Goal: Task Accomplishment & Management: Use online tool/utility

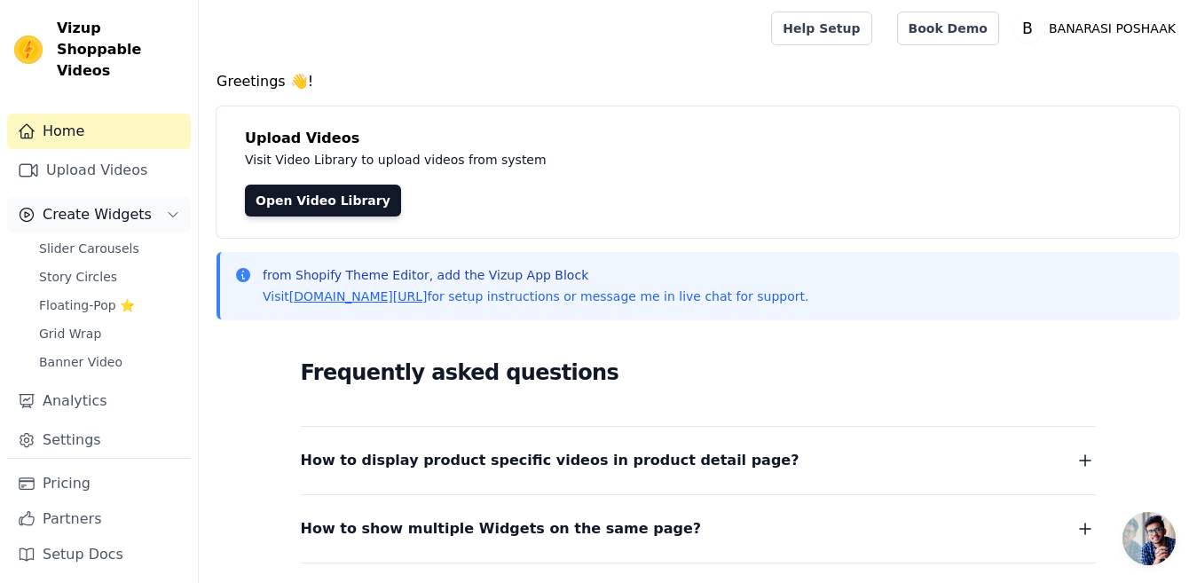
click at [88, 204] on span "Create Widgets" at bounding box center [97, 214] width 109 height 21
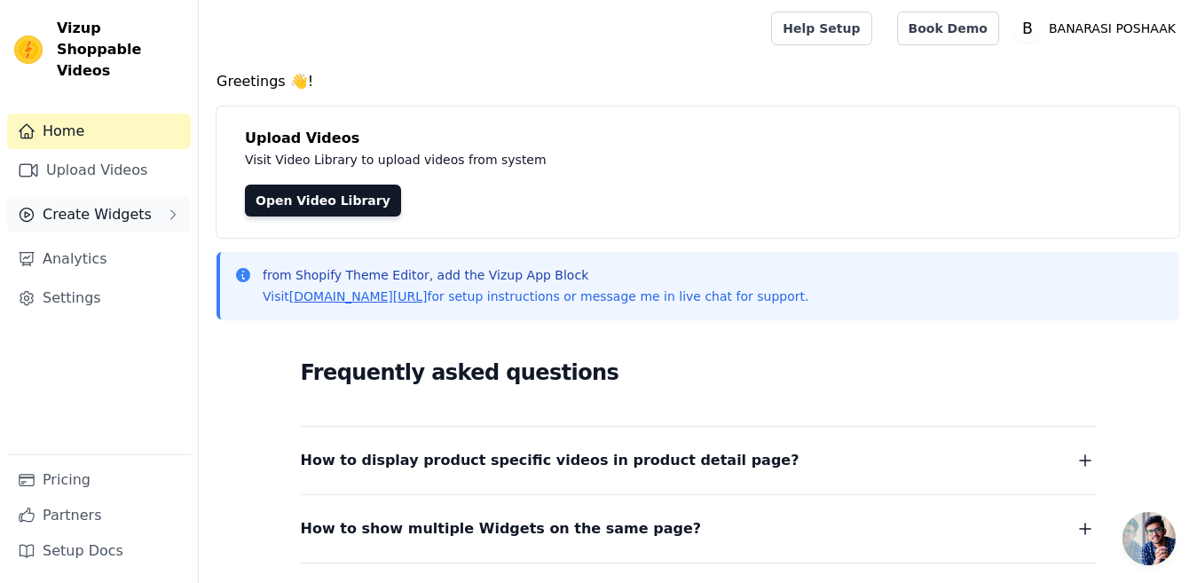
click at [59, 204] on span "Create Widgets" at bounding box center [97, 214] width 109 height 21
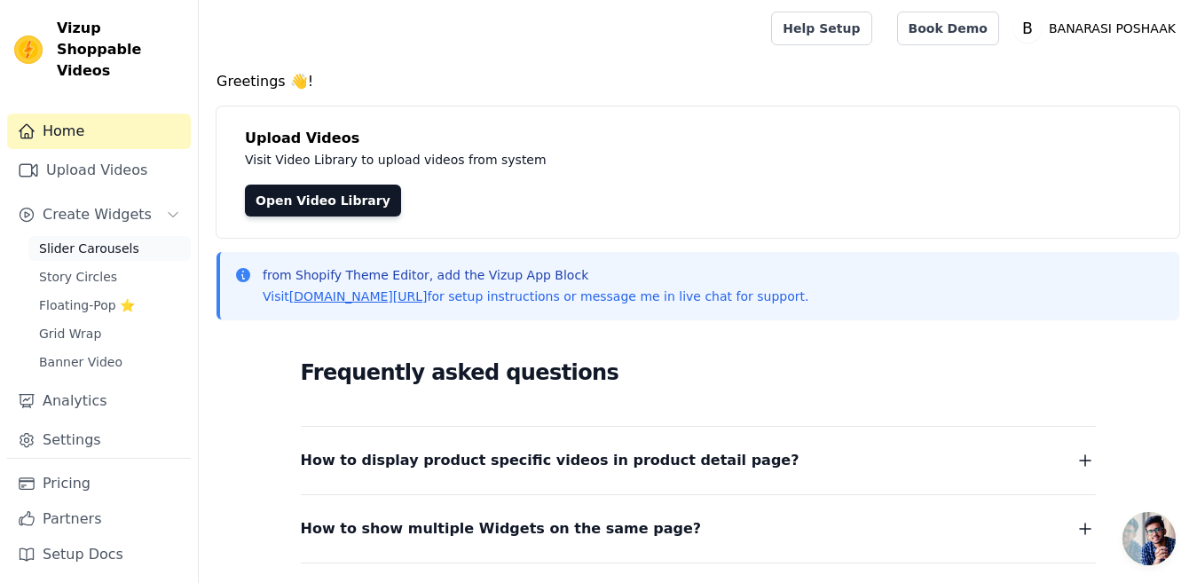
click at [80, 240] on span "Slider Carousels" at bounding box center [89, 249] width 100 height 18
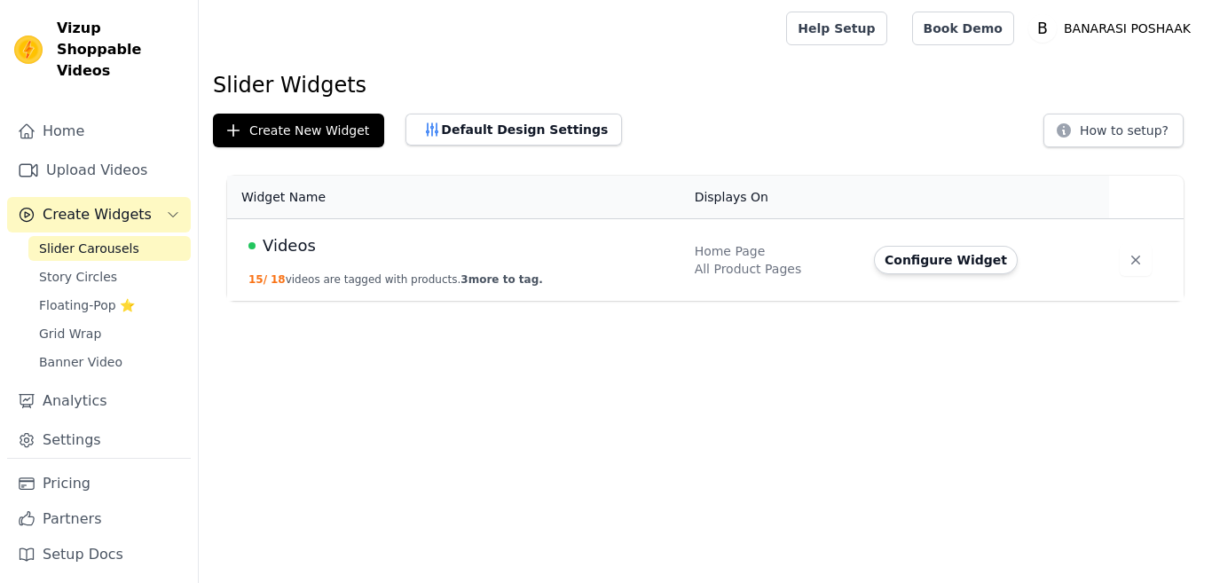
click at [294, 265] on td "Videos 15 / 18 videos are tagged with products. 3 more to tag." at bounding box center [455, 260] width 457 height 83
click at [315, 264] on td "Videos 15 / 18 videos are tagged with products. 3 more to tag." at bounding box center [455, 260] width 457 height 83
click at [270, 248] on span "Videos" at bounding box center [289, 245] width 53 height 25
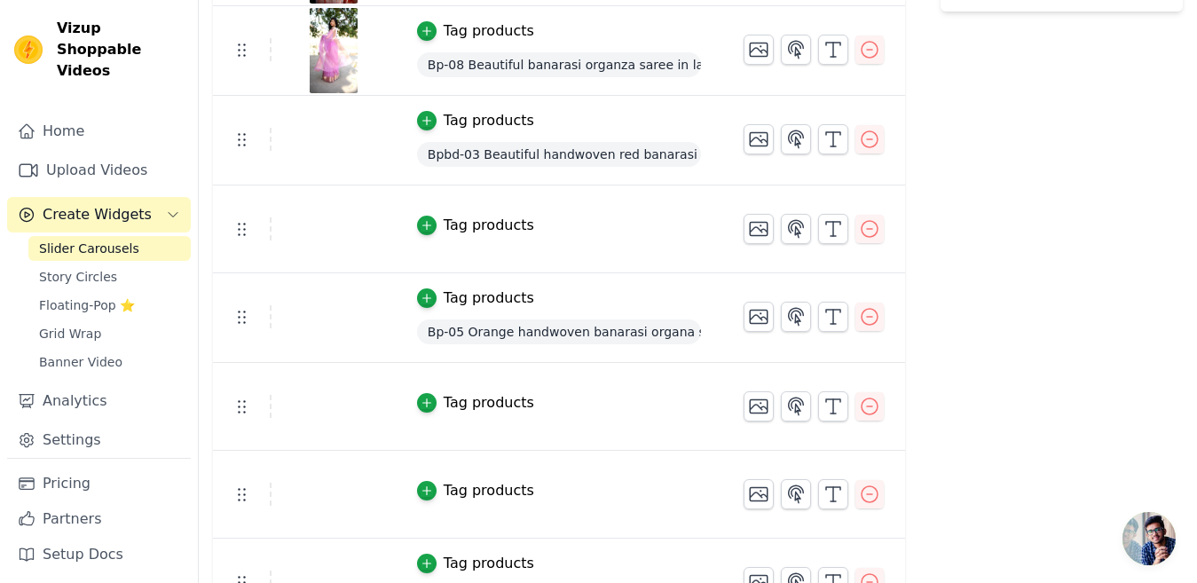
scroll to position [595, 0]
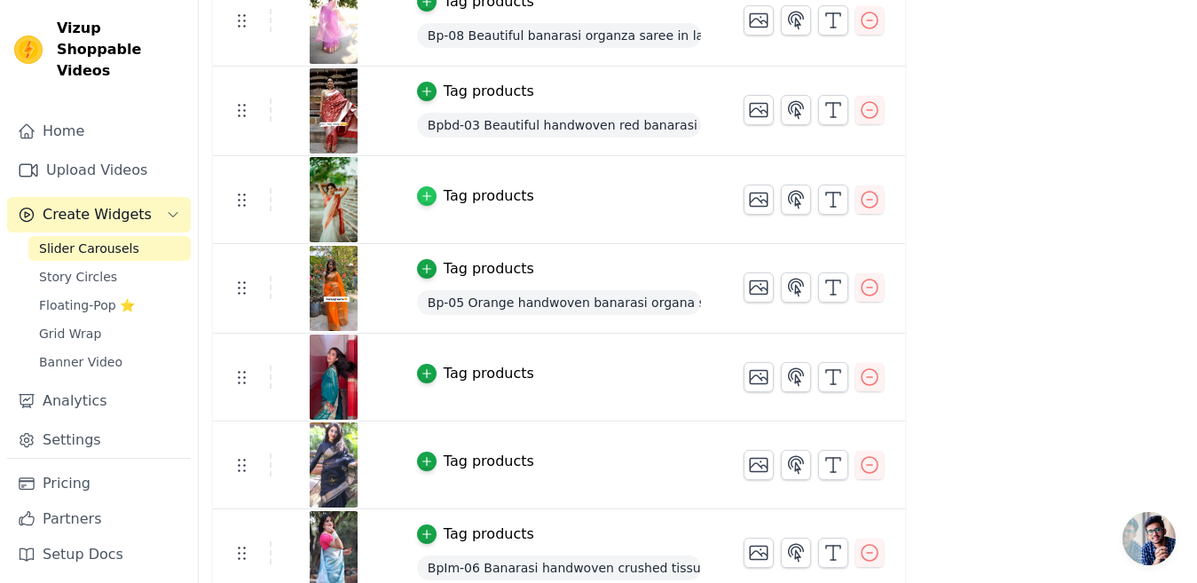
click at [430, 194] on icon "button" at bounding box center [426, 197] width 8 height 8
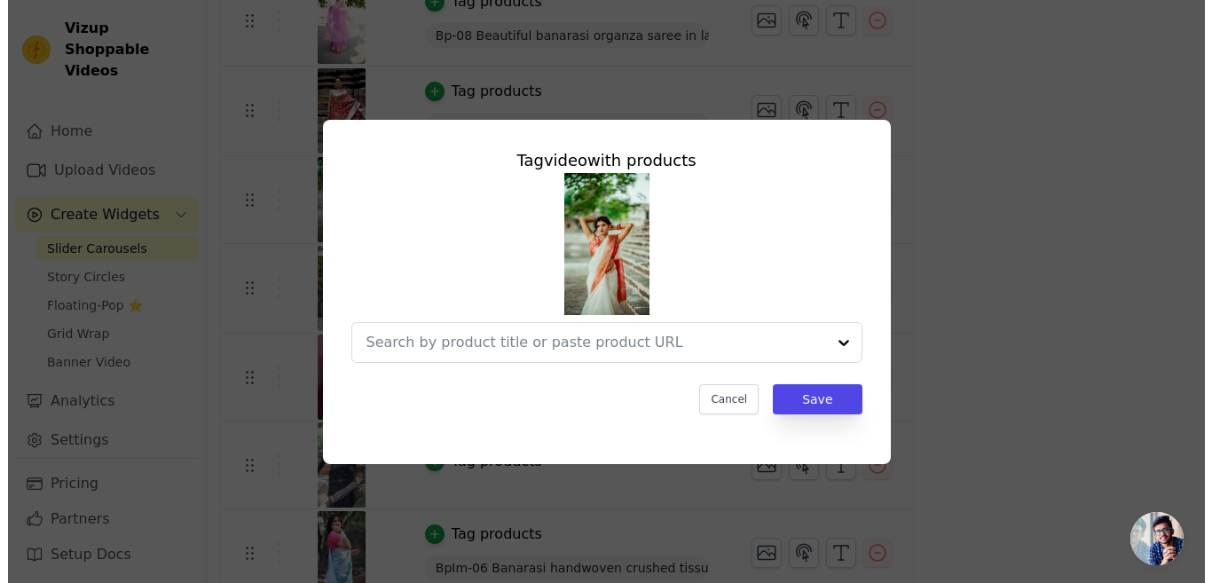
scroll to position [0, 0]
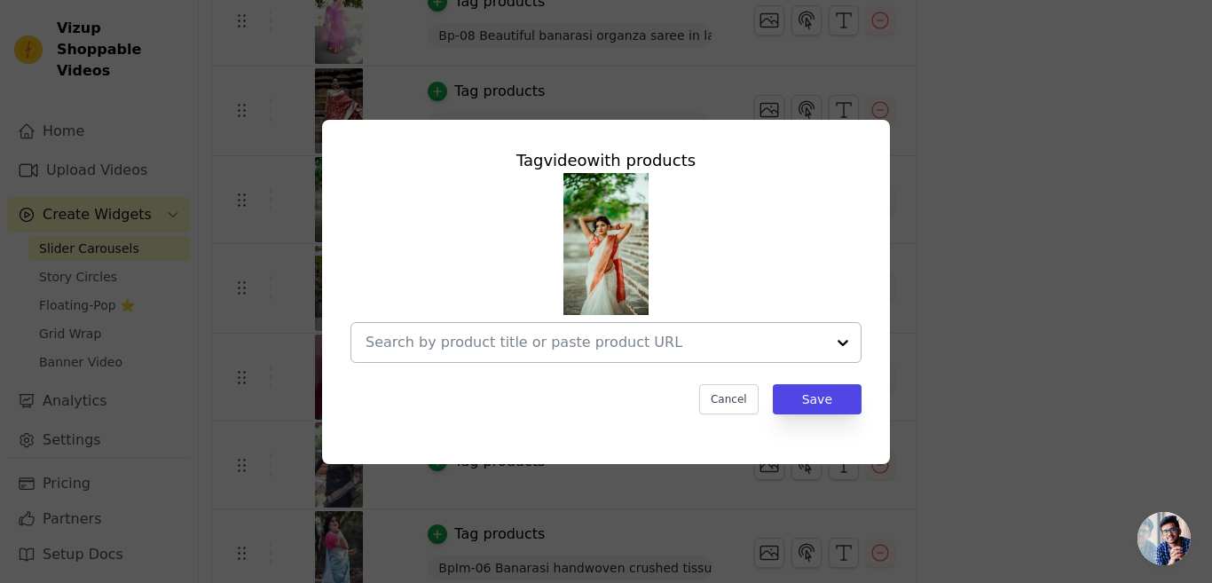
click at [843, 337] on div at bounding box center [842, 342] width 35 height 39
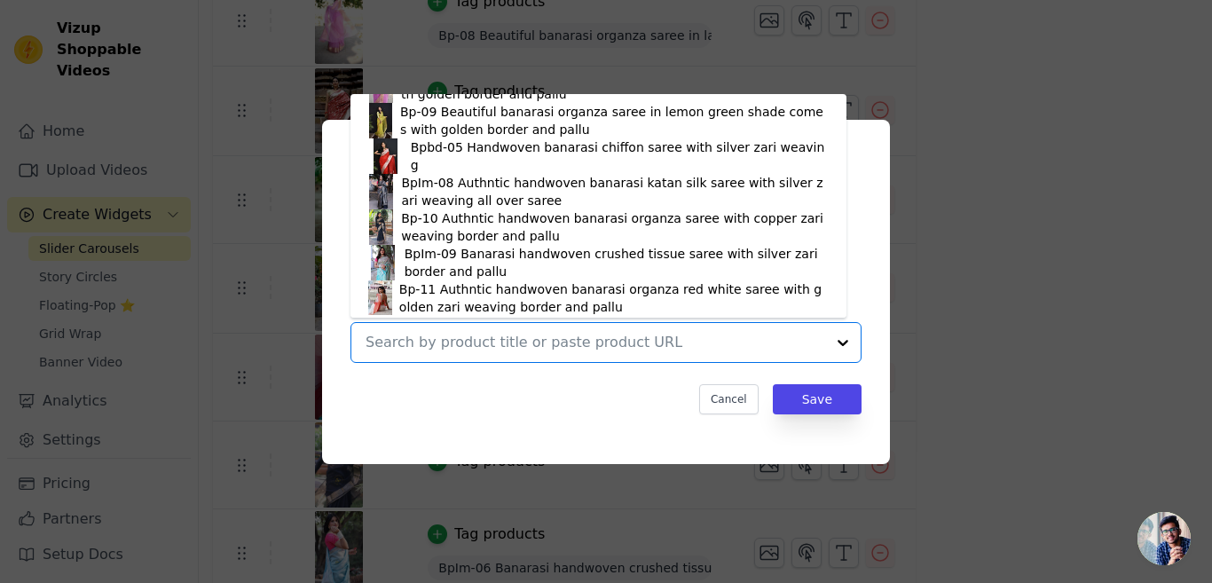
scroll to position [811, 0]
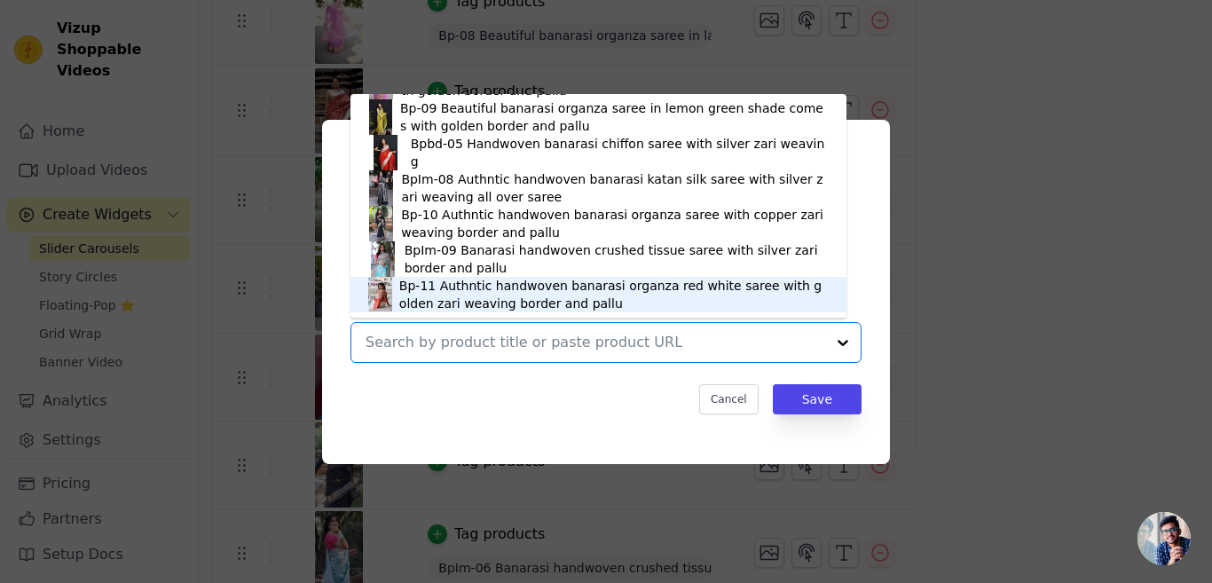
click at [409, 288] on div "Bp-11 Authntic handwoven banarasi organza red white saree with golden zari weav…" at bounding box center [613, 294] width 429 height 35
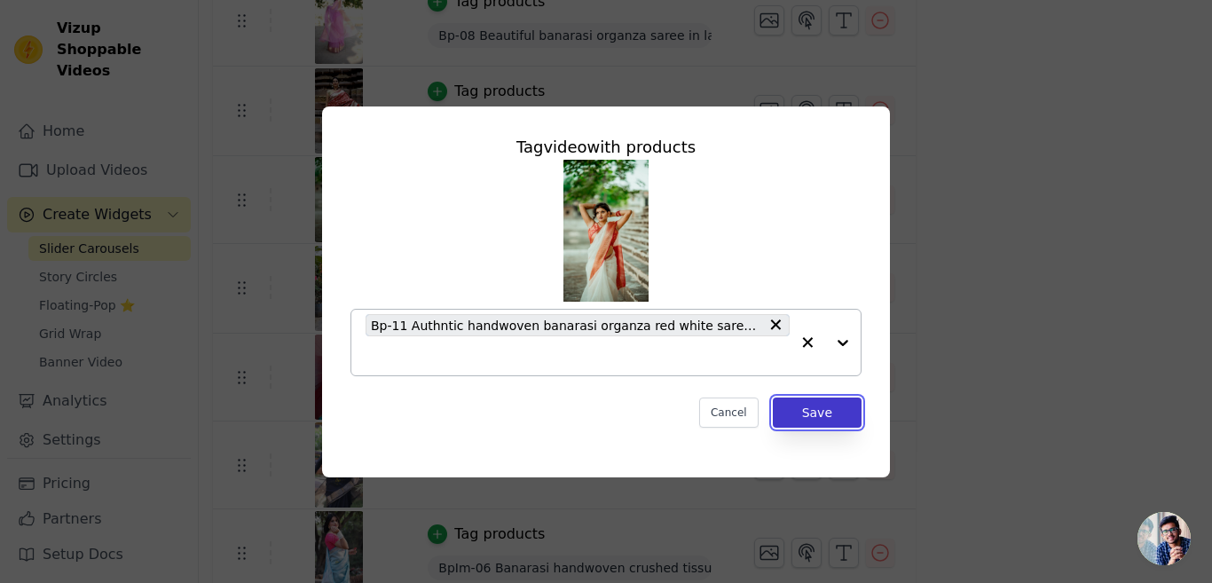
click at [835, 412] on button "Save" at bounding box center [817, 412] width 89 height 30
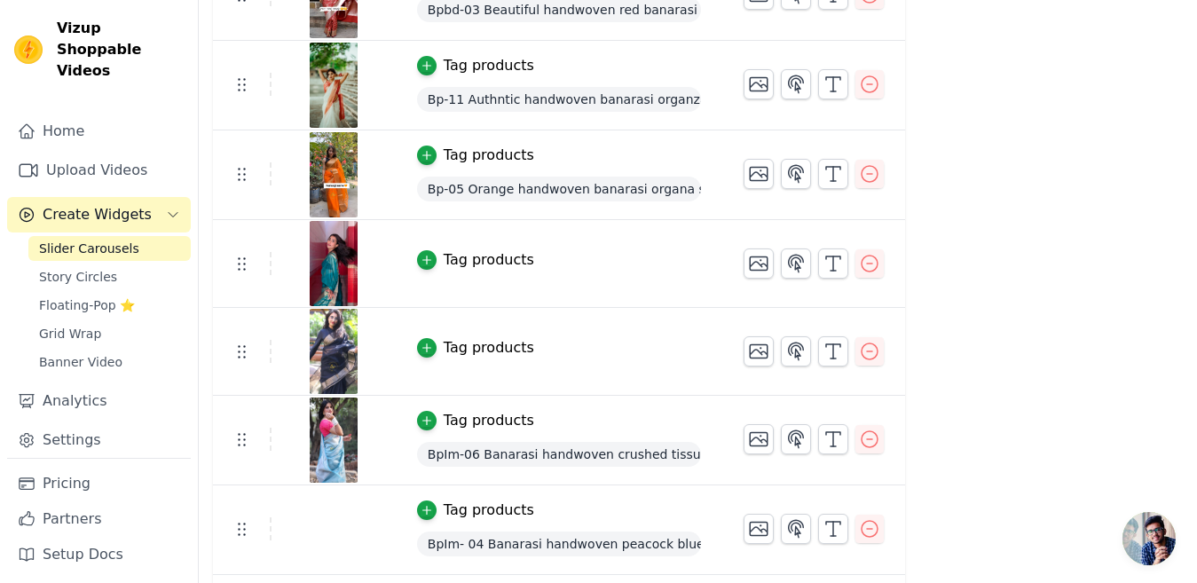
scroll to position [760, 0]
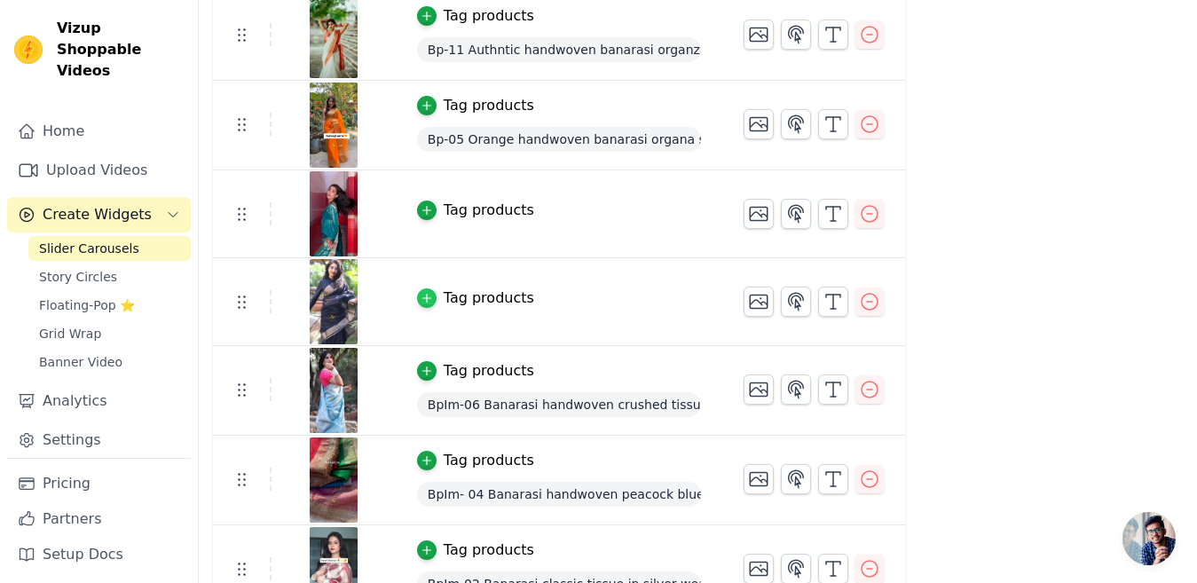
click at [433, 298] on icon "button" at bounding box center [427, 298] width 12 height 12
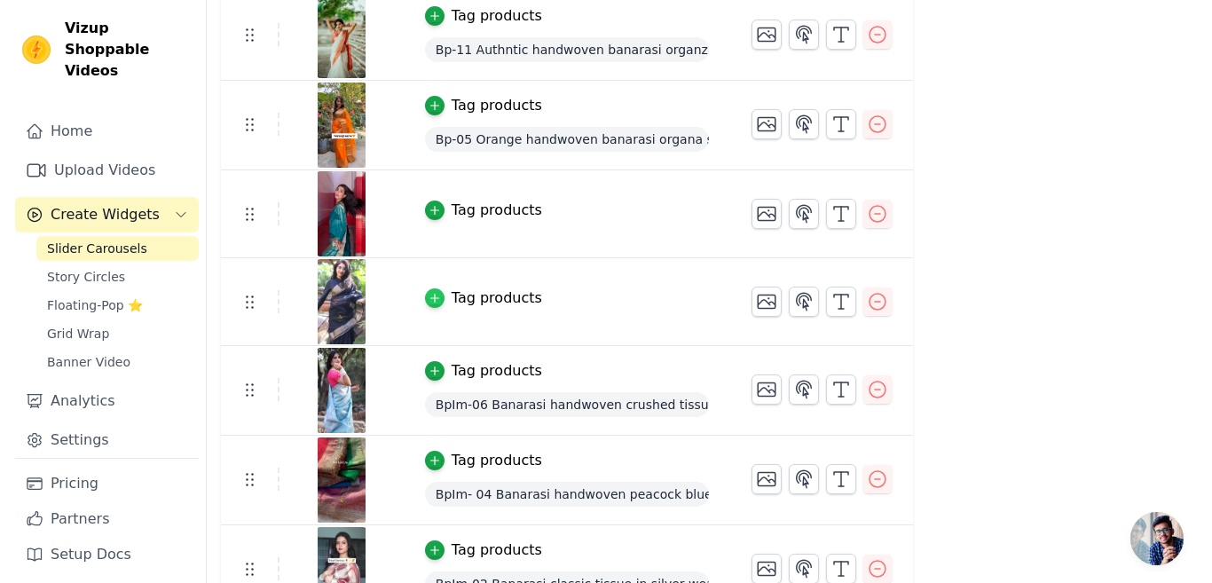
scroll to position [0, 0]
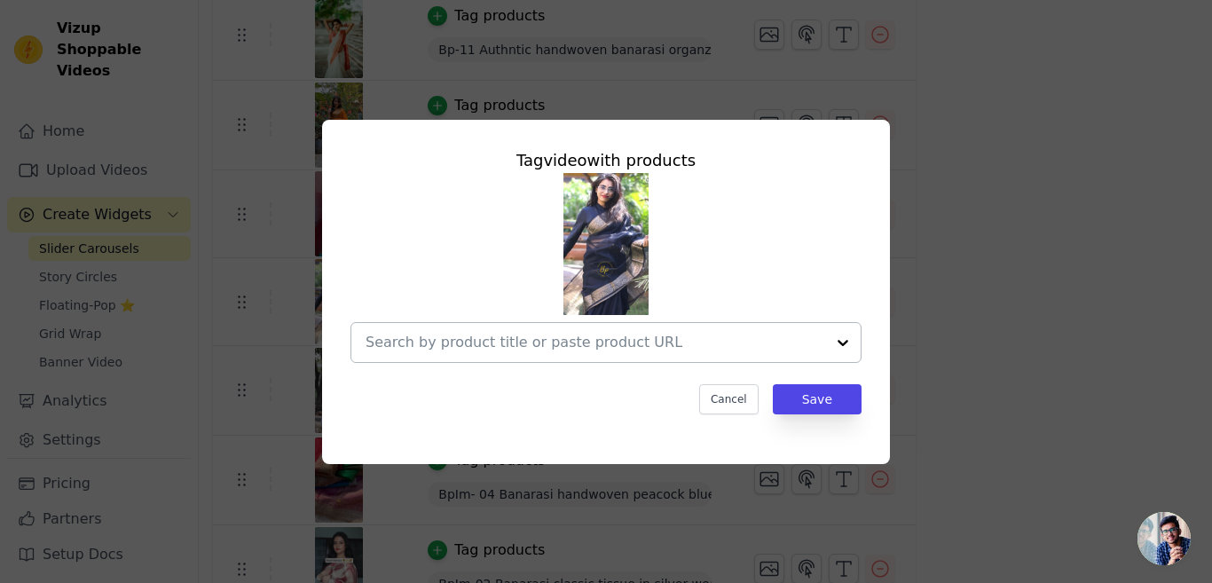
click at [847, 342] on div at bounding box center [842, 342] width 35 height 39
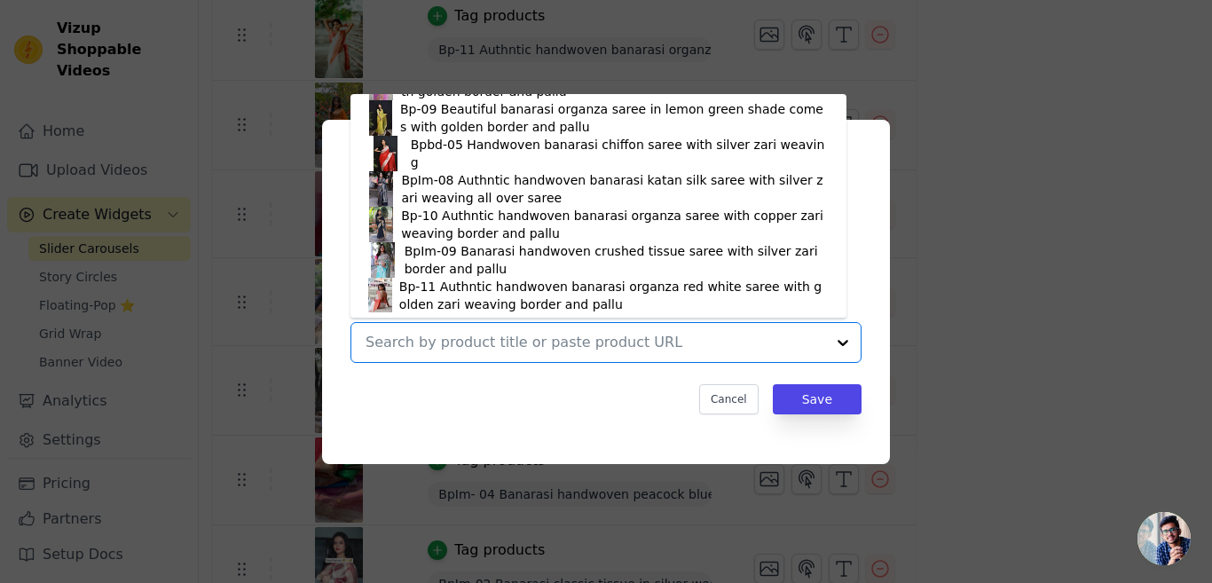
scroll to position [811, 0]
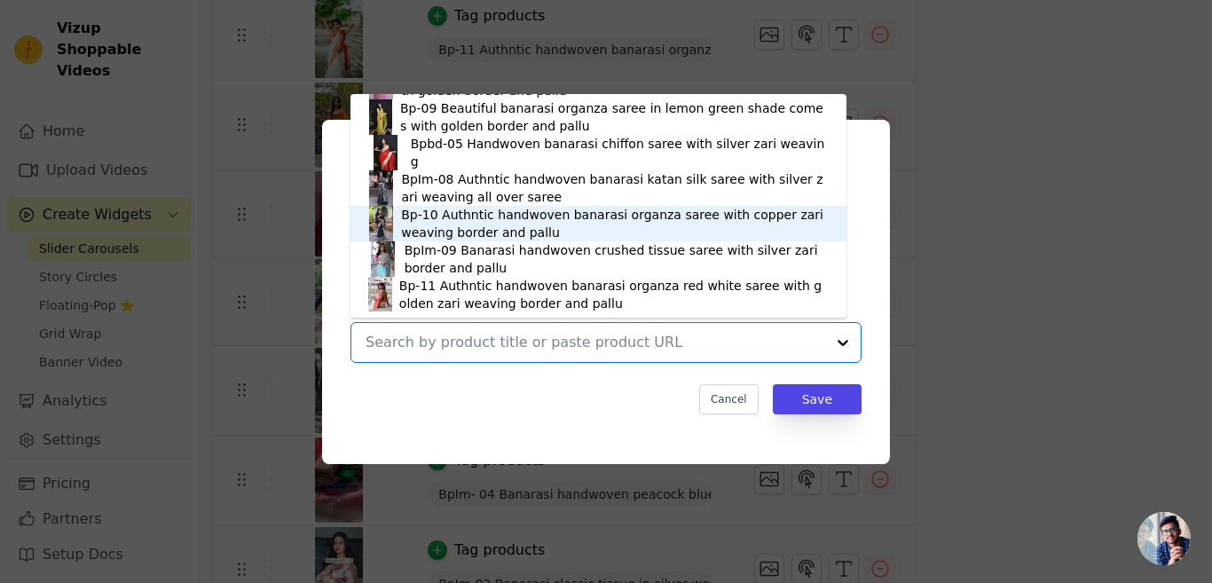
click at [452, 218] on div "Bp-10 Authntic handwoven banarasi organza saree with copper zari weaving border…" at bounding box center [615, 223] width 428 height 35
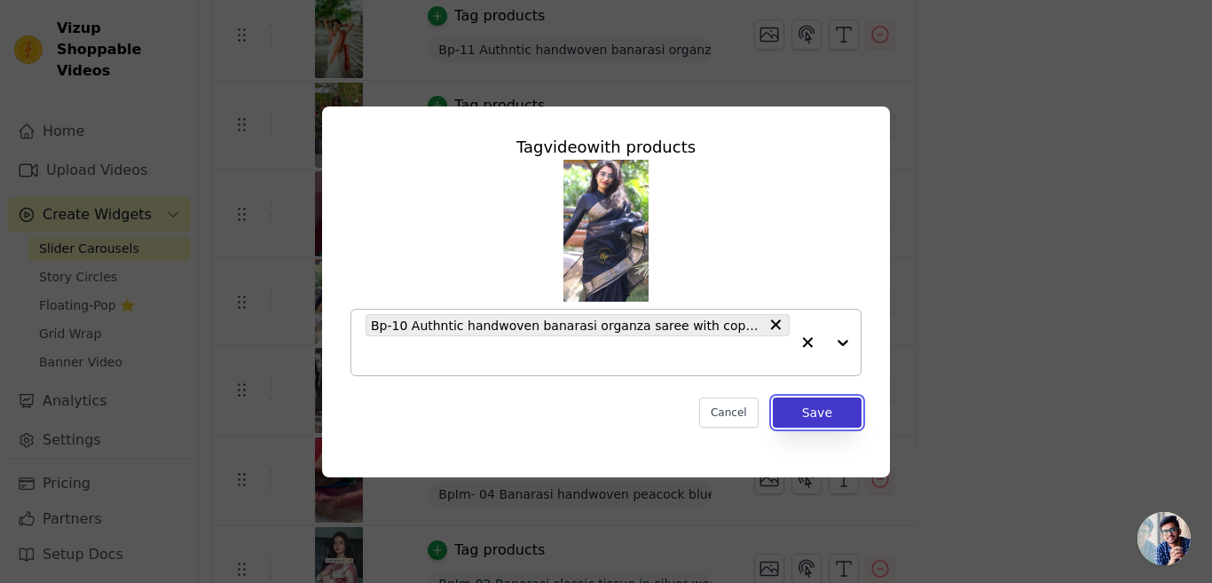
click at [813, 419] on button "Save" at bounding box center [817, 412] width 89 height 30
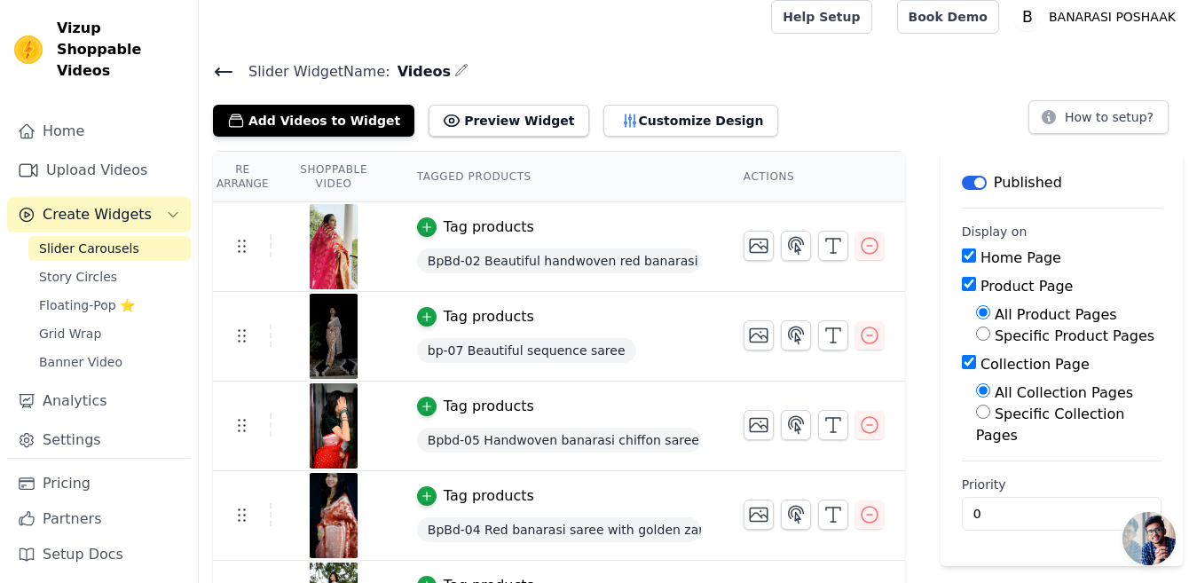
scroll to position [0, 0]
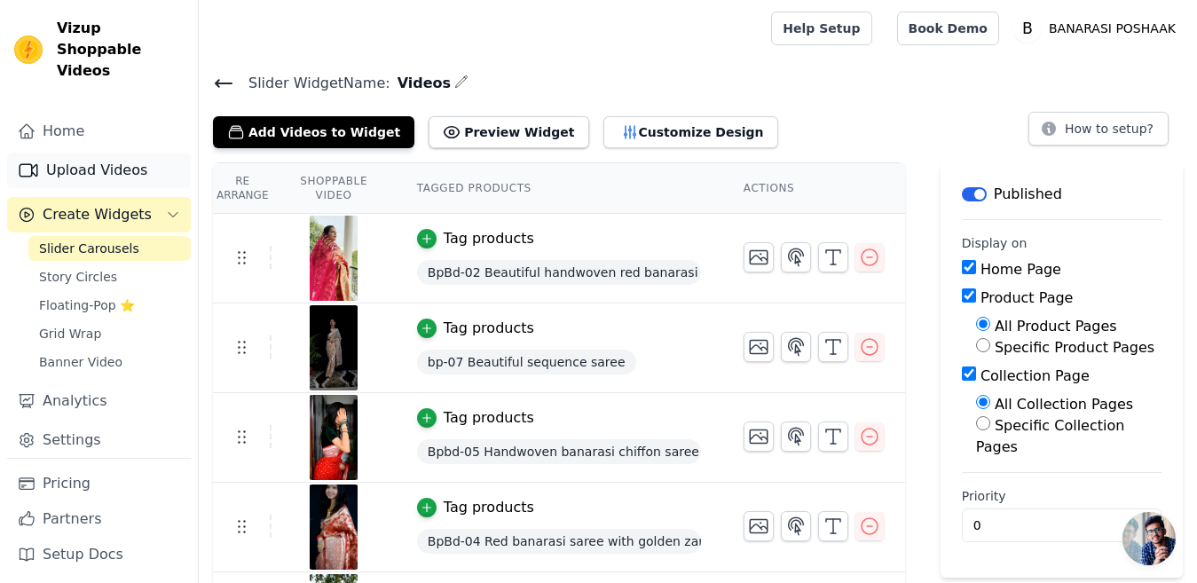
click at [103, 153] on link "Upload Videos" at bounding box center [99, 170] width 184 height 35
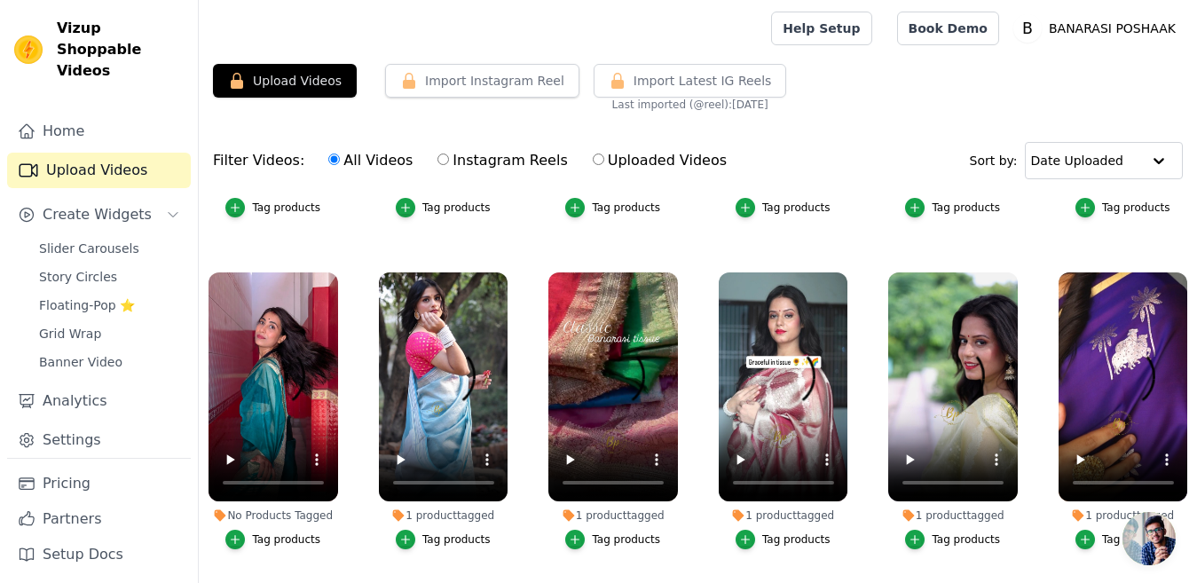
scroll to position [1270, 0]
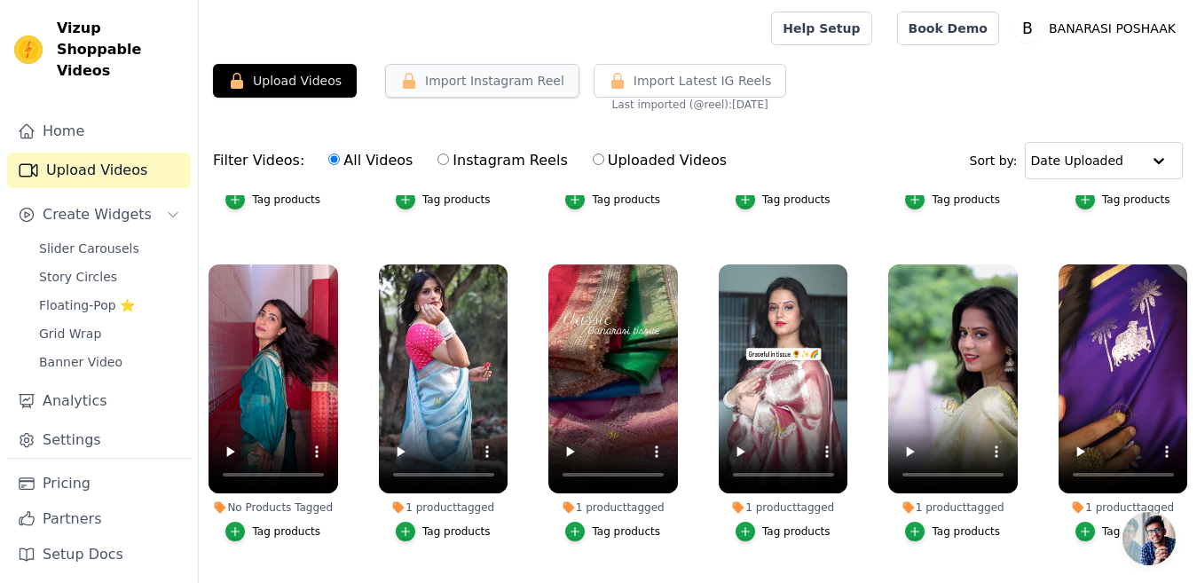
click at [467, 81] on button "Import Instagram Reel" at bounding box center [482, 81] width 194 height 34
click at [437, 161] on input "Instagram Reels" at bounding box center [443, 159] width 12 height 12
radio input "true"
click at [479, 75] on button "Import Instagram Reel" at bounding box center [482, 81] width 194 height 34
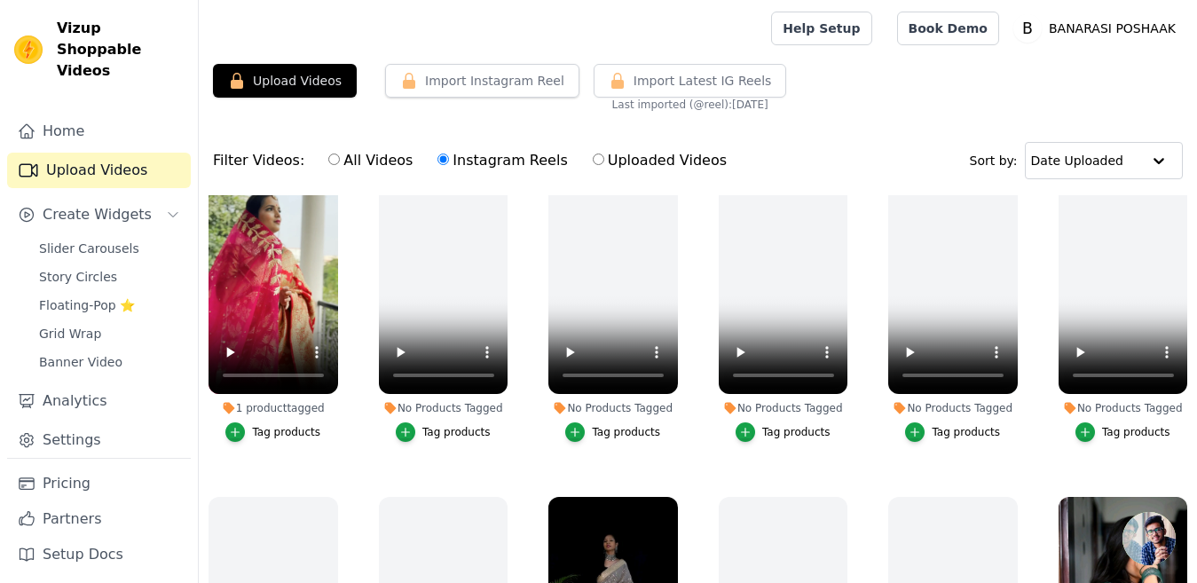
scroll to position [0, 0]
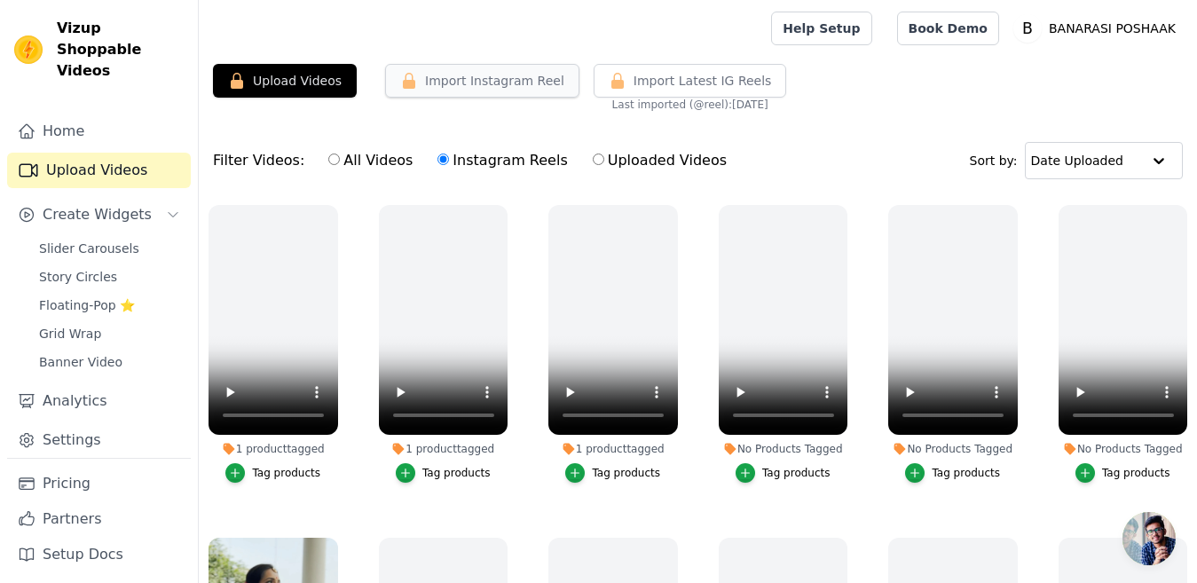
click at [460, 80] on button "Import Instagram Reel" at bounding box center [482, 81] width 194 height 34
click at [468, 80] on button "Import Instagram Reel" at bounding box center [482, 81] width 194 height 34
click at [460, 82] on button "Import Instagram Reel" at bounding box center [482, 81] width 194 height 34
click at [328, 161] on input "All Videos" at bounding box center [334, 159] width 12 height 12
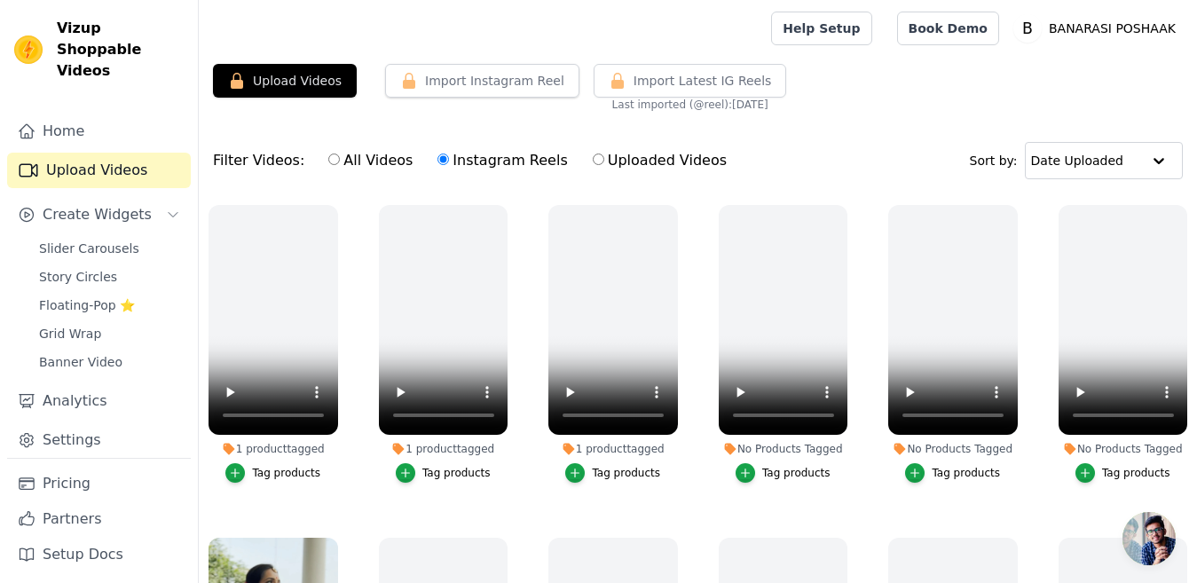
radio input "true"
click at [304, 73] on button "Upload Videos" at bounding box center [285, 81] width 144 height 34
click at [455, 82] on button "Import Instagram Reel" at bounding box center [482, 81] width 194 height 34
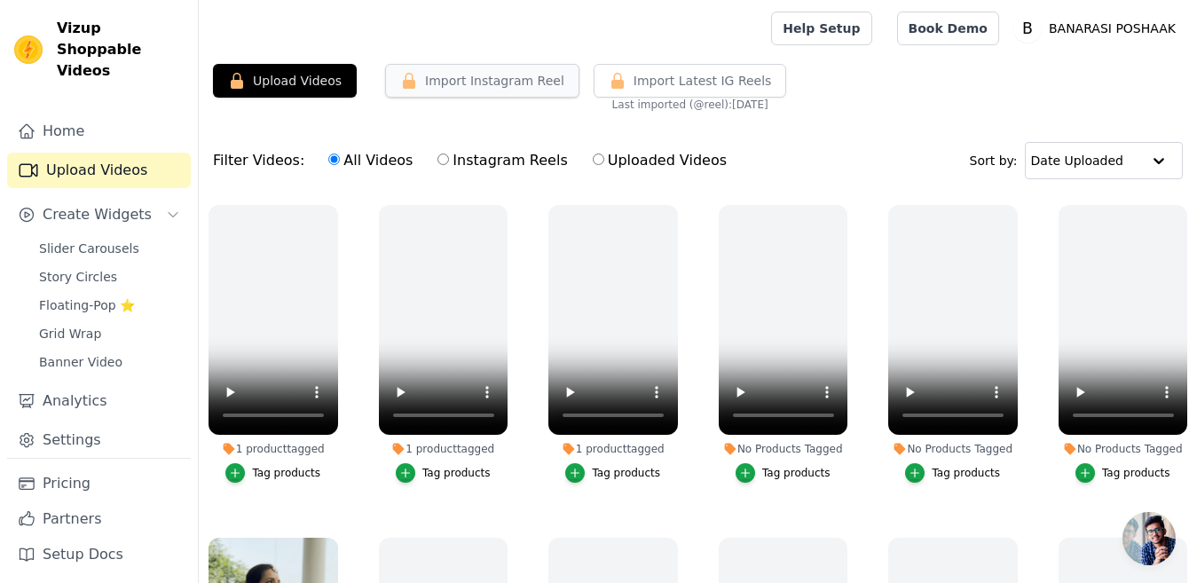
click at [455, 82] on button "Import Instagram Reel" at bounding box center [482, 81] width 194 height 34
click at [405, 75] on icon "button" at bounding box center [409, 81] width 12 height 16
drag, startPoint x: 405, startPoint y: 75, endPoint x: 351, endPoint y: 106, distance: 62.4
click at [351, 106] on div "Upload Videos Import Instagram Reel Import Latest Instagram Reels Import Latest…" at bounding box center [698, 88] width 998 height 48
click at [436, 161] on label "Instagram Reels" at bounding box center [501, 160] width 131 height 23
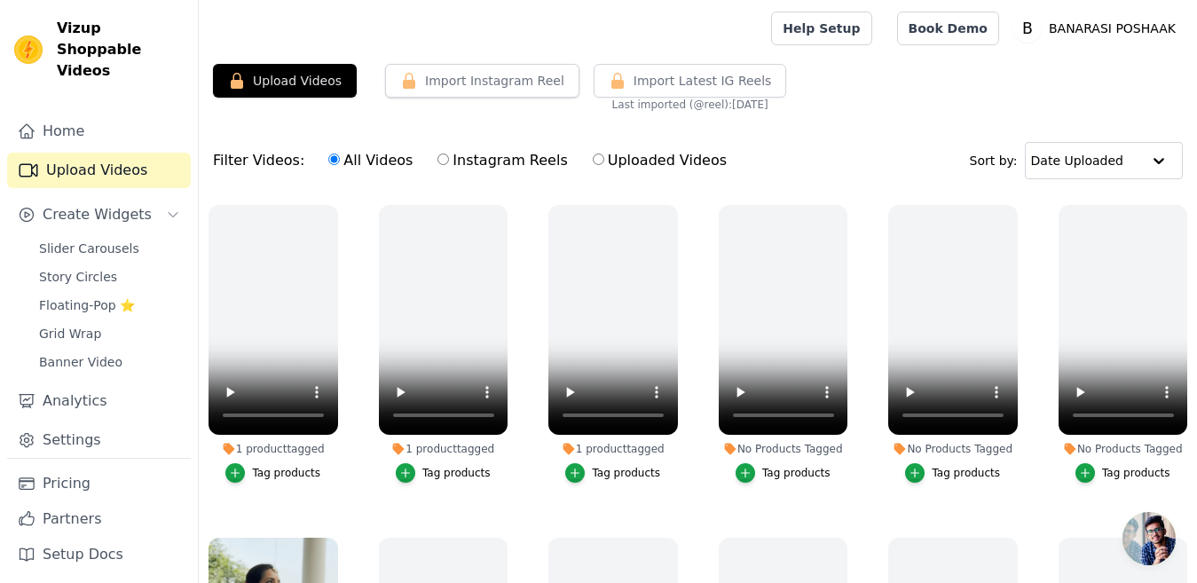
click at [437, 161] on input "Instagram Reels" at bounding box center [443, 159] width 12 height 12
radio input "true"
click at [455, 80] on button "Import Instagram Reel" at bounding box center [482, 81] width 194 height 34
click at [279, 83] on button "Upload Videos" at bounding box center [285, 81] width 144 height 34
click at [103, 204] on span "Create Widgets" at bounding box center [97, 214] width 109 height 21
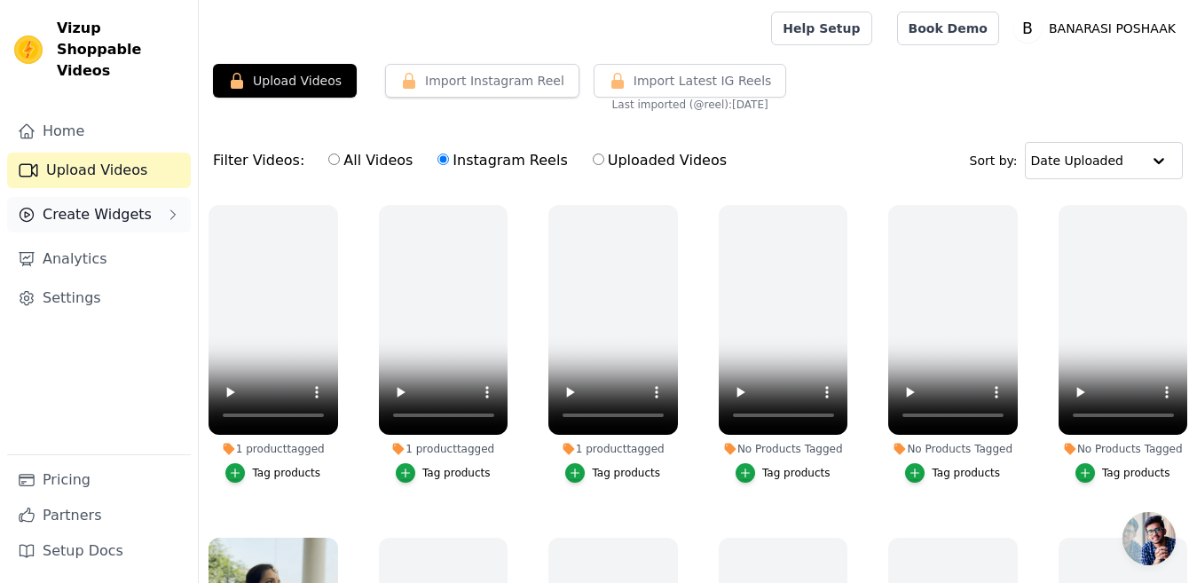
click at [103, 204] on span "Create Widgets" at bounding box center [97, 214] width 109 height 21
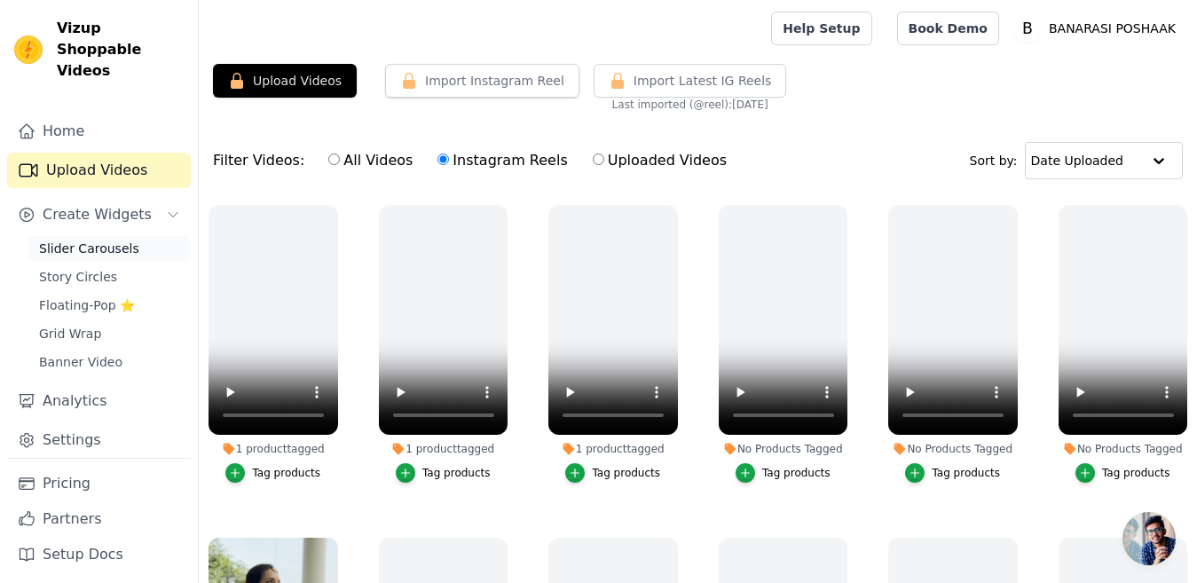
click at [75, 240] on span "Slider Carousels" at bounding box center [89, 249] width 100 height 18
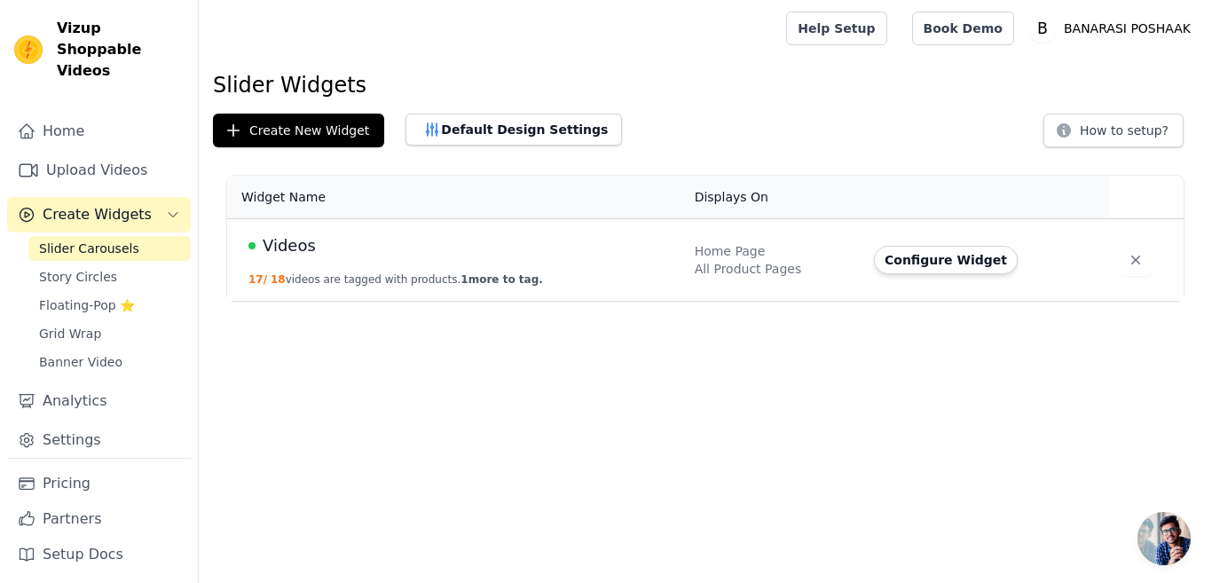
click at [276, 248] on span "Videos" at bounding box center [289, 245] width 53 height 25
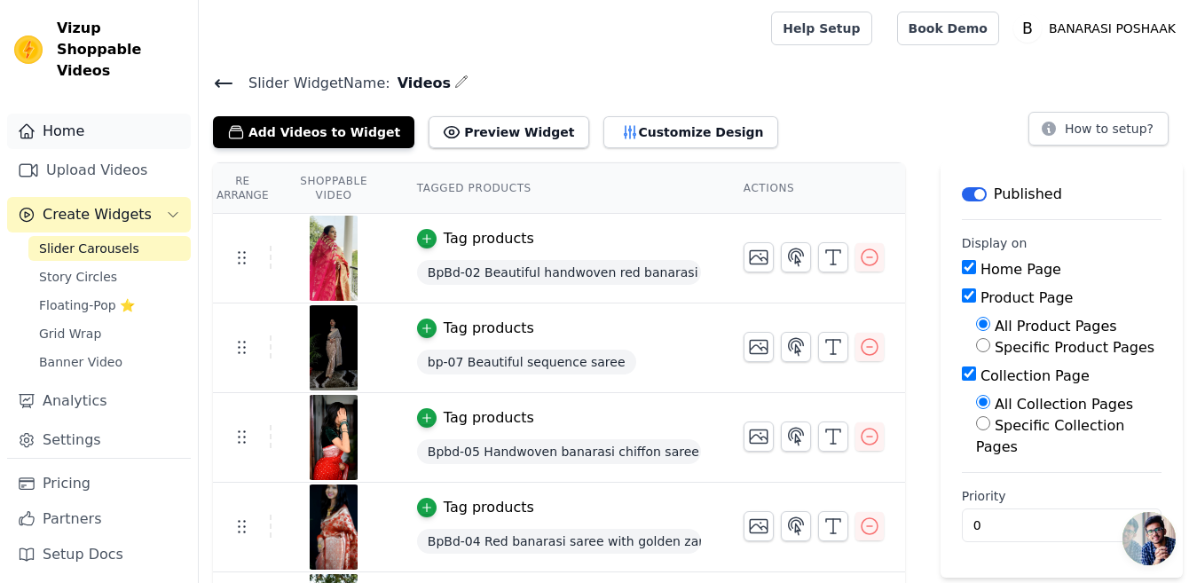
click at [59, 114] on link "Home" at bounding box center [99, 131] width 184 height 35
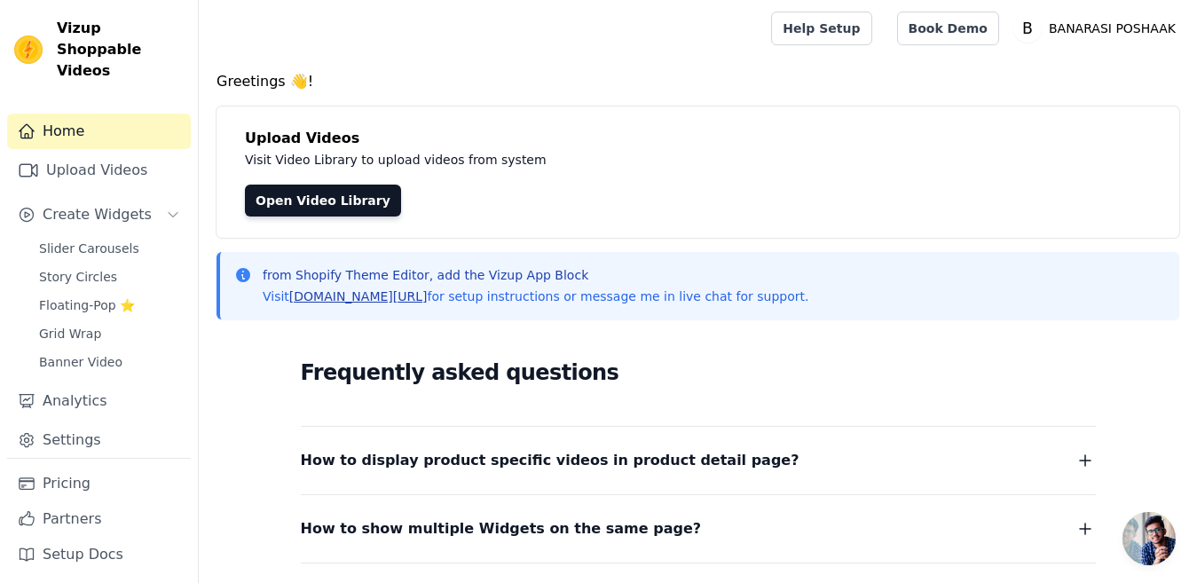
click at [382, 295] on link "vizupcommerce.com/docs" at bounding box center [358, 296] width 138 height 14
click at [321, 194] on link "Open Video Library" at bounding box center [323, 201] width 156 height 32
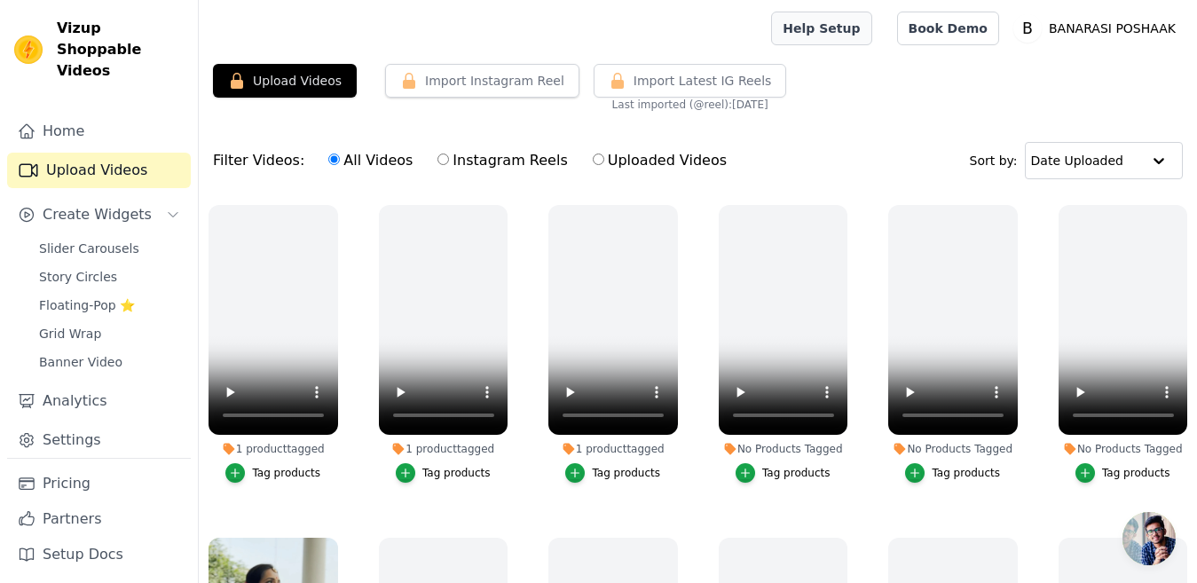
click at [845, 28] on link "Help Setup" at bounding box center [821, 29] width 100 height 34
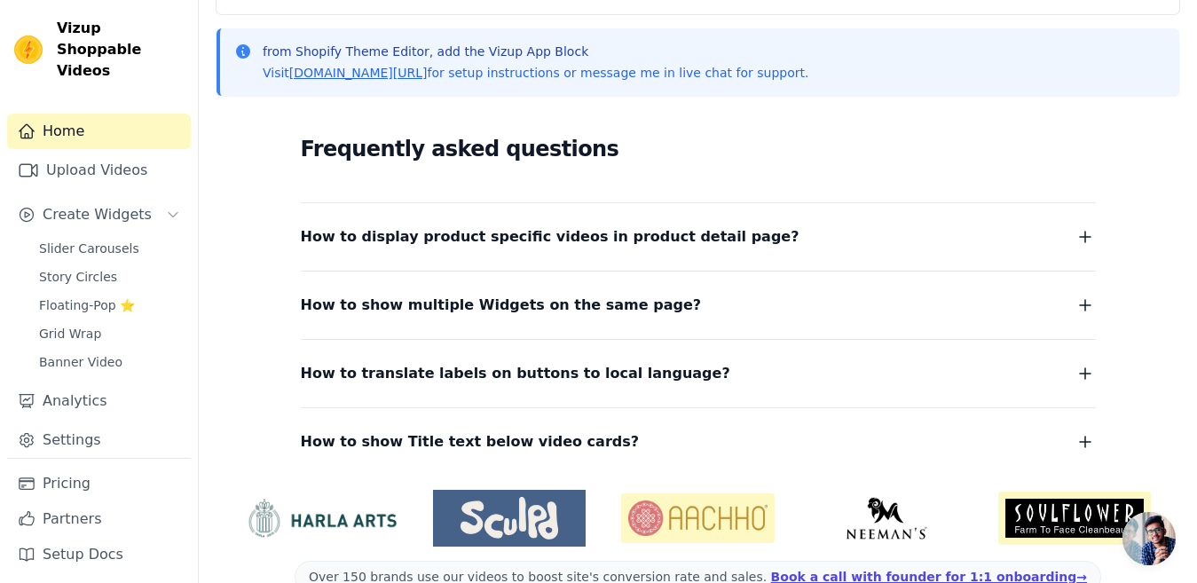
scroll to position [262, 0]
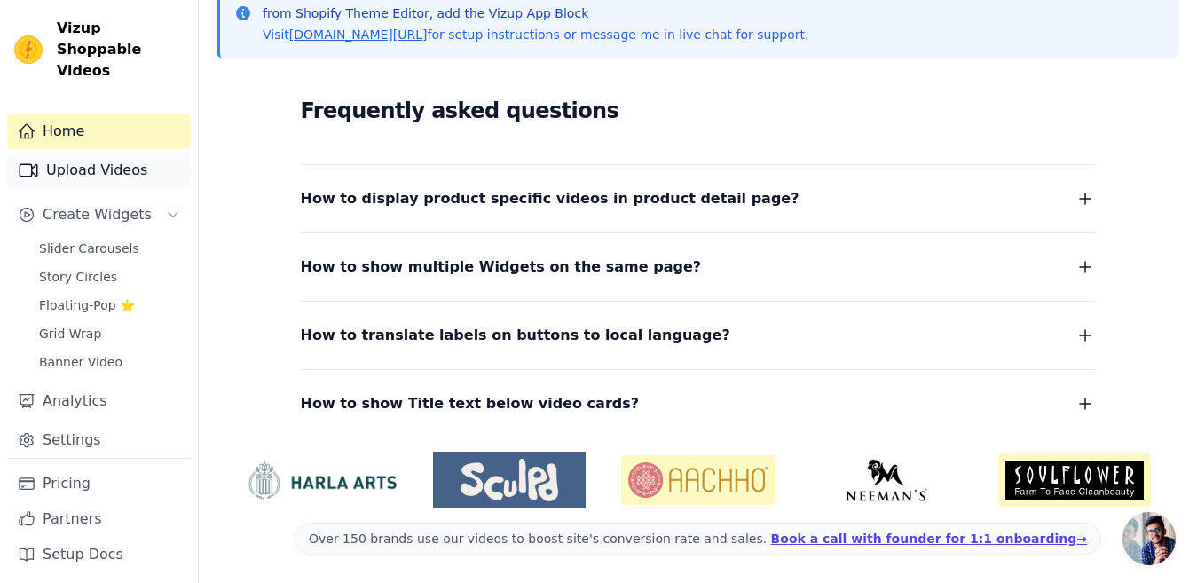
click at [102, 153] on link "Upload Videos" at bounding box center [99, 170] width 184 height 35
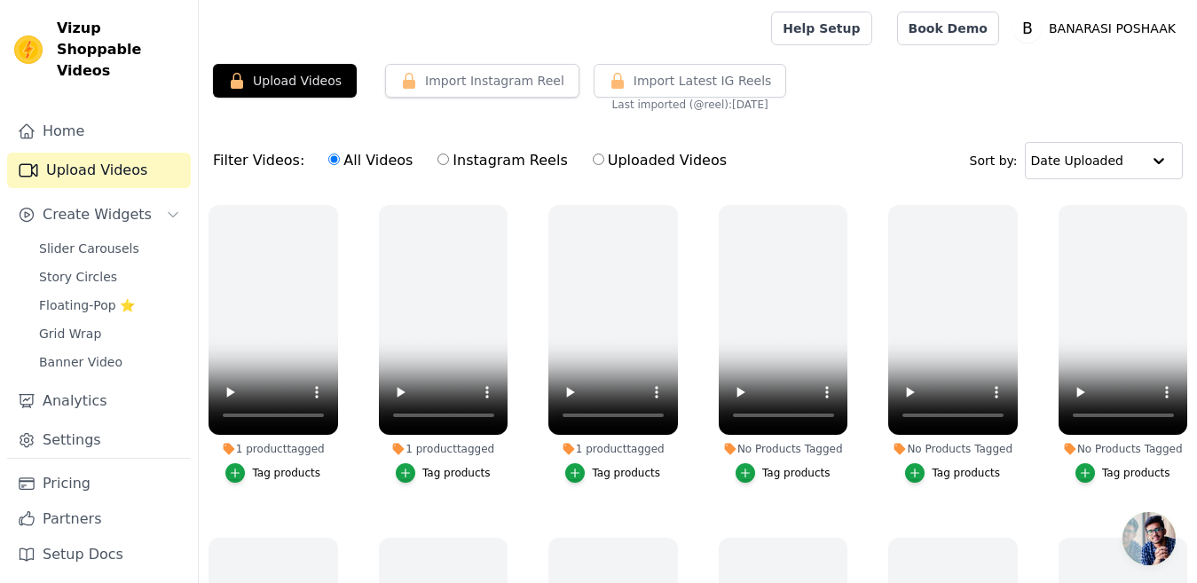
click at [437, 155] on input "Instagram Reels" at bounding box center [443, 159] width 12 height 12
radio input "true"
click at [466, 82] on button "Import Instagram Reel" at bounding box center [482, 81] width 194 height 34
click at [637, 76] on span "Import Latest IG Reels" at bounding box center [702, 81] width 138 height 18
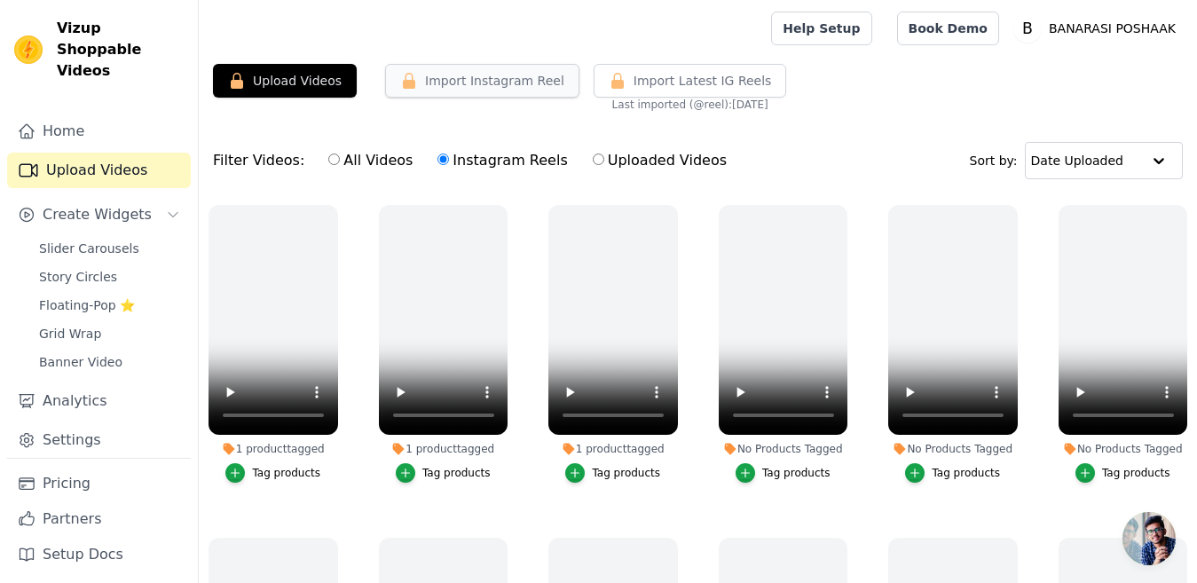
click at [522, 75] on button "Import Instagram Reel" at bounding box center [482, 81] width 194 height 34
click at [647, 87] on span "Import Latest IG Reels" at bounding box center [702, 81] width 138 height 18
click at [27, 35] on img at bounding box center [28, 49] width 28 height 28
click at [277, 81] on button "Upload Videos" at bounding box center [285, 81] width 144 height 34
click at [61, 114] on link "Home" at bounding box center [99, 131] width 184 height 35
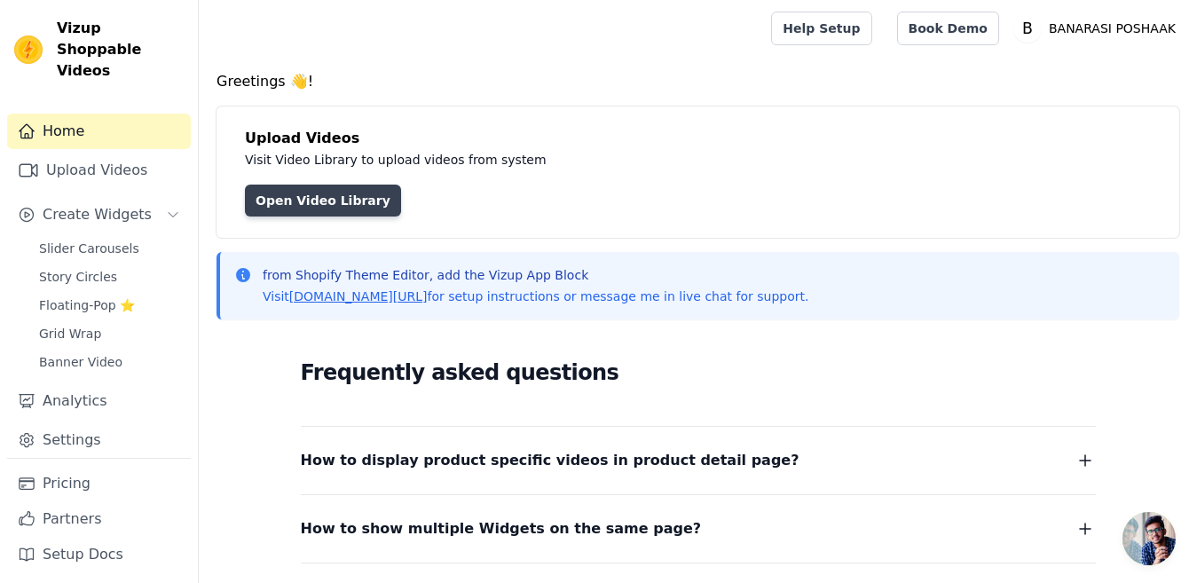
click at [348, 200] on link "Open Video Library" at bounding box center [323, 201] width 156 height 32
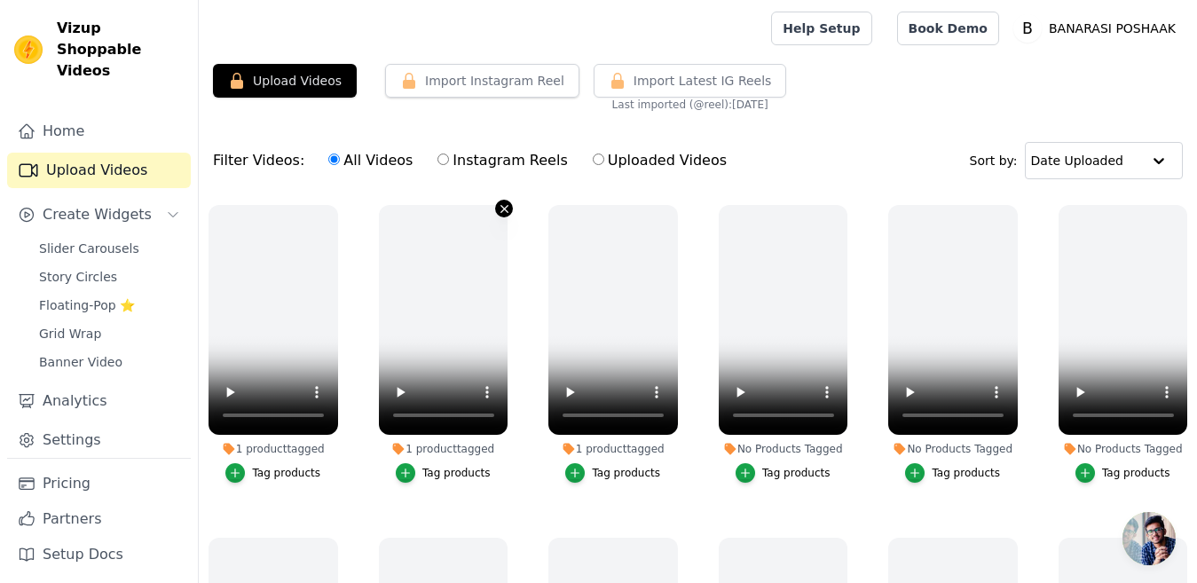
click at [501, 205] on icon "button" at bounding box center [504, 208] width 13 height 13
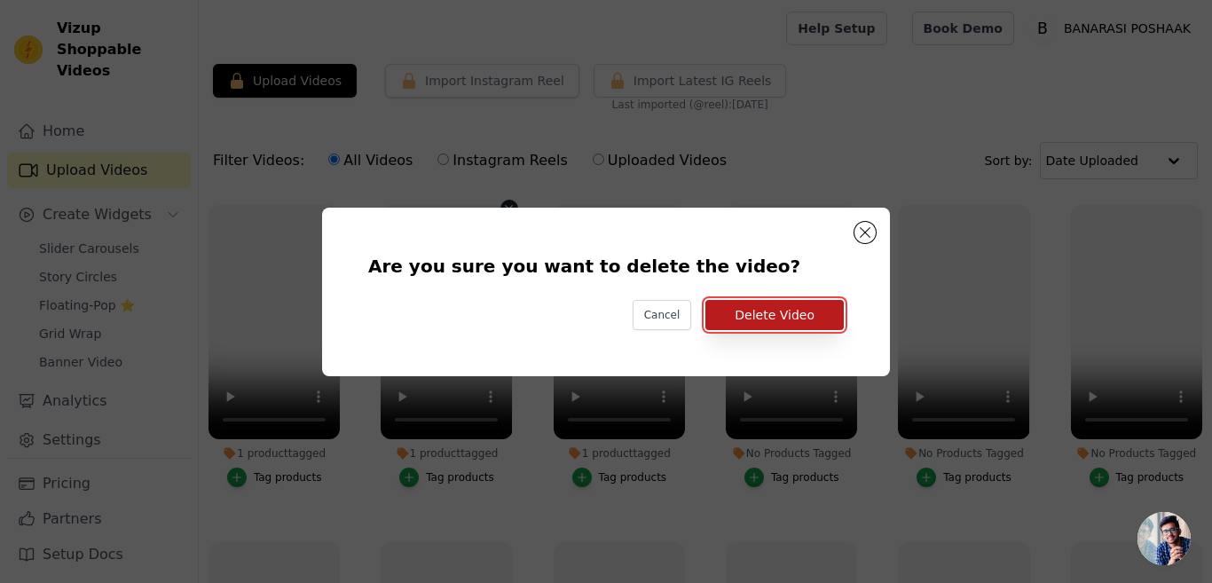
click at [782, 310] on button "Delete Video" at bounding box center [774, 315] width 138 height 30
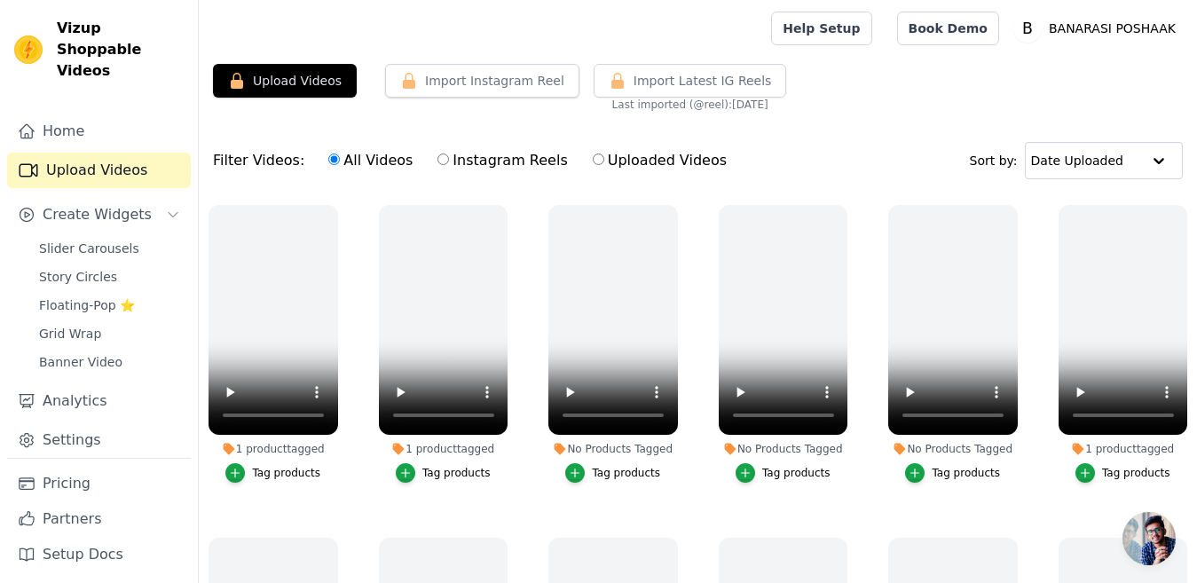
click at [436, 153] on label "Instagram Reels" at bounding box center [501, 160] width 131 height 23
click at [437, 153] on input "Instagram Reels" at bounding box center [443, 159] width 12 height 12
radio input "true"
click at [467, 75] on button "Import Instagram Reel" at bounding box center [482, 81] width 194 height 34
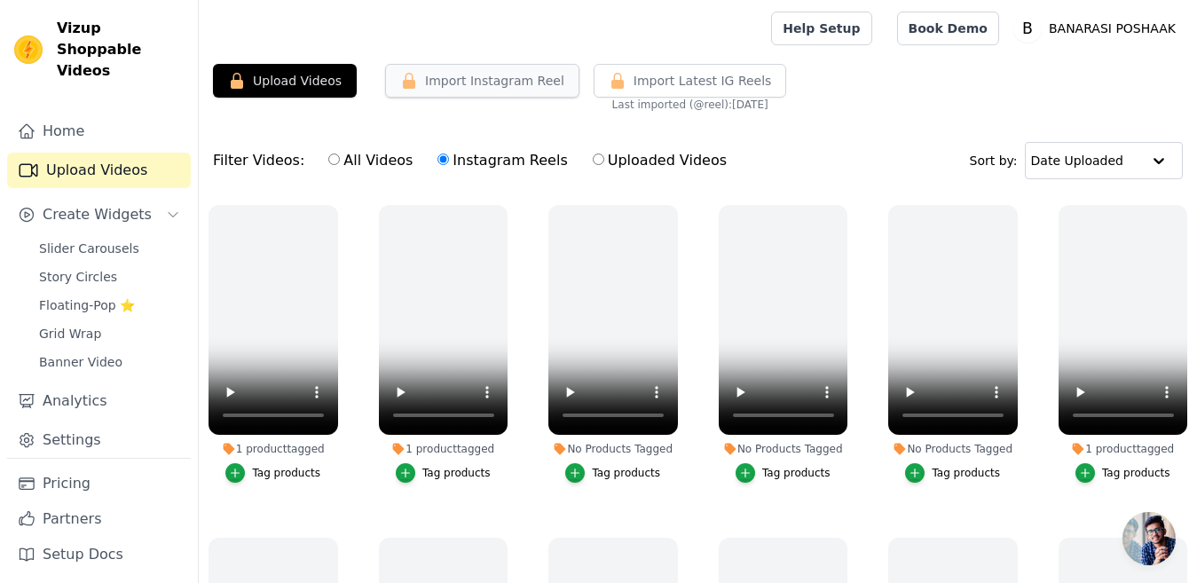
click at [467, 75] on button "Import Instagram Reel" at bounding box center [482, 81] width 194 height 34
click at [593, 165] on input "Uploaded Videos" at bounding box center [599, 159] width 12 height 12
radio input "true"
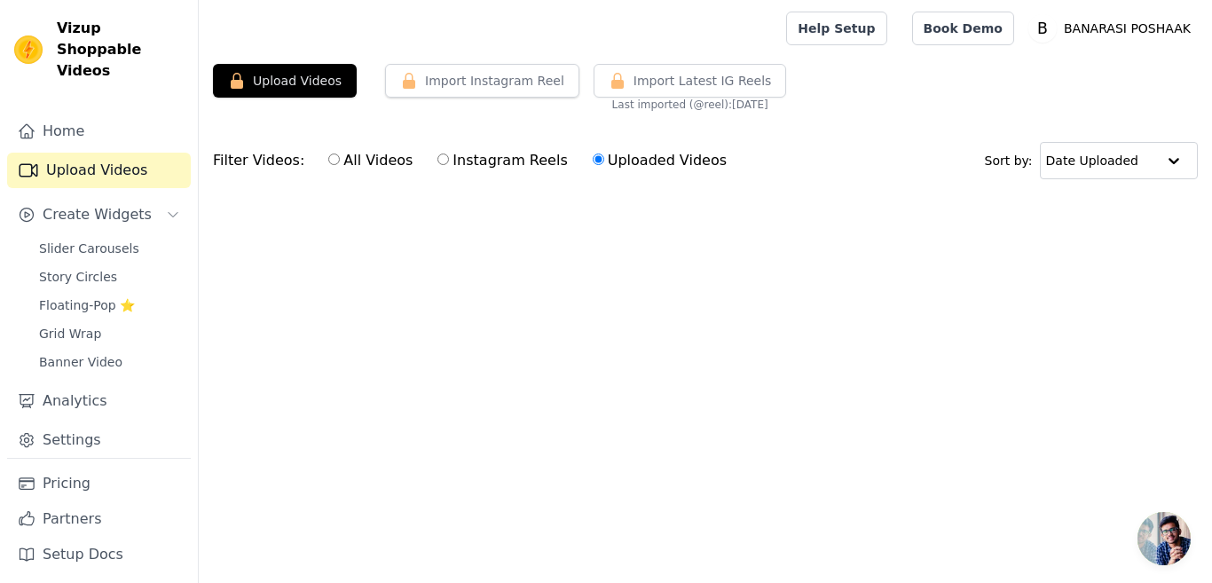
click at [437, 157] on input "Instagram Reels" at bounding box center [443, 159] width 12 height 12
radio input "true"
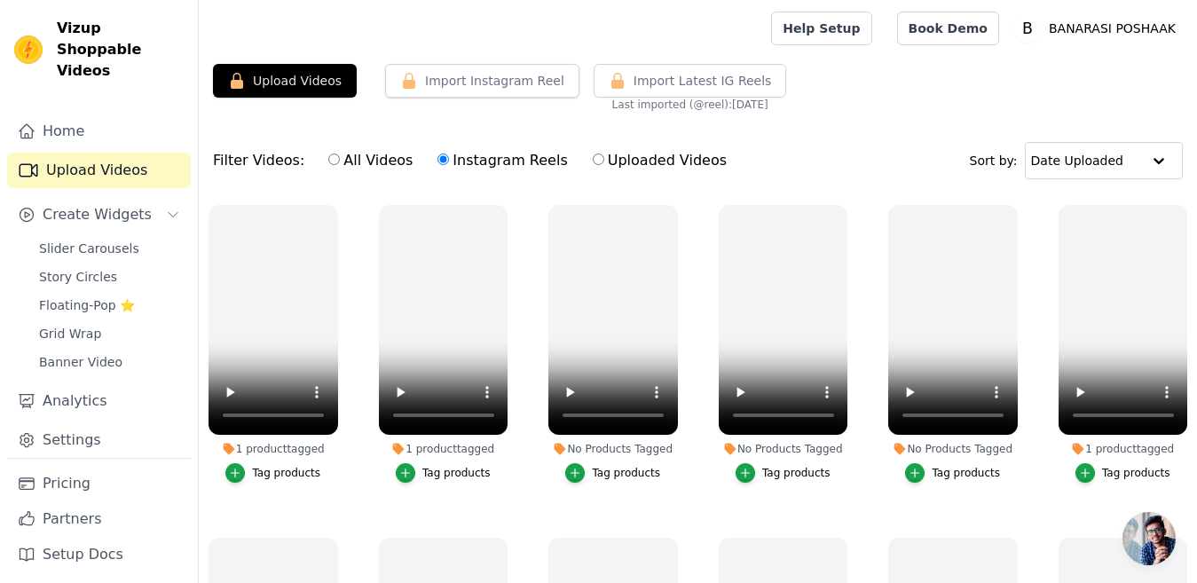
click at [328, 160] on input "All Videos" at bounding box center [334, 159] width 12 height 12
radio input "true"
click at [312, 84] on button "Upload Videos" at bounding box center [285, 81] width 144 height 34
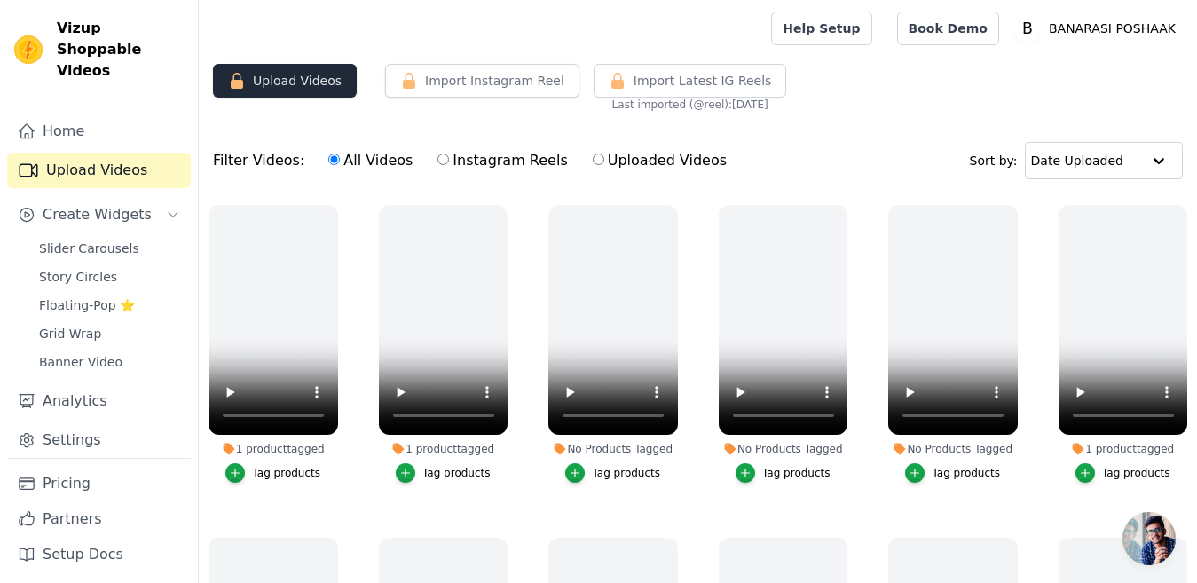
click at [312, 84] on button "Upload Videos" at bounding box center [285, 81] width 144 height 34
click at [81, 353] on span "Banner Video" at bounding box center [80, 362] width 83 height 18
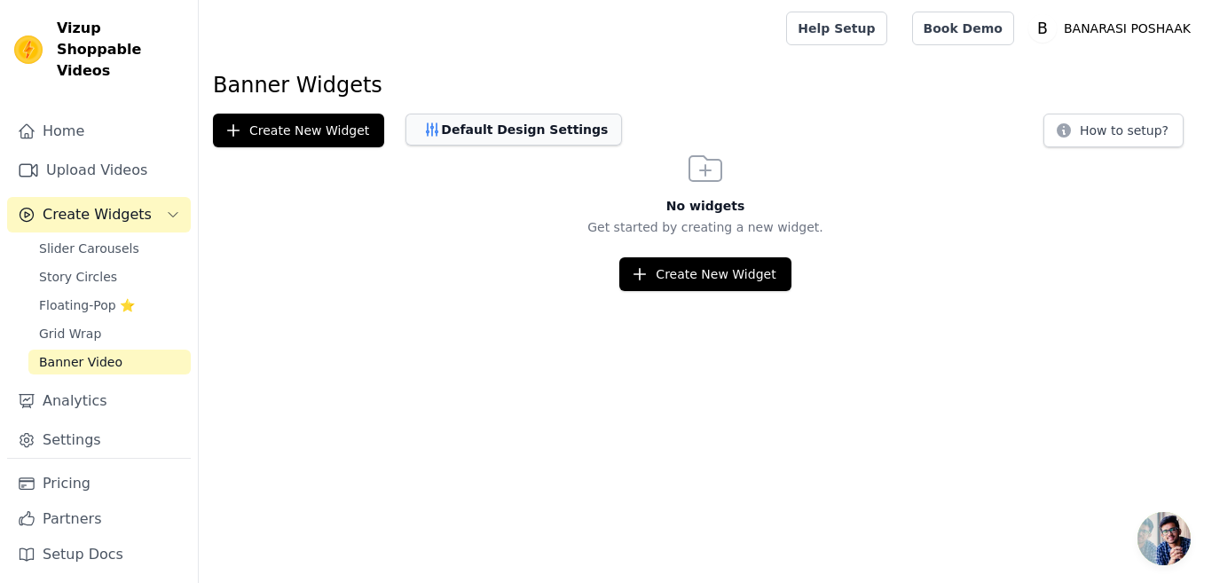
click at [423, 125] on icon "button" at bounding box center [432, 130] width 18 height 18
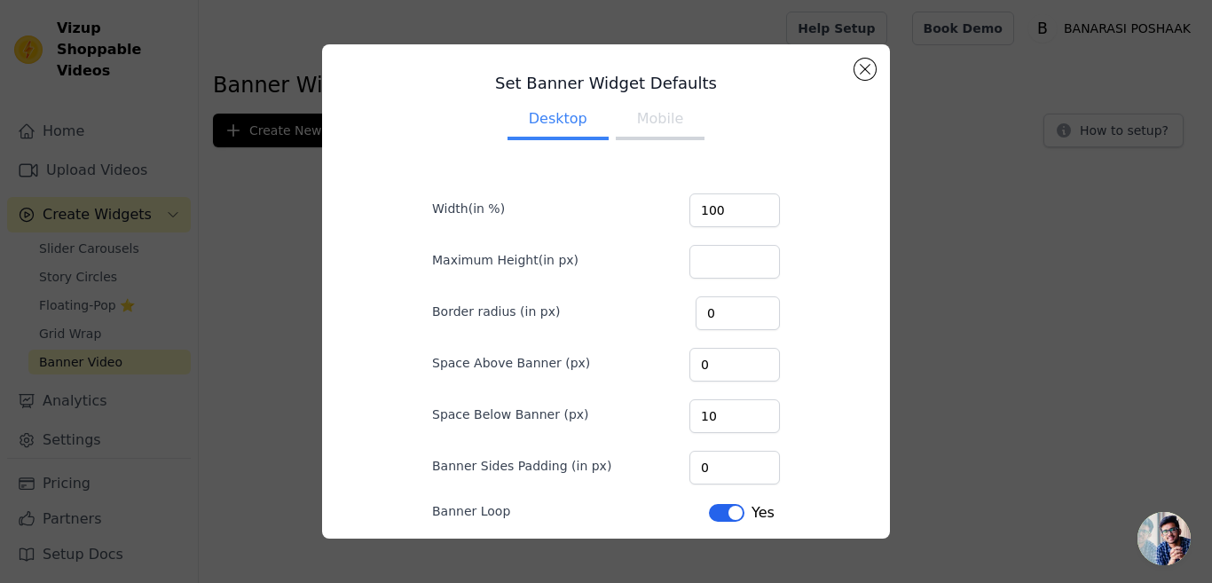
click at [645, 119] on button "Mobile" at bounding box center [660, 120] width 89 height 39
click at [553, 122] on button "Desktop" at bounding box center [557, 120] width 101 height 39
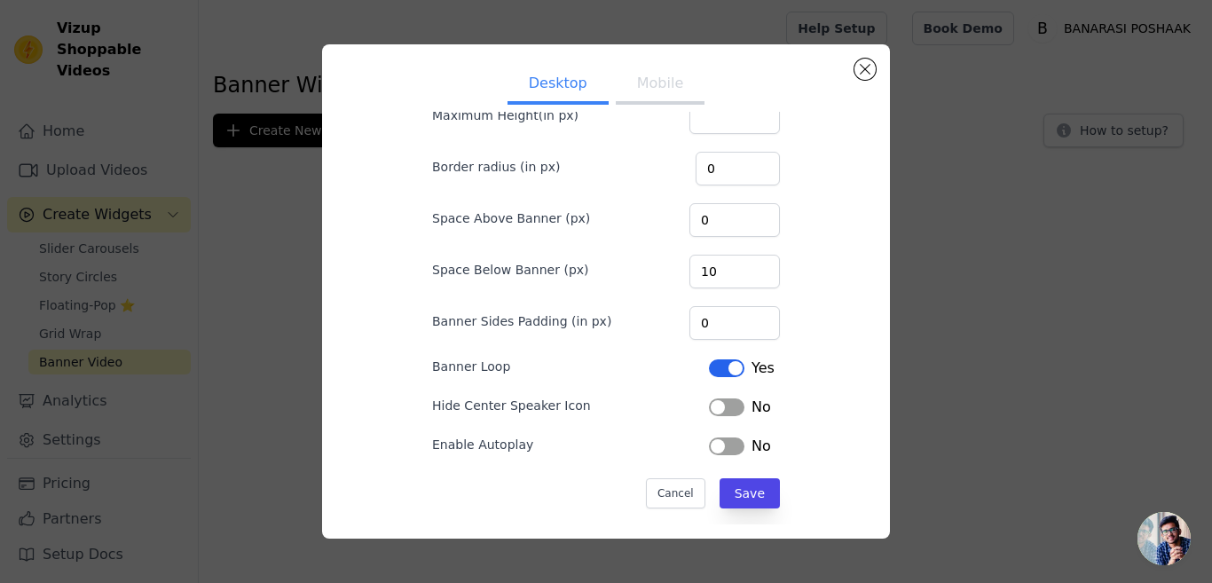
scroll to position [156, 0]
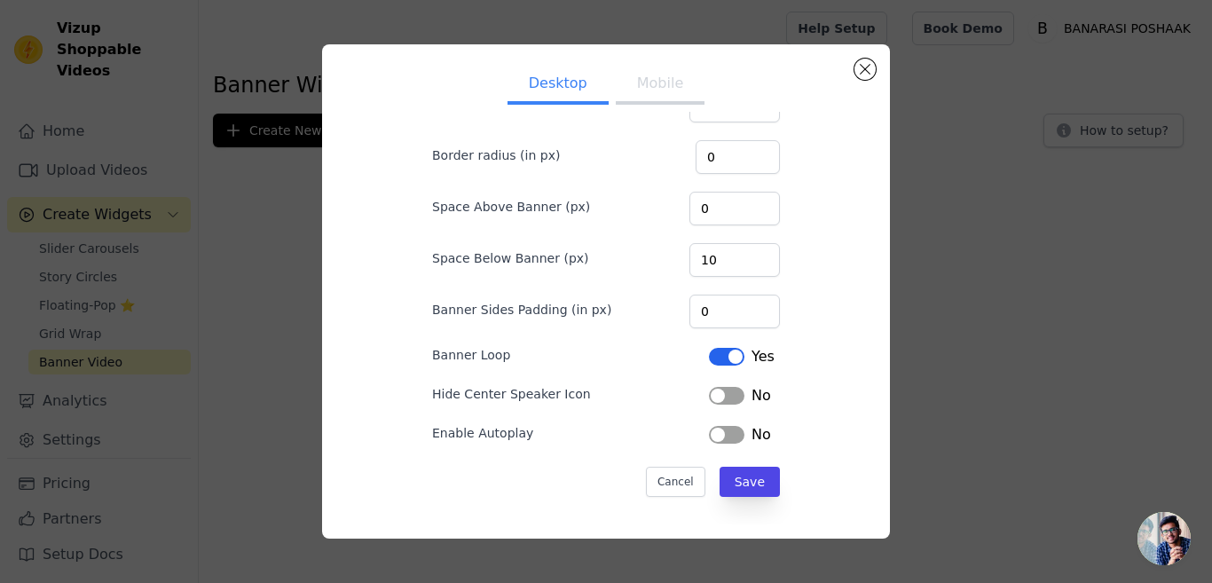
click at [709, 431] on button "Label" at bounding box center [726, 435] width 35 height 18
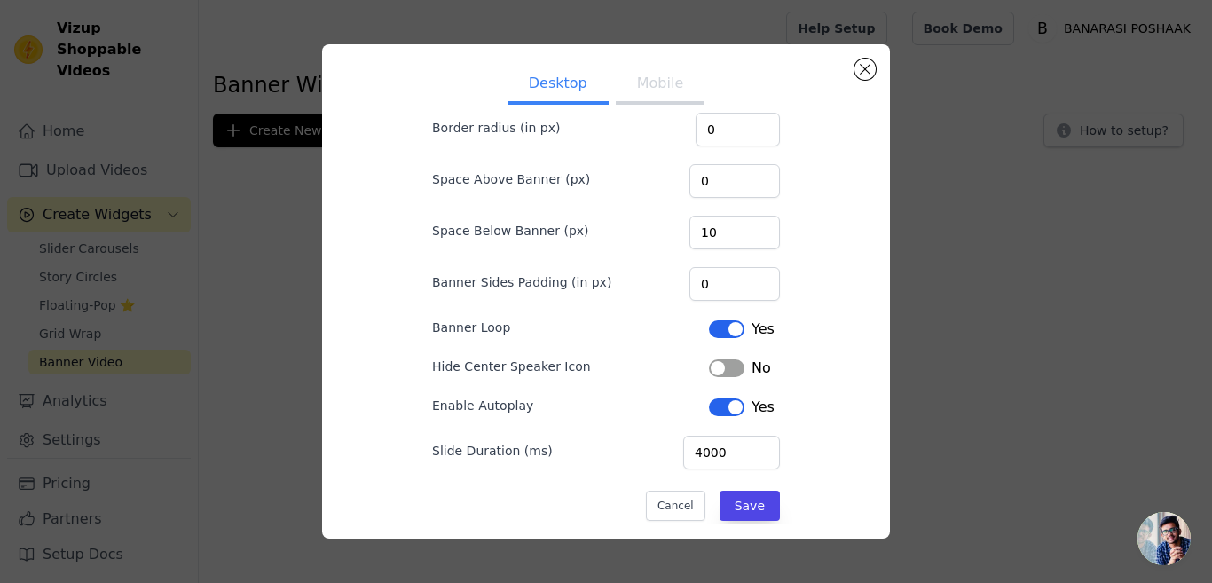
scroll to position [208, 0]
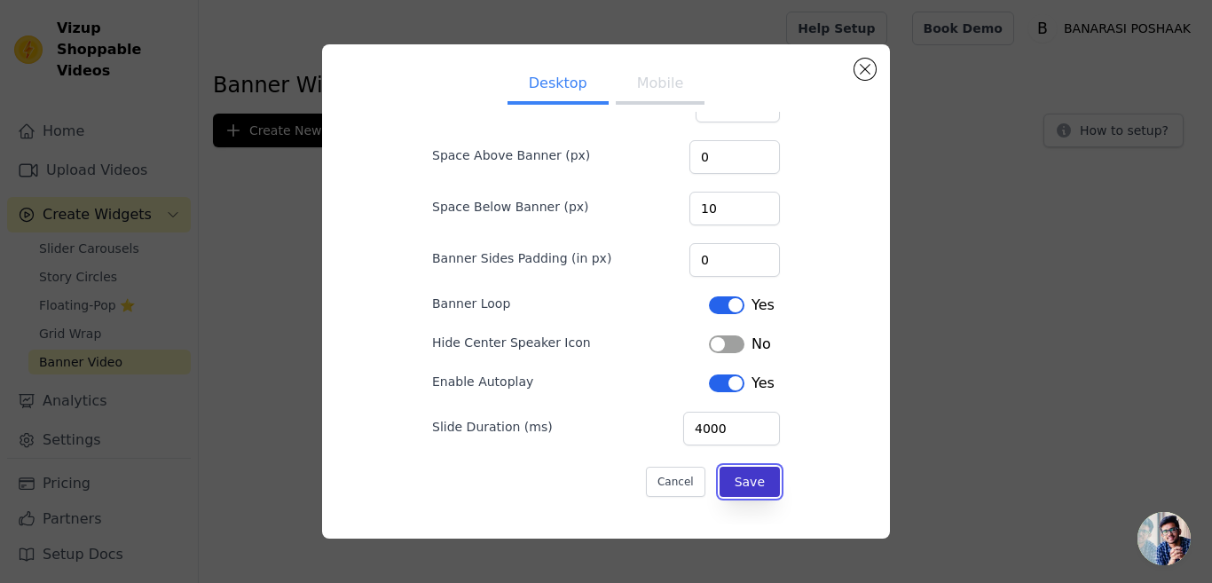
click at [723, 479] on button "Save" at bounding box center [749, 482] width 60 height 30
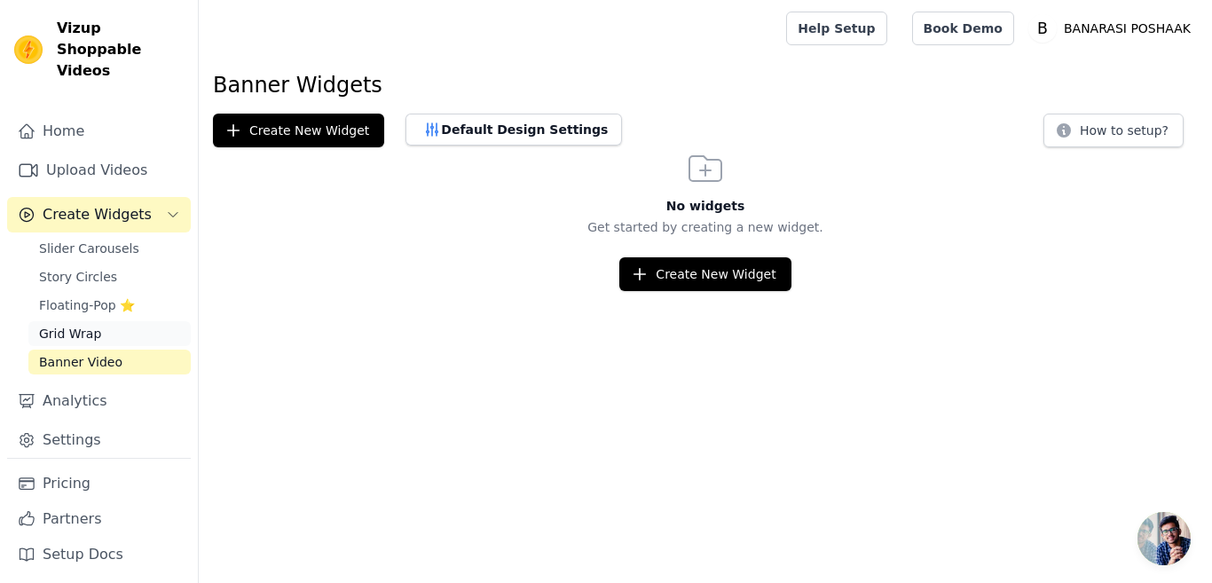
click at [81, 325] on span "Grid Wrap" at bounding box center [70, 334] width 62 height 18
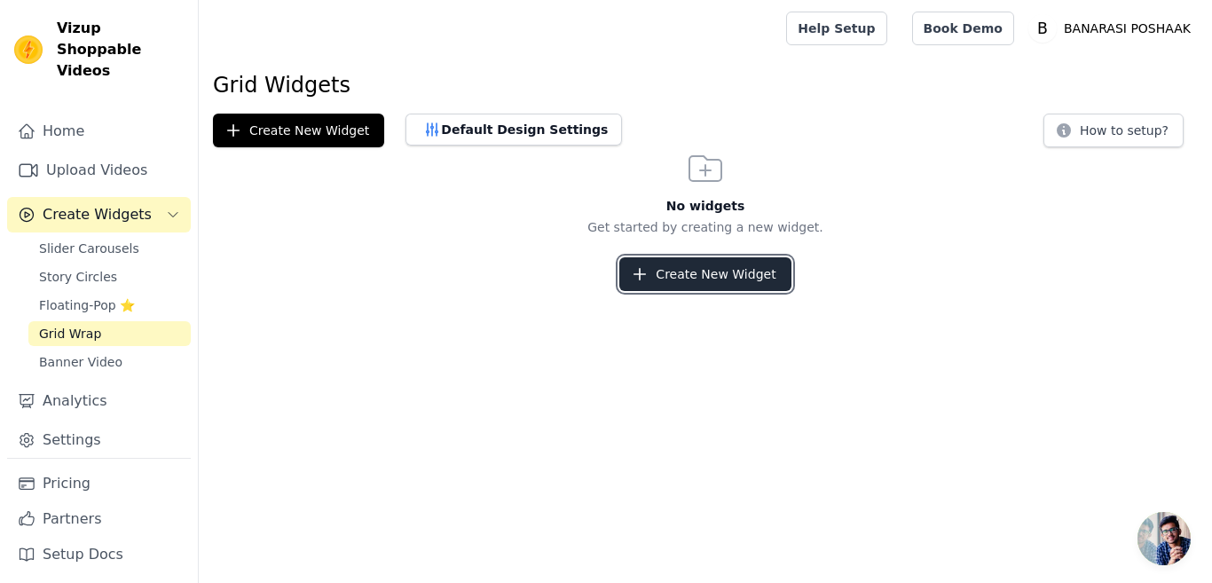
click at [697, 272] on button "Create New Widget" at bounding box center [704, 274] width 171 height 34
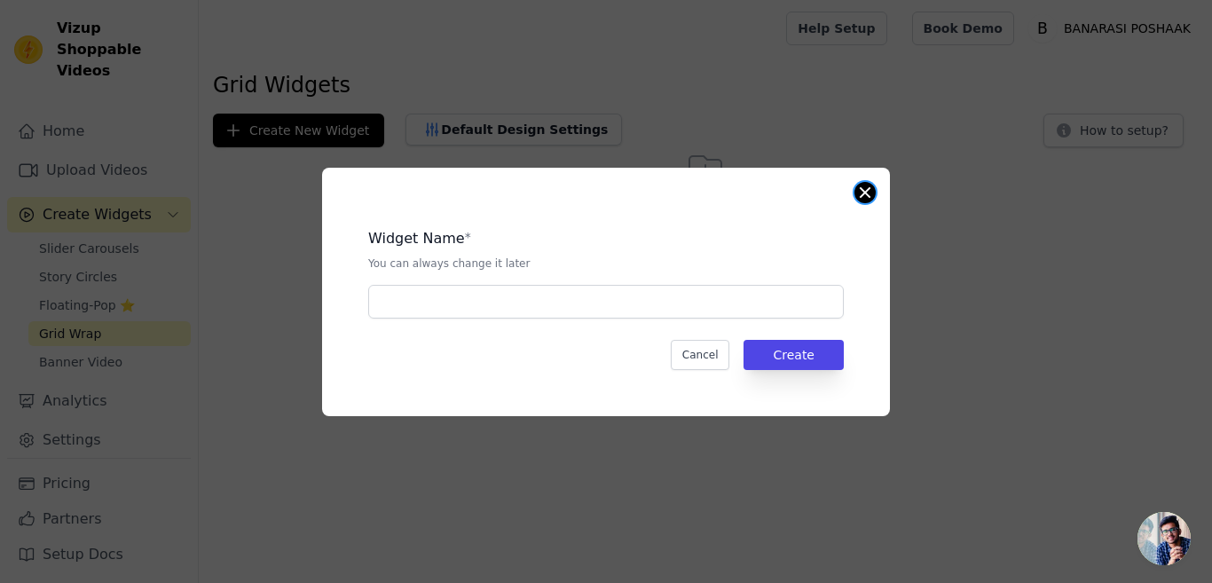
click at [866, 185] on button "Close modal" at bounding box center [864, 192] width 21 height 21
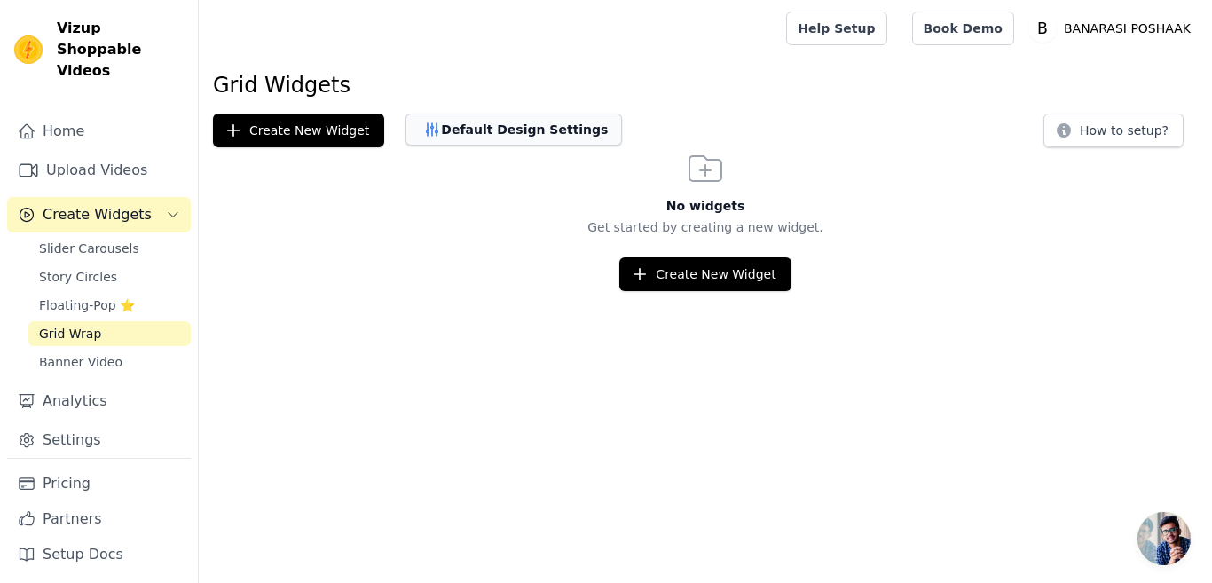
click at [443, 125] on button "Default Design Settings" at bounding box center [513, 130] width 216 height 32
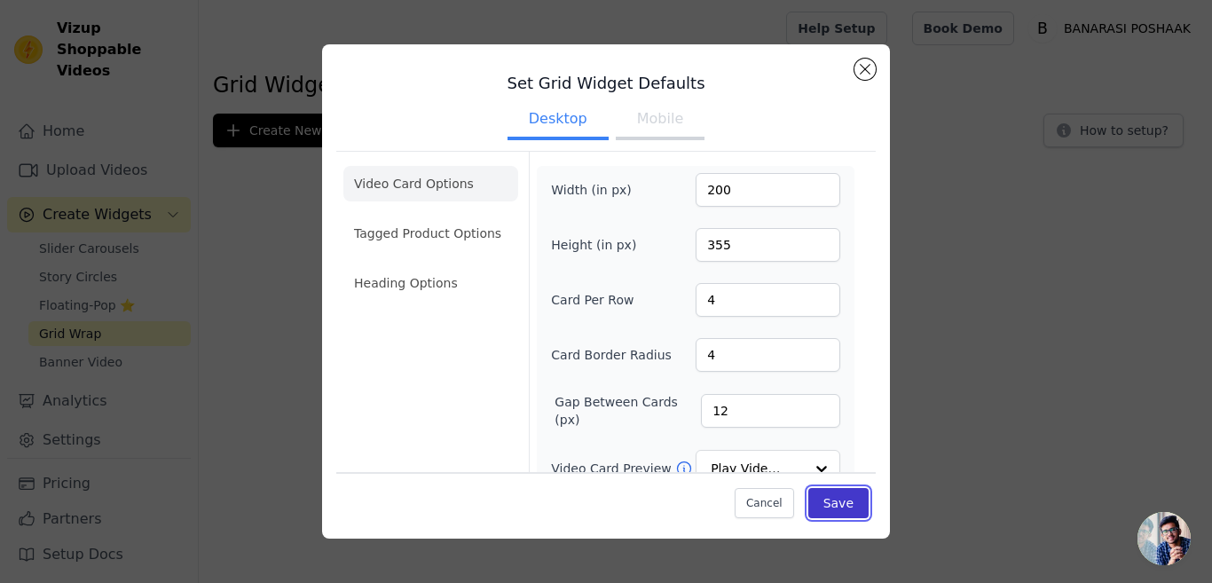
click at [839, 506] on button "Save" at bounding box center [838, 502] width 60 height 30
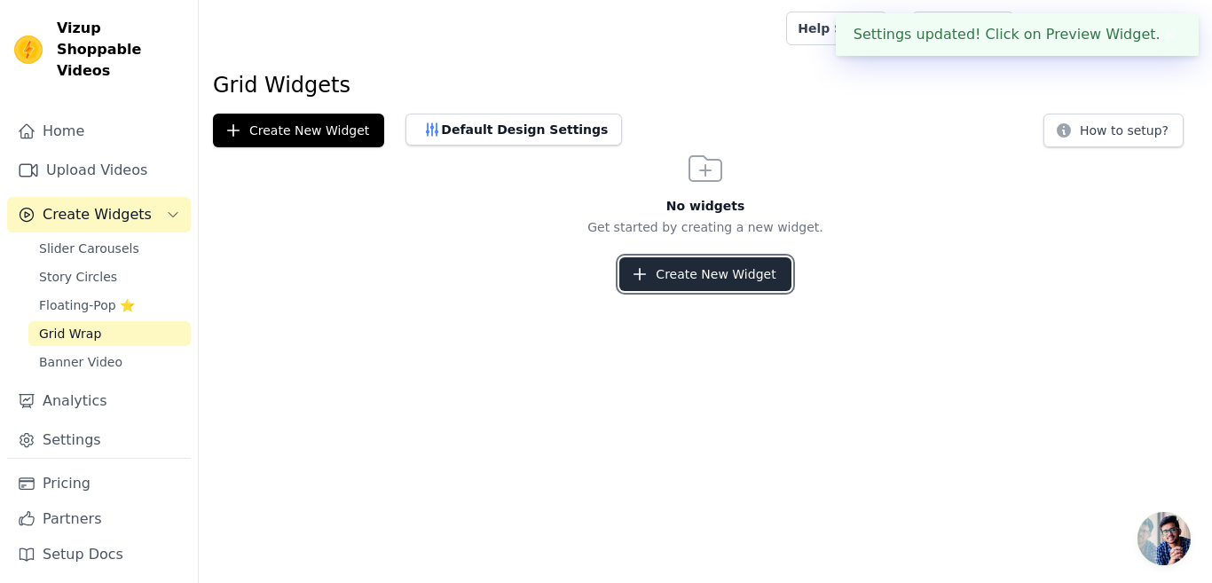
click at [687, 271] on button "Create New Widget" at bounding box center [704, 274] width 171 height 34
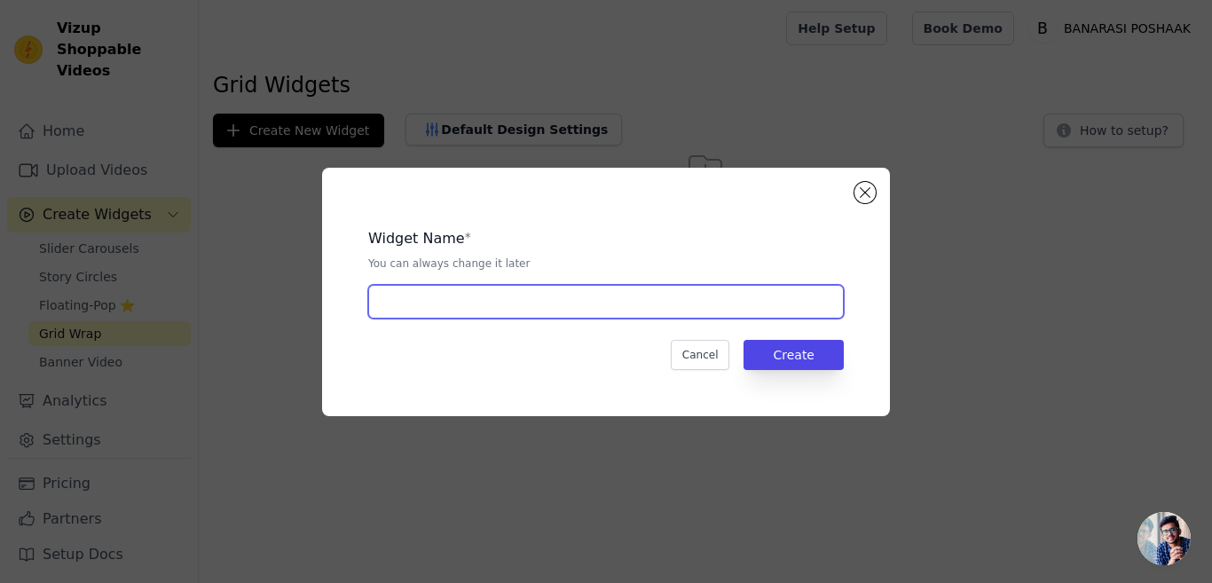
click at [438, 300] on input "text" at bounding box center [606, 302] width 476 height 34
click at [438, 300] on input "ab" at bounding box center [606, 302] width 476 height 34
type input "a"
type input "About Poshaak"
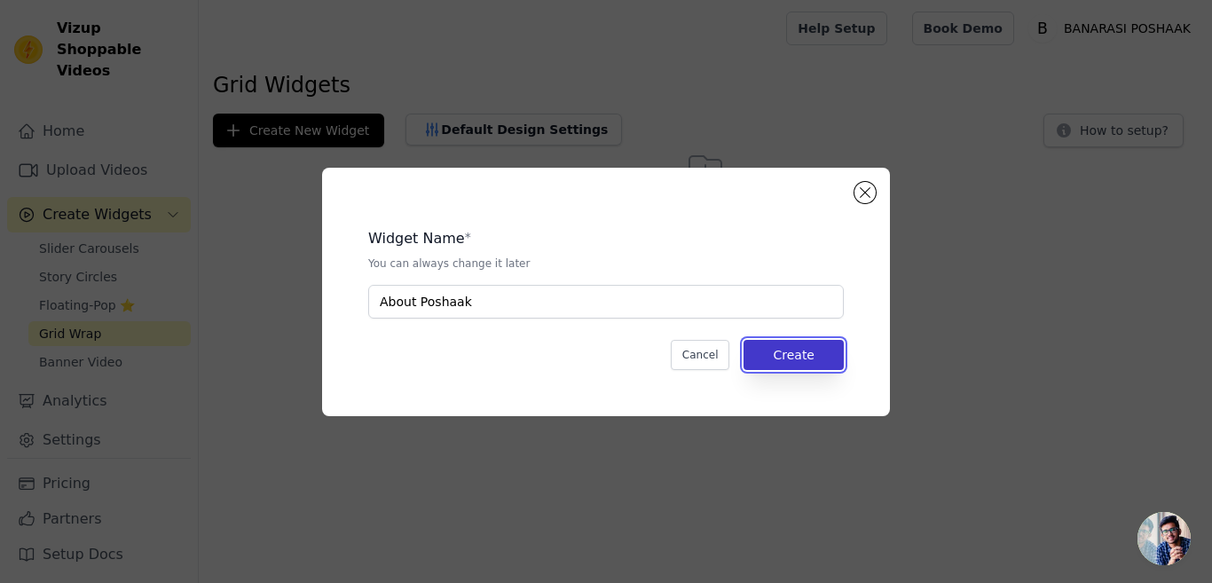
click at [797, 354] on button "Create" at bounding box center [793, 355] width 100 height 30
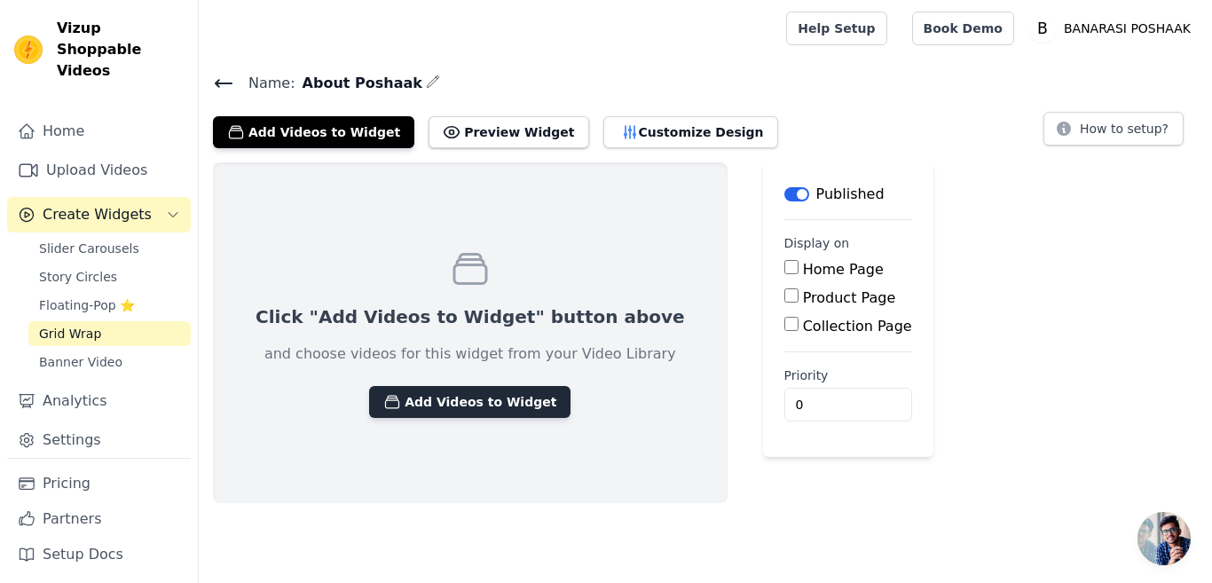
click at [430, 397] on button "Add Videos to Widget" at bounding box center [469, 402] width 201 height 32
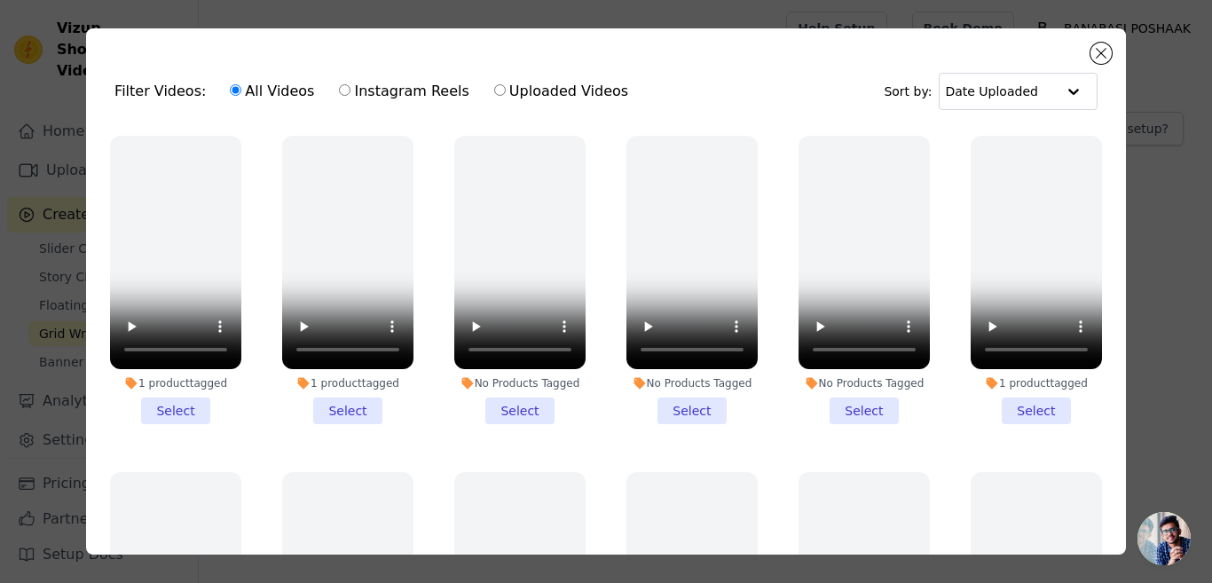
click at [430, 397] on ul "1 product tagged Select 1 product tagged Select No Products Tagged Select No Pr…" at bounding box center [605, 389] width 1011 height 526
click at [339, 90] on input "Instagram Reels" at bounding box center [345, 90] width 12 height 12
radio input "true"
click at [494, 93] on input "Uploaded Videos" at bounding box center [500, 90] width 12 height 12
radio input "true"
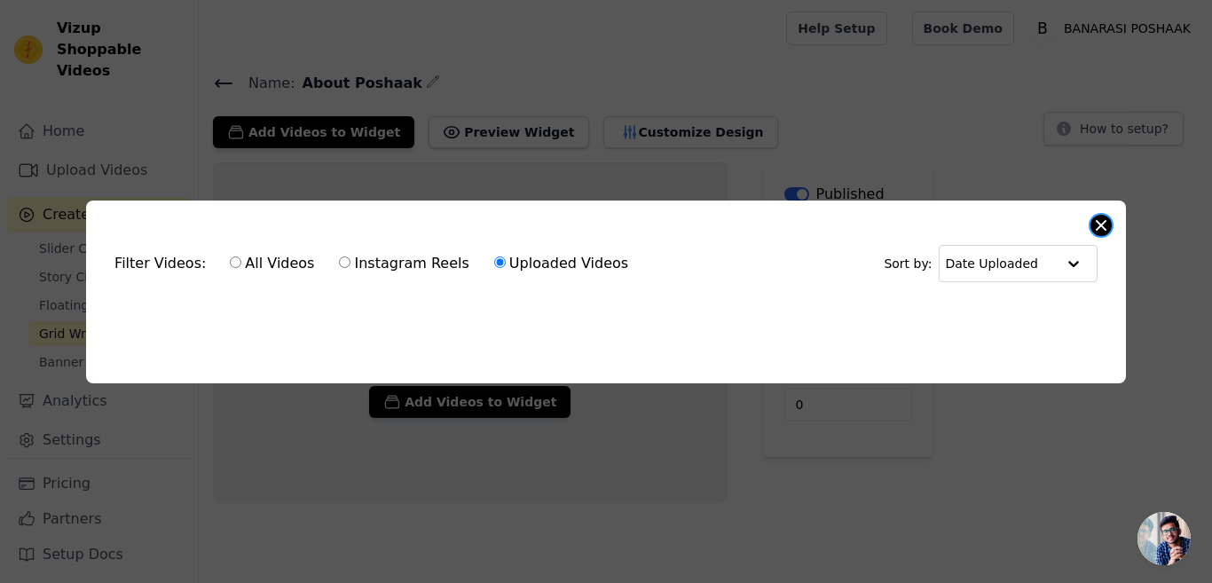
click at [1104, 216] on button "Close modal" at bounding box center [1100, 225] width 21 height 21
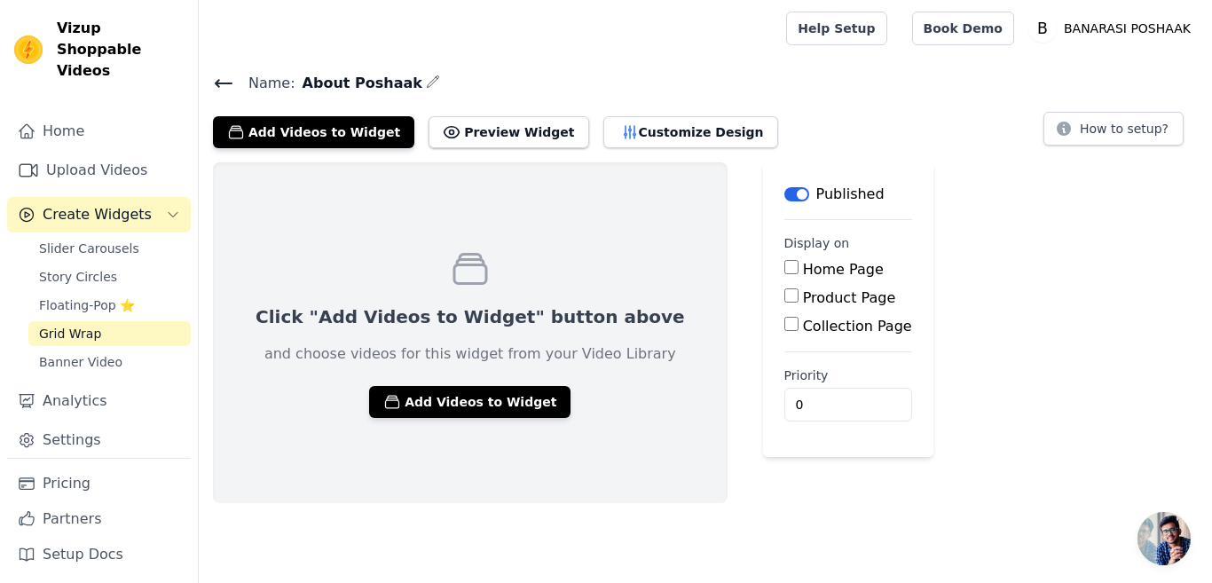
click at [784, 293] on input "Product Page" at bounding box center [791, 295] width 14 height 14
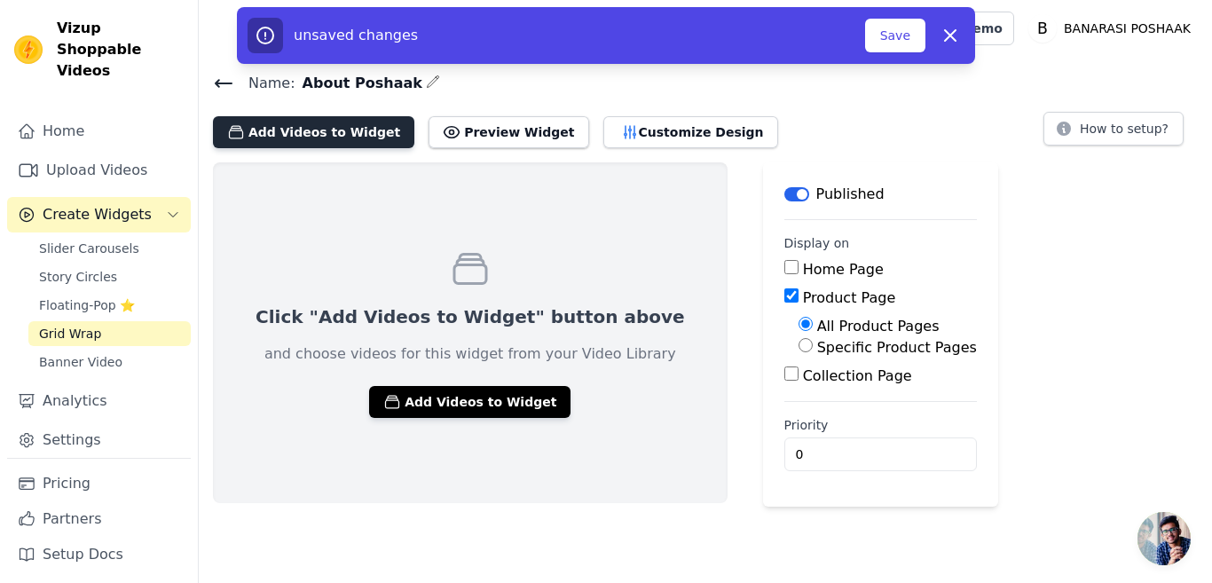
click at [331, 128] on button "Add Videos to Widget" at bounding box center [313, 132] width 201 height 32
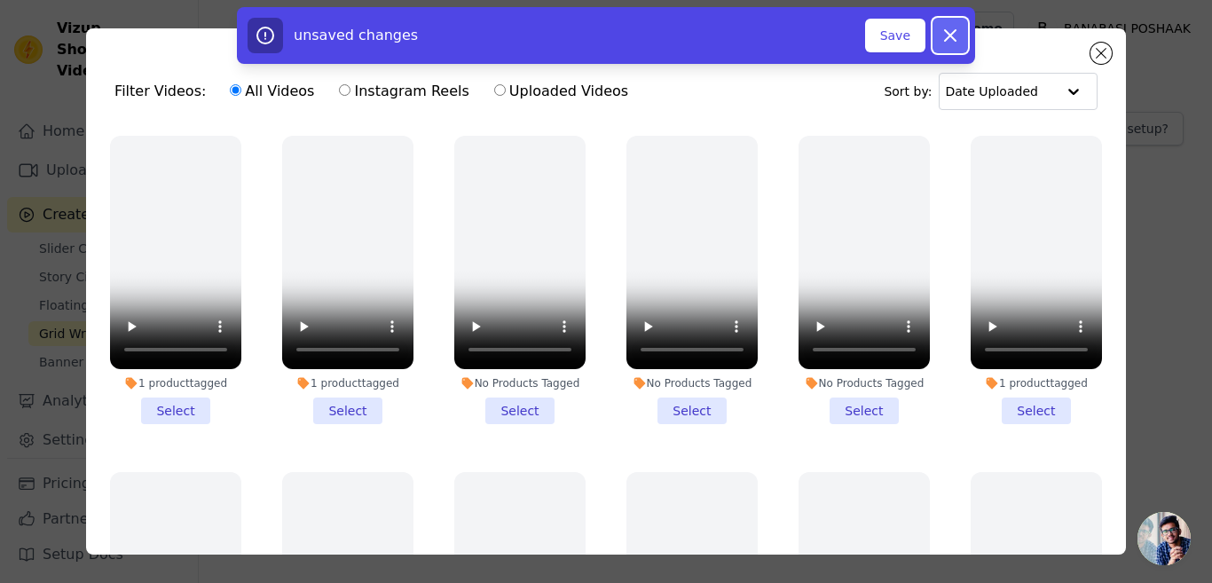
click at [951, 33] on icon "button" at bounding box center [949, 35] width 21 height 21
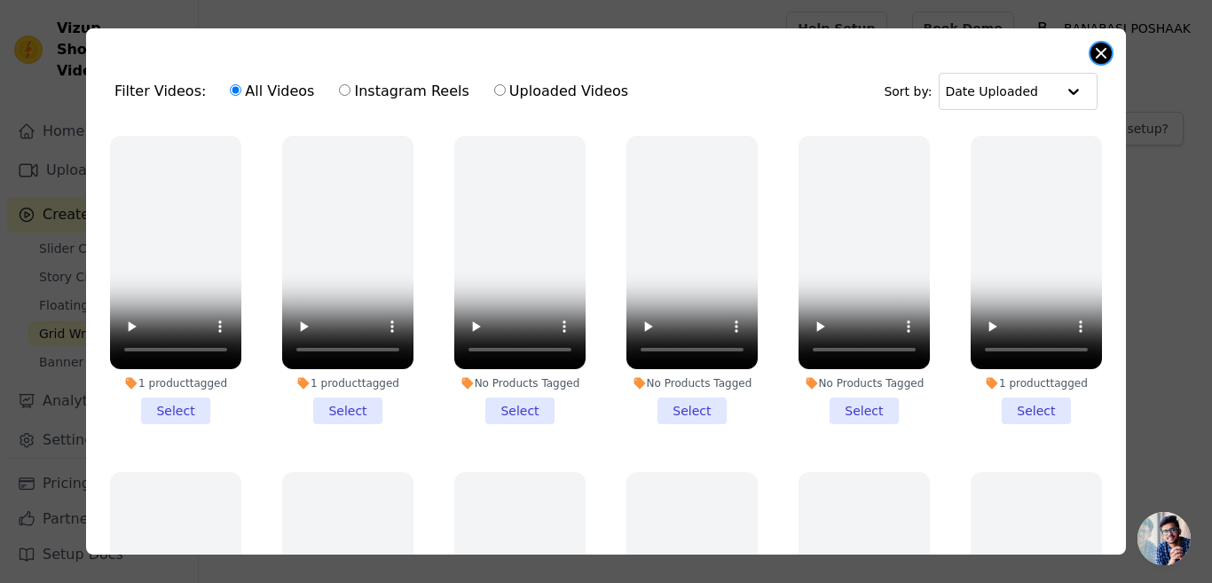
click at [1101, 49] on button "Close modal" at bounding box center [1100, 53] width 21 height 21
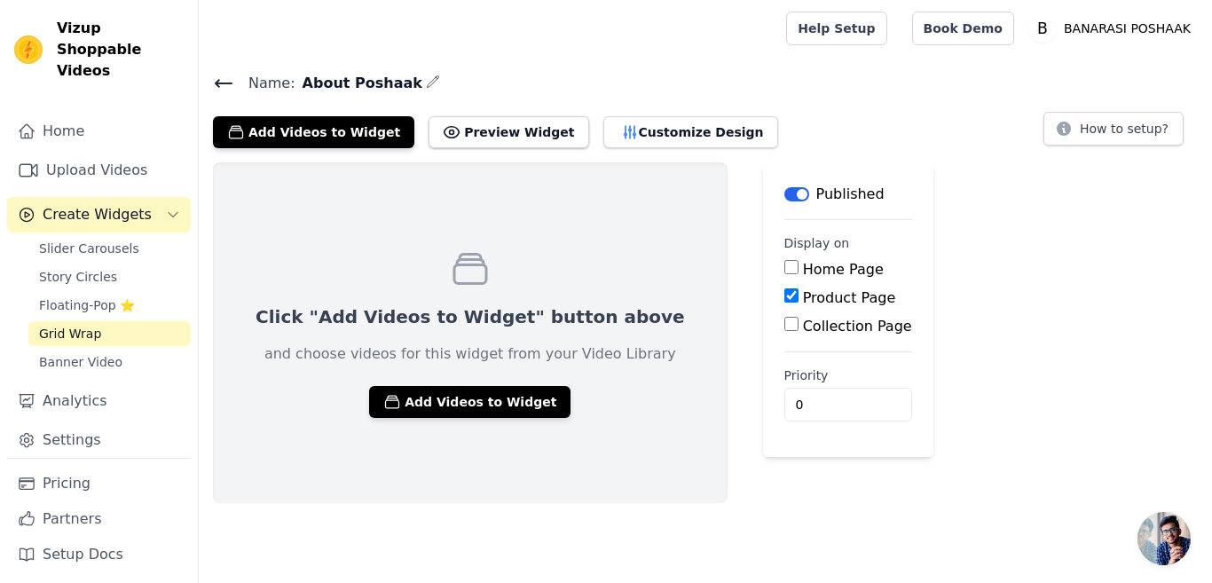
click at [784, 294] on input "Product Page" at bounding box center [791, 295] width 14 height 14
checkbox input "true"
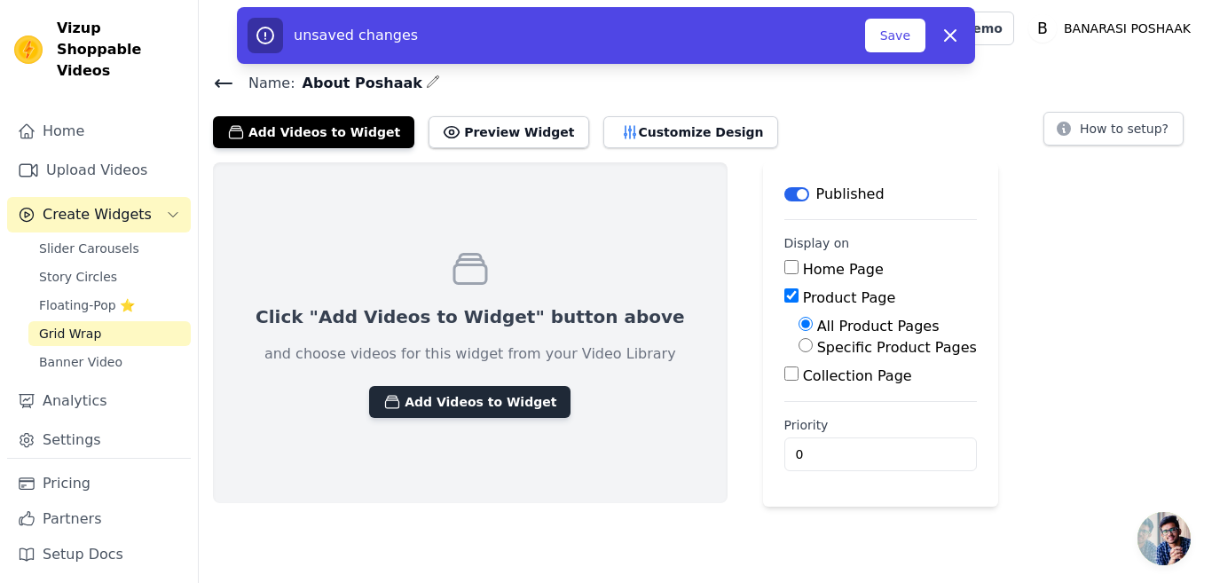
click at [413, 401] on button "Add Videos to Widget" at bounding box center [469, 402] width 201 height 32
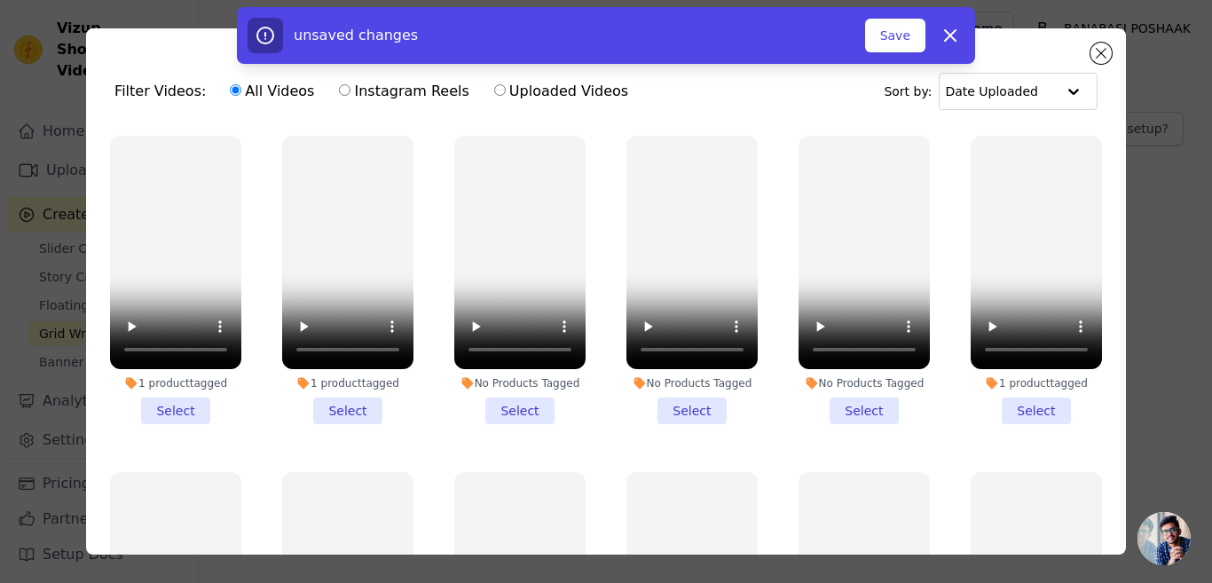
click at [184, 407] on li "1 product tagged Select" at bounding box center [175, 280] width 131 height 288
click at [0, 0] on input "1 product tagged Select" at bounding box center [0, 0] width 0 height 0
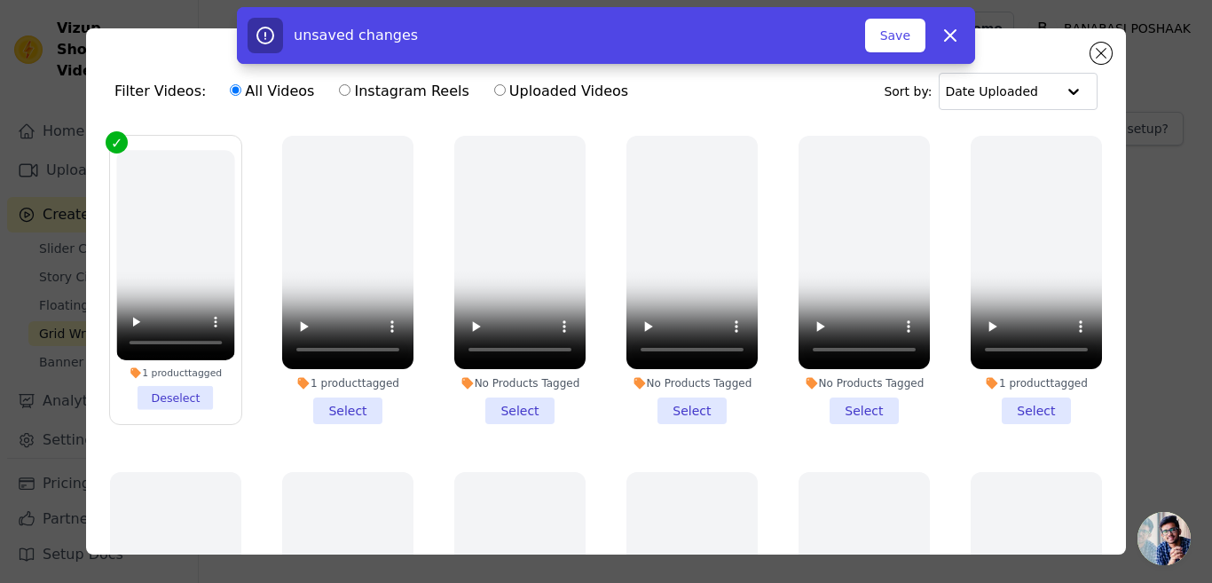
click at [673, 401] on li "No Products Tagged Select" at bounding box center [691, 280] width 131 height 288
click at [0, 0] on input "No Products Tagged Select" at bounding box center [0, 0] width 0 height 0
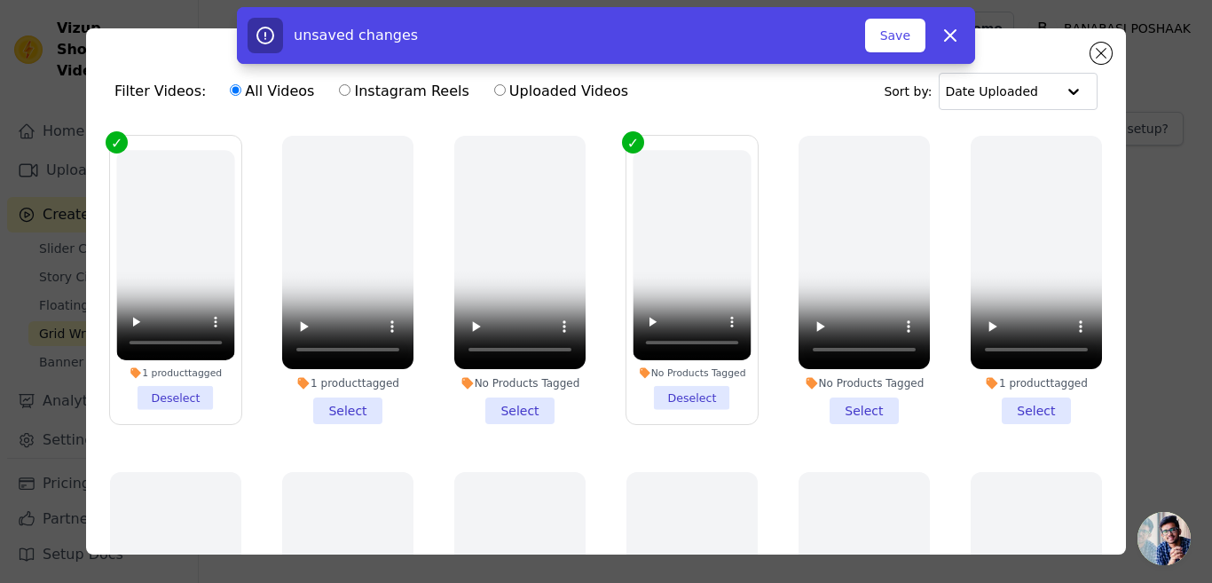
click at [851, 405] on li "No Products Tagged Select" at bounding box center [863, 280] width 131 height 288
click at [0, 0] on input "No Products Tagged Select" at bounding box center [0, 0] width 0 height 0
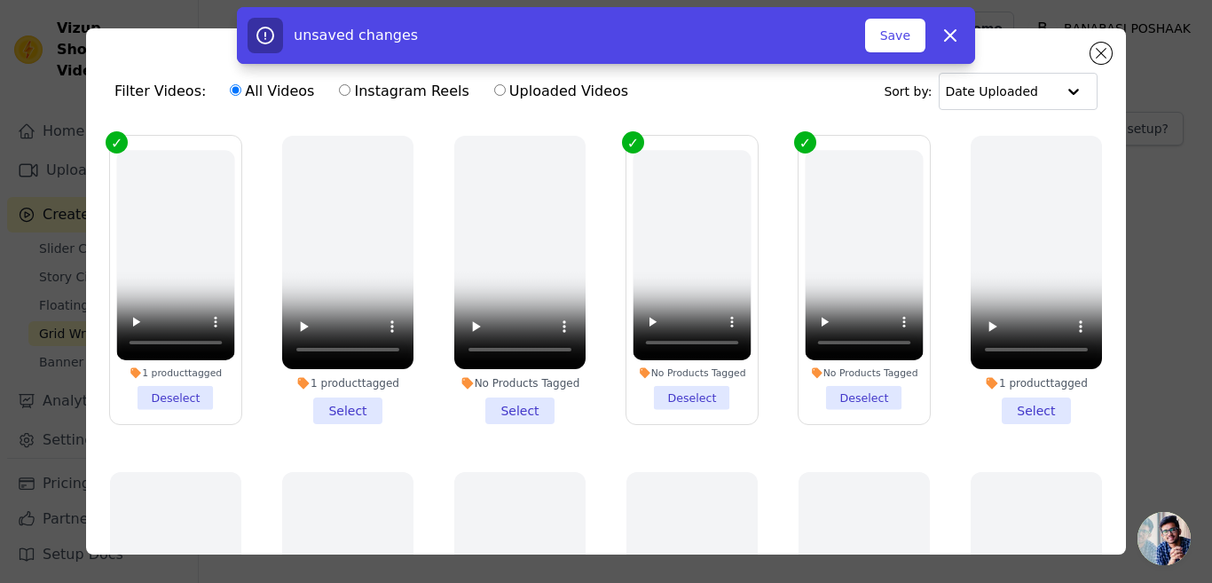
click at [1009, 407] on li "1 product tagged Select" at bounding box center [1036, 280] width 131 height 288
click at [0, 0] on input "1 product tagged Select" at bounding box center [0, 0] width 0 height 0
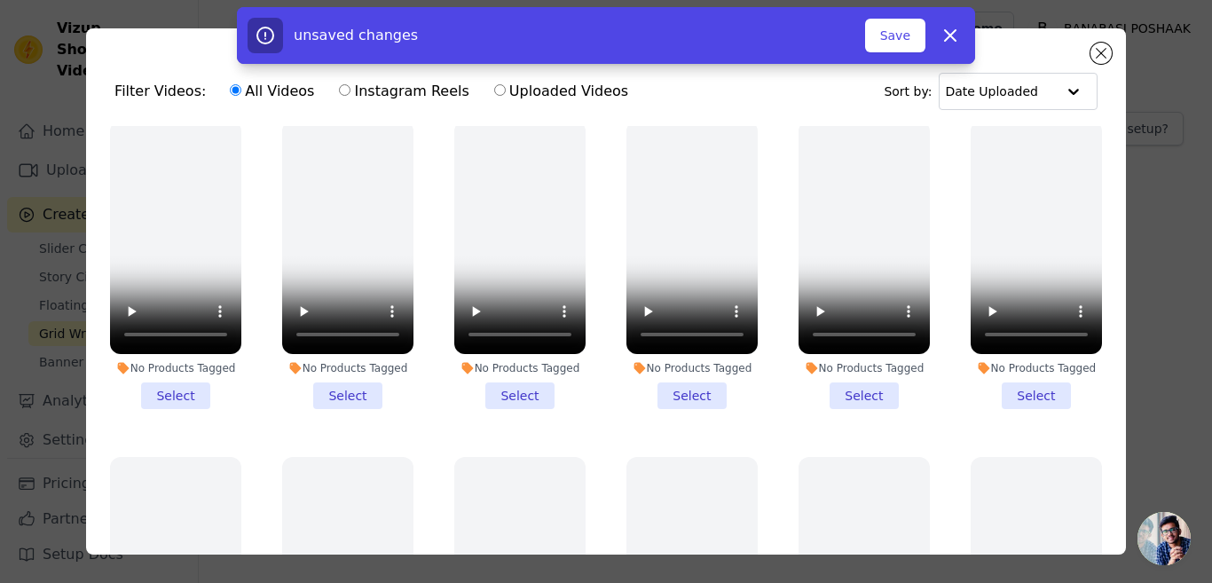
scroll to position [385, 0]
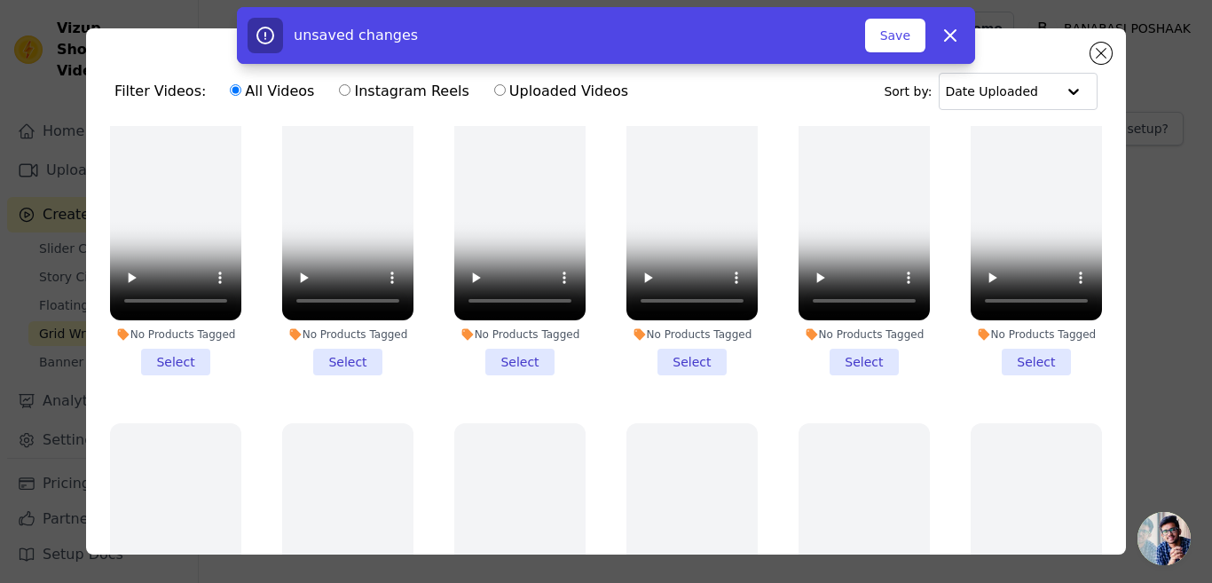
click at [680, 350] on li "No Products Tagged Select" at bounding box center [691, 231] width 131 height 288
click at [0, 0] on input "No Products Tagged Select" at bounding box center [0, 0] width 0 height 0
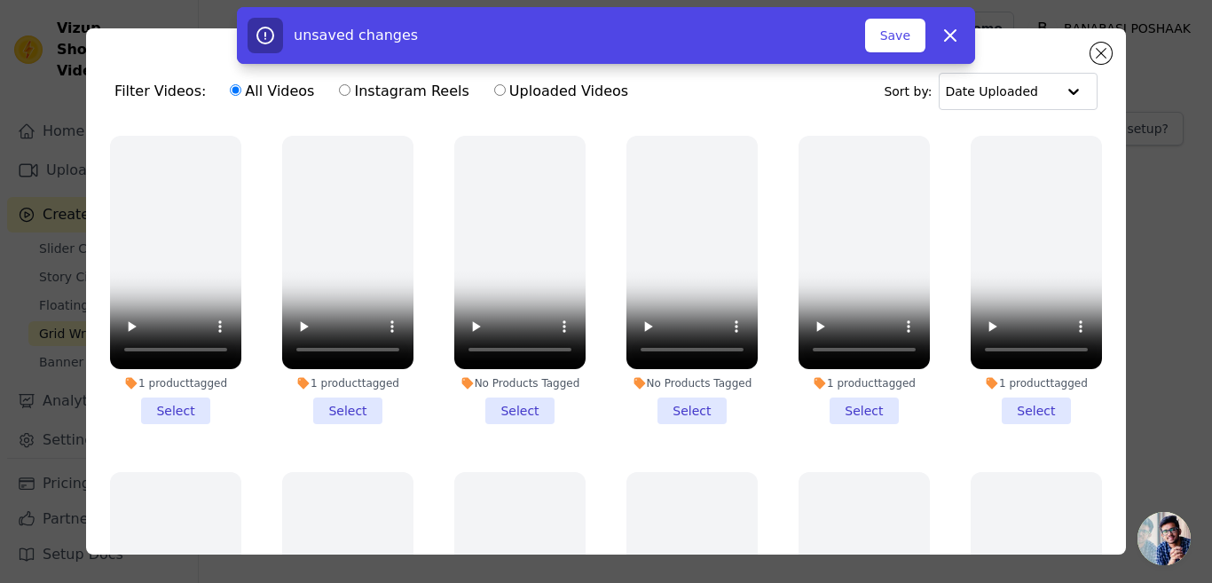
scroll to position [716, 0]
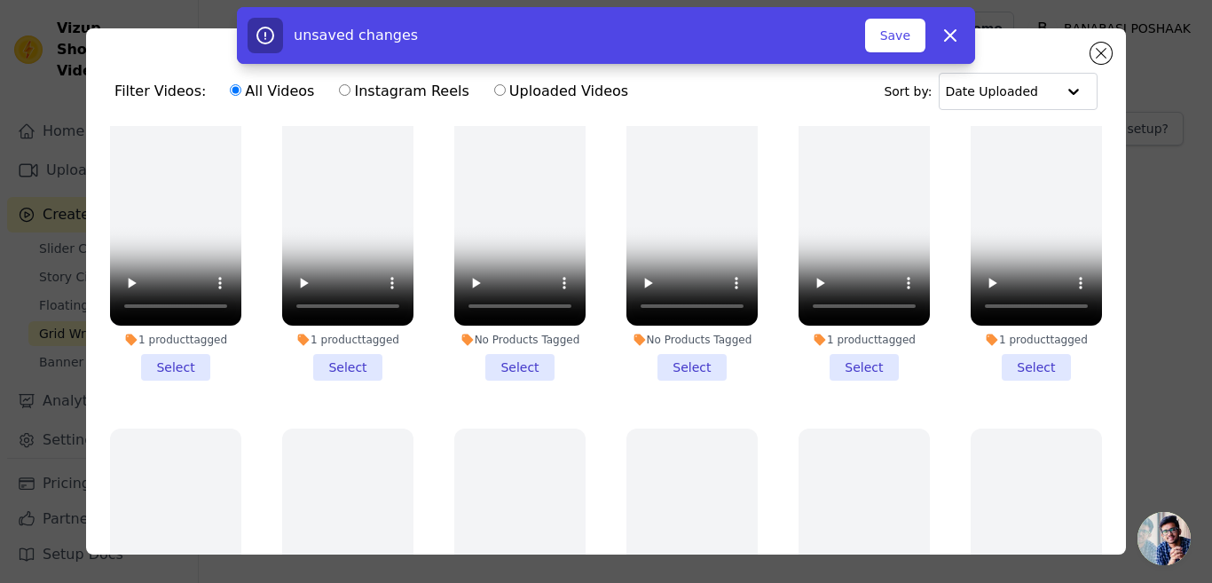
click at [171, 349] on li "1 product tagged Select" at bounding box center [175, 236] width 131 height 288
click at [0, 0] on input "1 product tagged Select" at bounding box center [0, 0] width 0 height 0
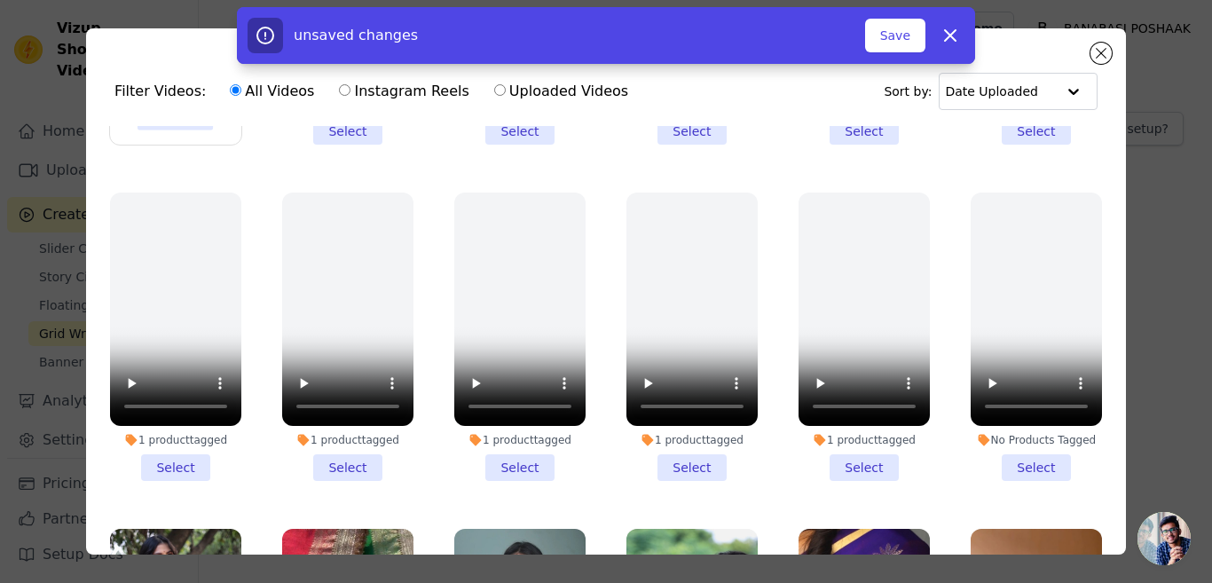
scroll to position [973, 0]
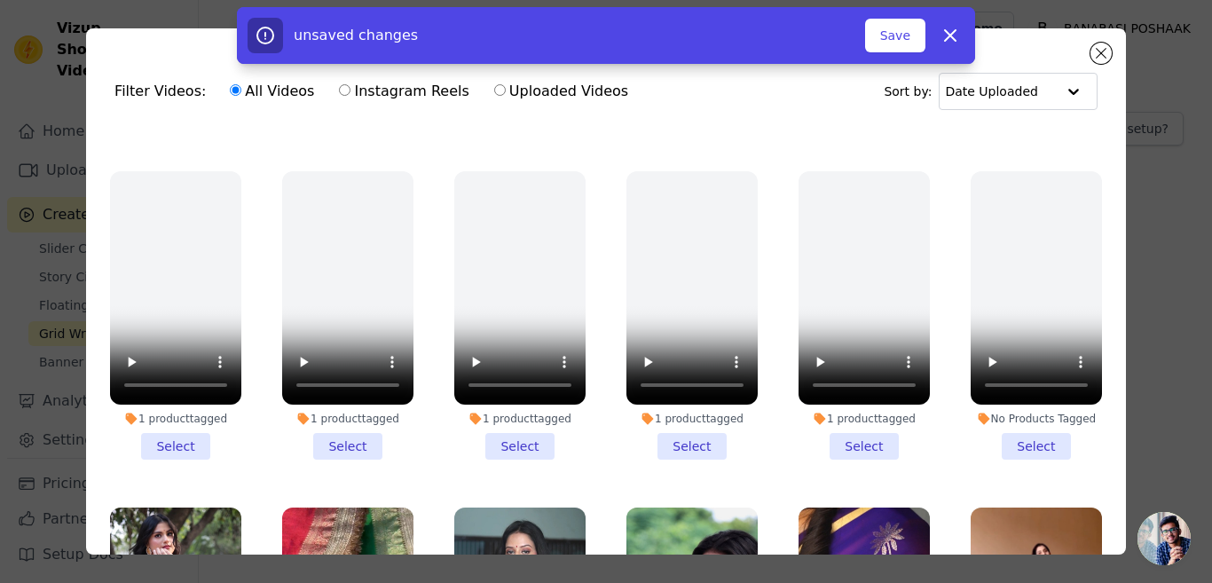
click at [675, 415] on li "1 product tagged Select" at bounding box center [691, 315] width 131 height 288
click at [0, 0] on input "1 product tagged Select" at bounding box center [0, 0] width 0 height 0
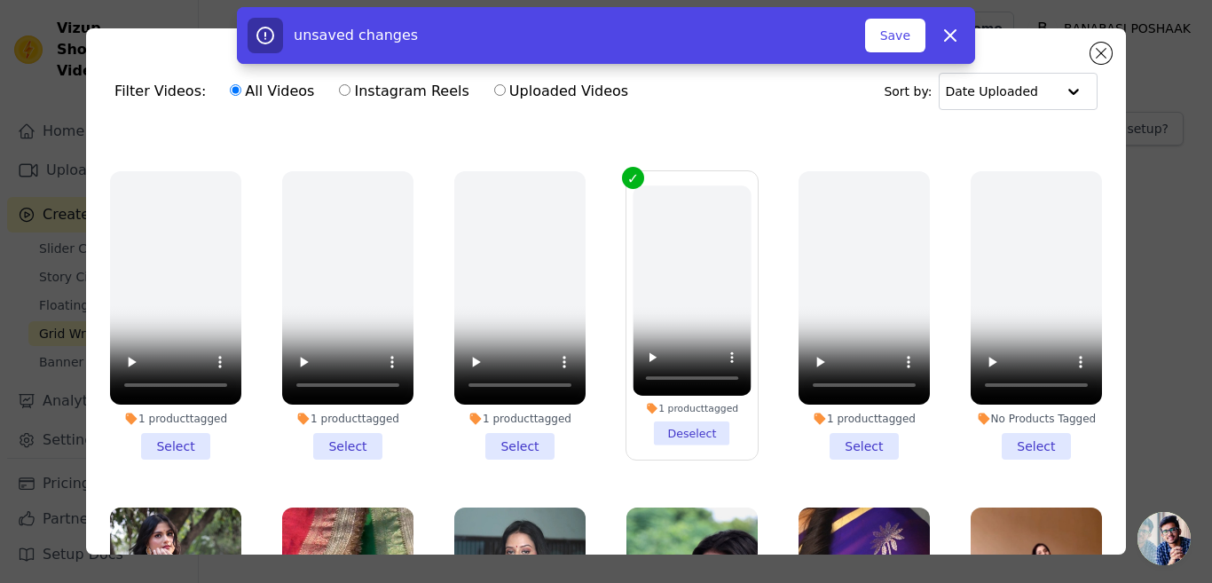
click at [507, 421] on li "1 product tagged Select" at bounding box center [519, 315] width 131 height 288
click at [0, 0] on input "1 product tagged Select" at bounding box center [0, 0] width 0 height 0
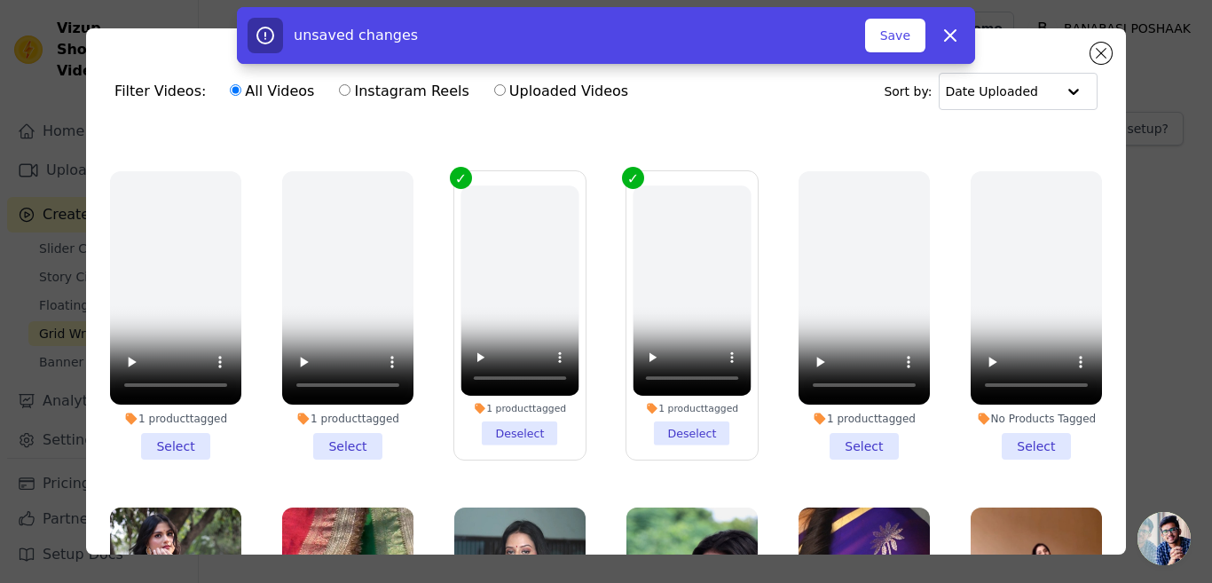
click at [337, 418] on li "1 product tagged Select" at bounding box center [347, 315] width 131 height 288
click at [0, 0] on input "1 product tagged Select" at bounding box center [0, 0] width 0 height 0
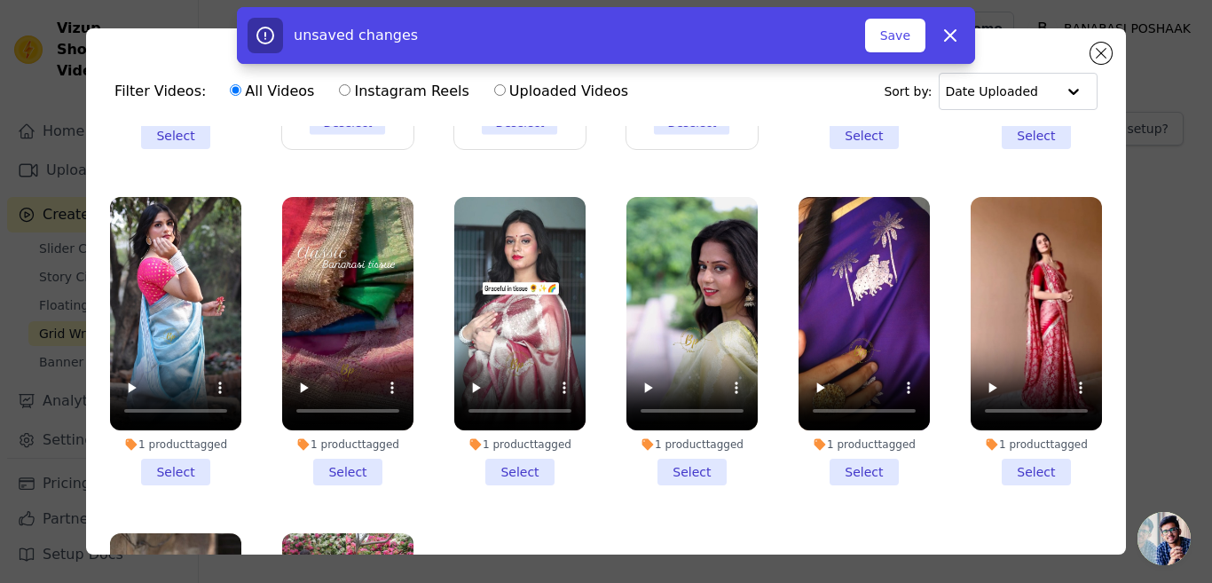
scroll to position [1287, 0]
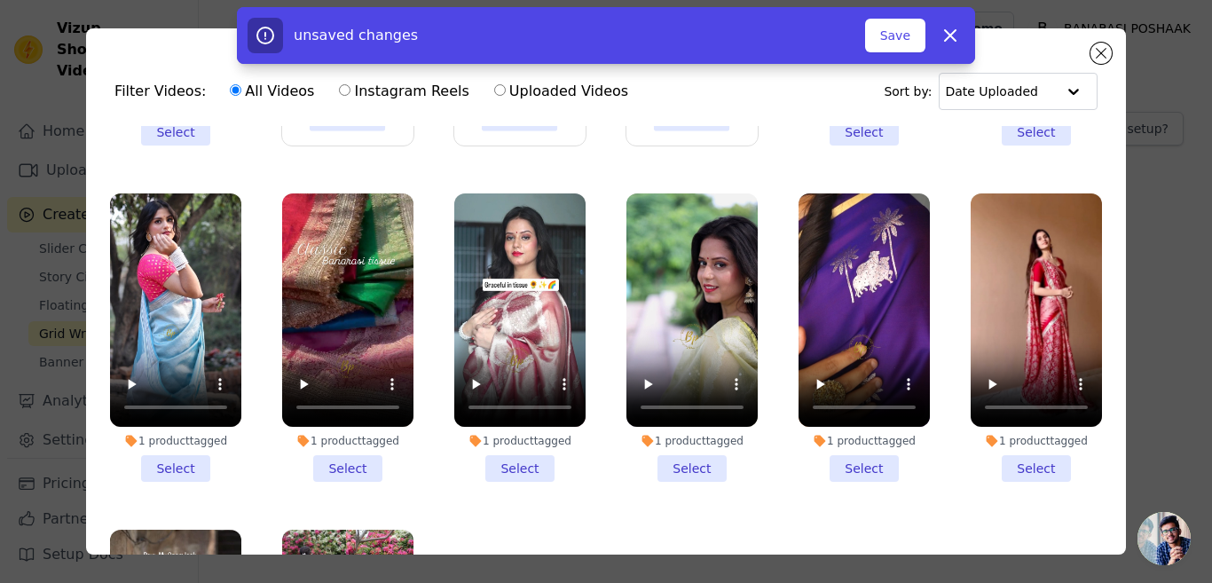
click at [678, 433] on li "1 product tagged Select" at bounding box center [691, 337] width 131 height 288
click at [0, 0] on input "1 product tagged Select" at bounding box center [0, 0] width 0 height 0
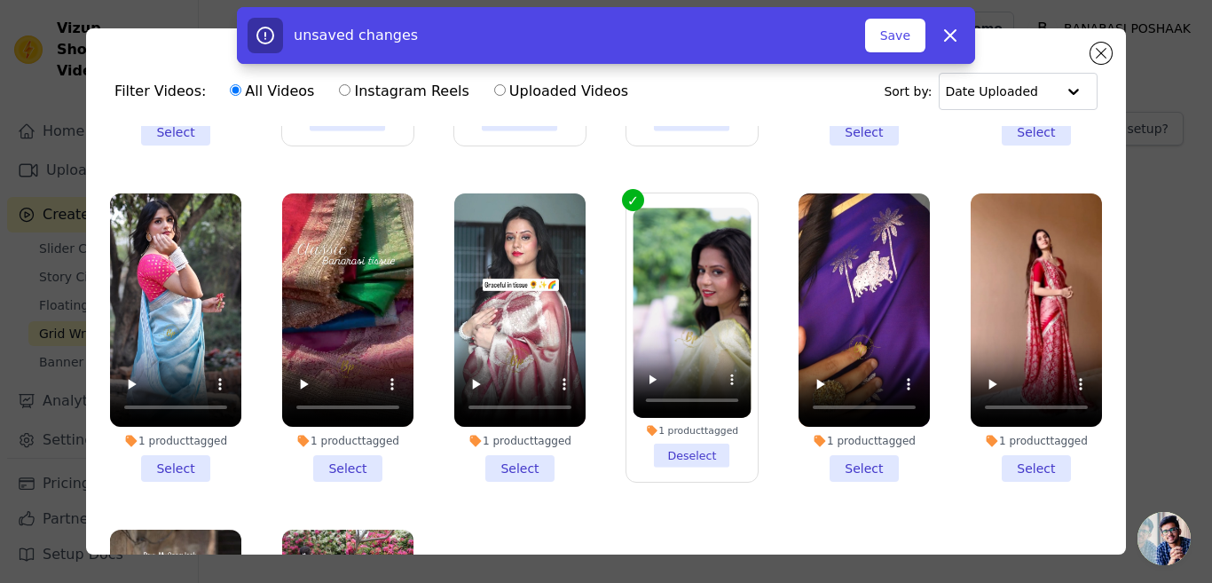
click at [341, 437] on li "1 product tagged Select" at bounding box center [347, 337] width 131 height 288
click at [0, 0] on input "1 product tagged Select" at bounding box center [0, 0] width 0 height 0
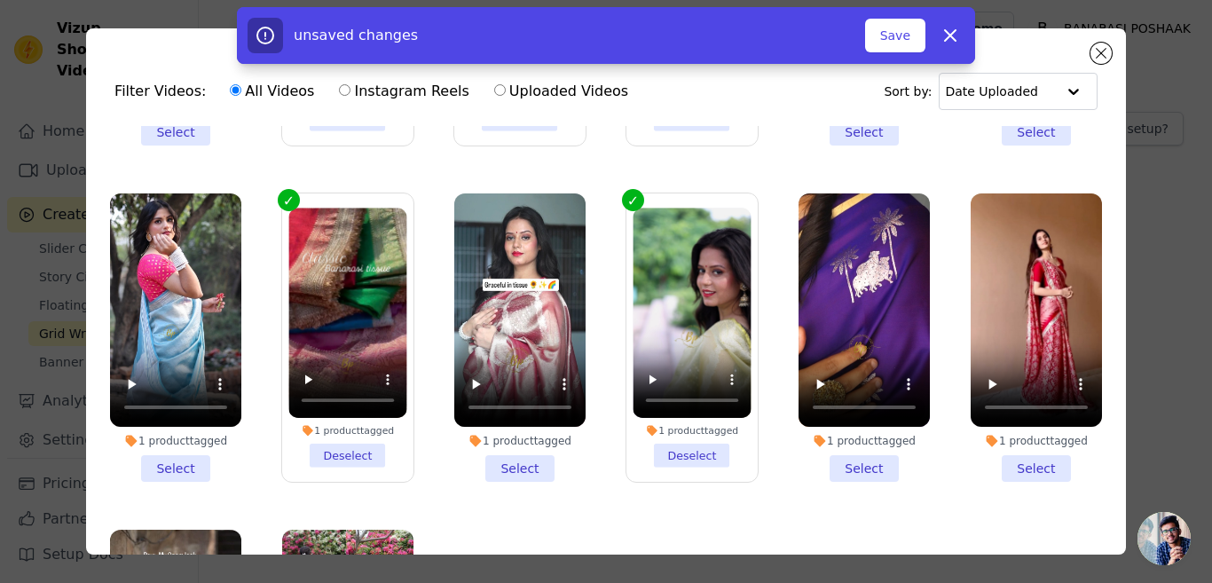
click at [179, 432] on li "1 product tagged Select" at bounding box center [175, 337] width 131 height 288
click at [0, 0] on input "1 product tagged Select" at bounding box center [0, 0] width 0 height 0
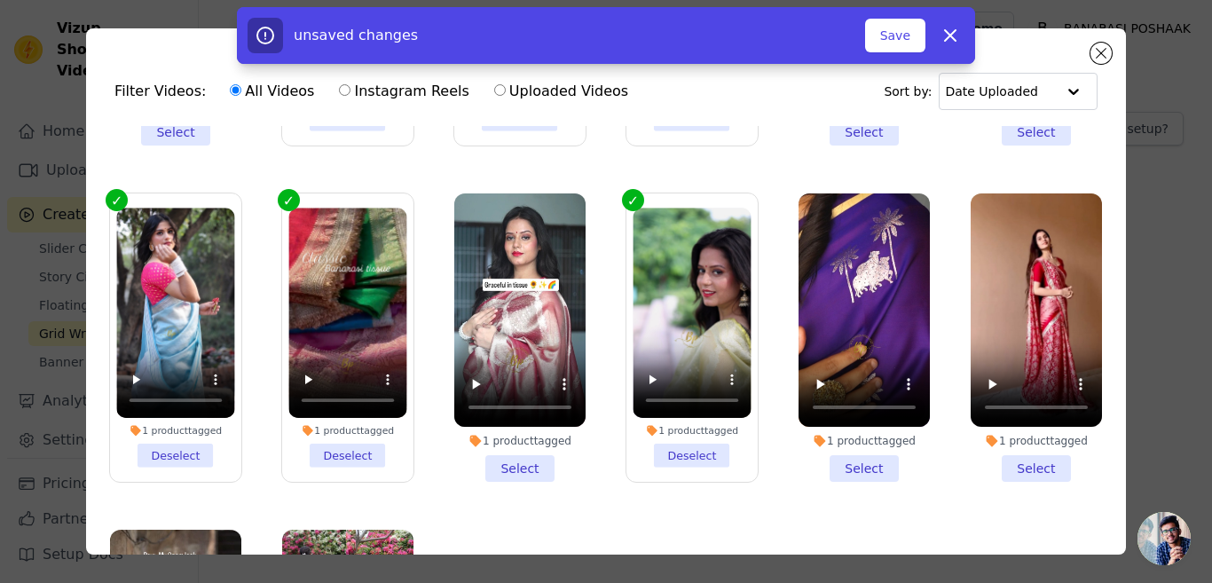
click at [1099, 51] on div "unsaved changes Save Dismiss" at bounding box center [606, 35] width 1212 height 57
click at [947, 29] on icon "button" at bounding box center [949, 35] width 21 height 21
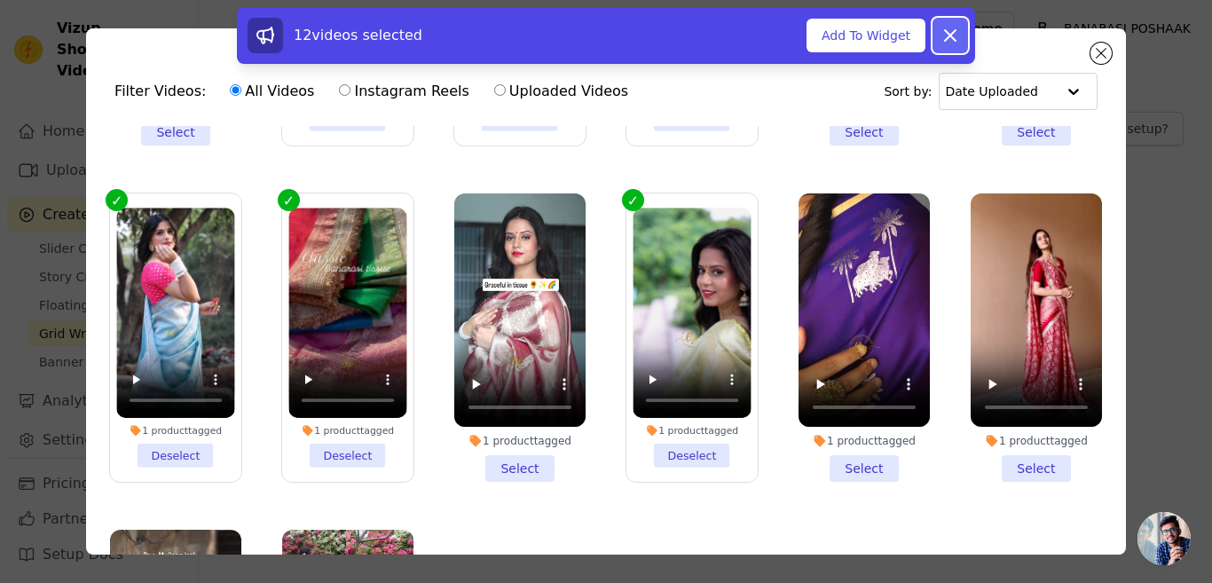
click at [953, 32] on icon at bounding box center [950, 35] width 11 height 11
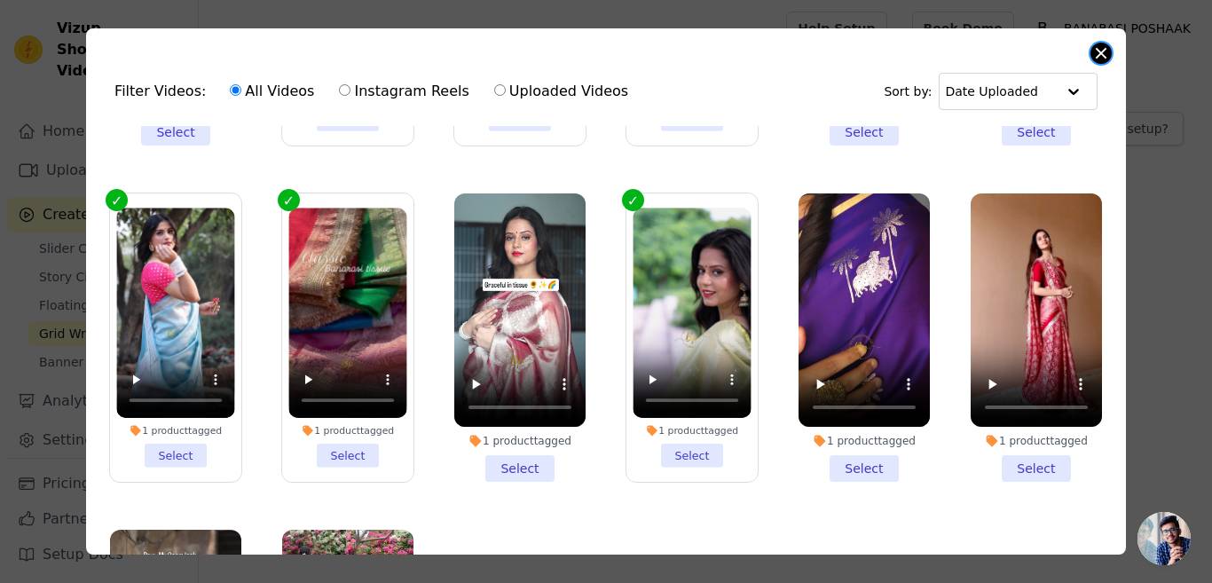
click at [1101, 52] on button "Close modal" at bounding box center [1100, 53] width 21 height 21
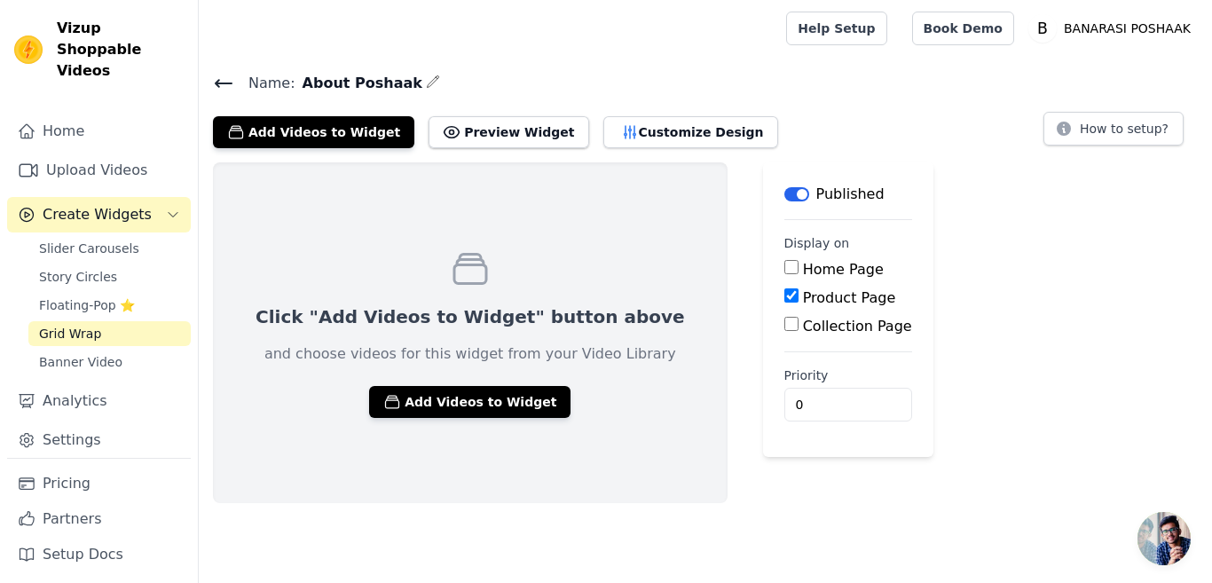
click at [427, 83] on icon "button" at bounding box center [433, 81] width 12 height 12
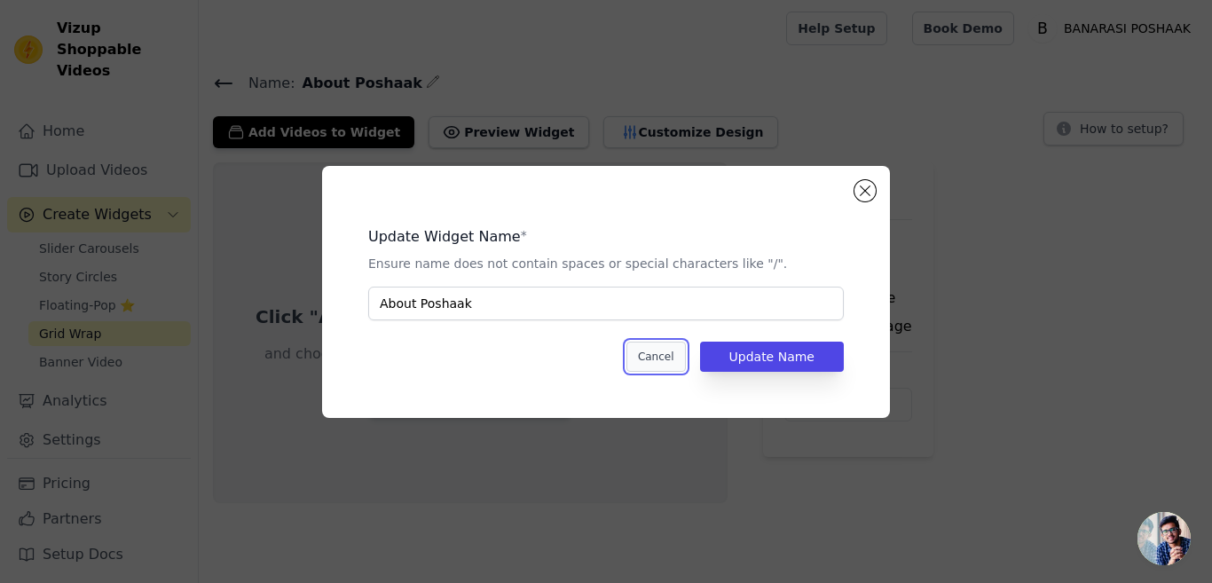
click at [666, 361] on button "Cancel" at bounding box center [655, 357] width 59 height 30
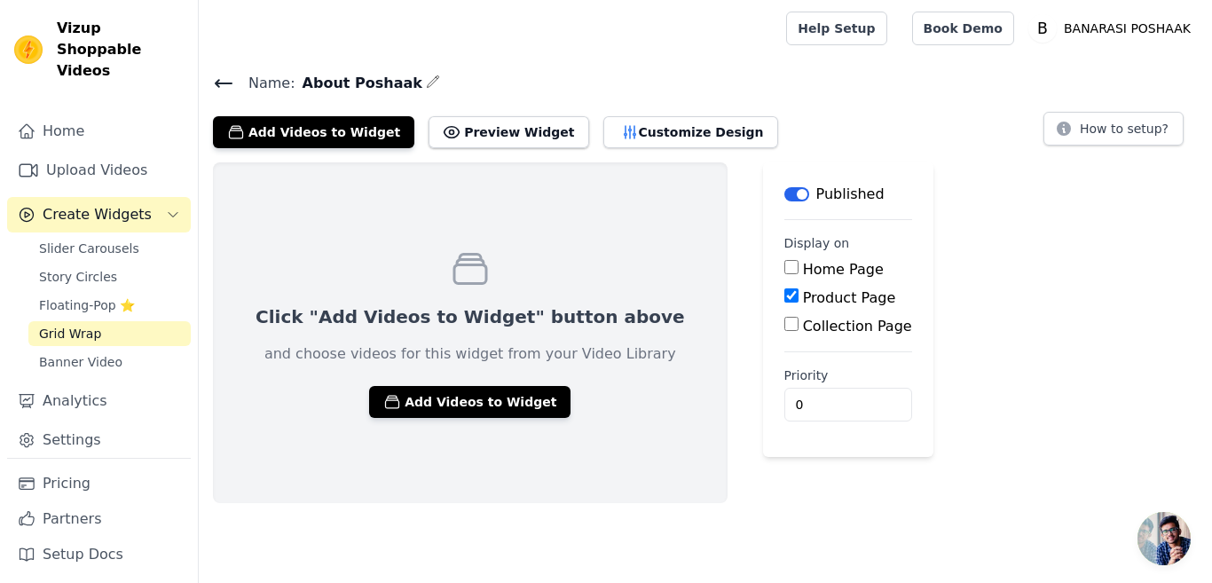
click at [230, 83] on icon at bounding box center [224, 83] width 16 height 7
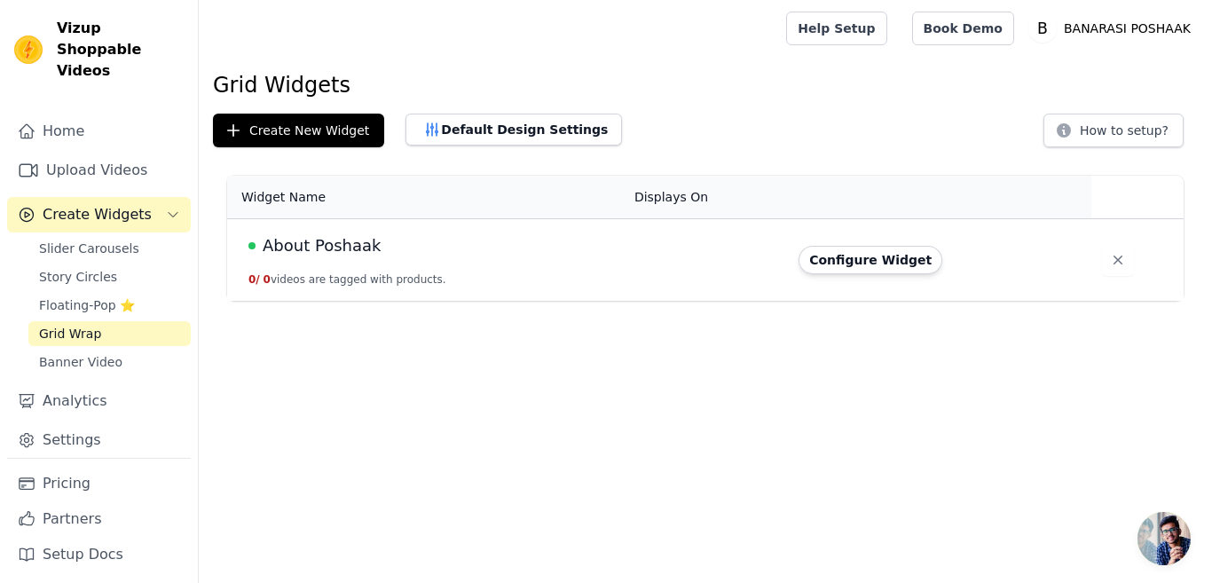
click at [333, 254] on span "About Poshaak" at bounding box center [322, 245] width 118 height 25
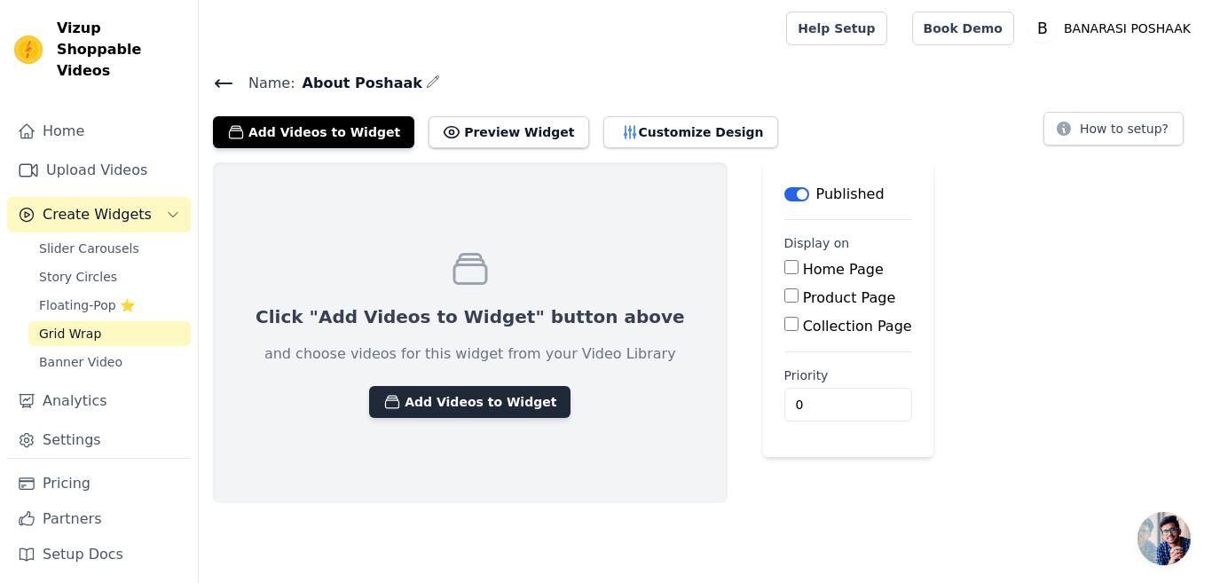
click at [452, 397] on button "Add Videos to Widget" at bounding box center [469, 402] width 201 height 32
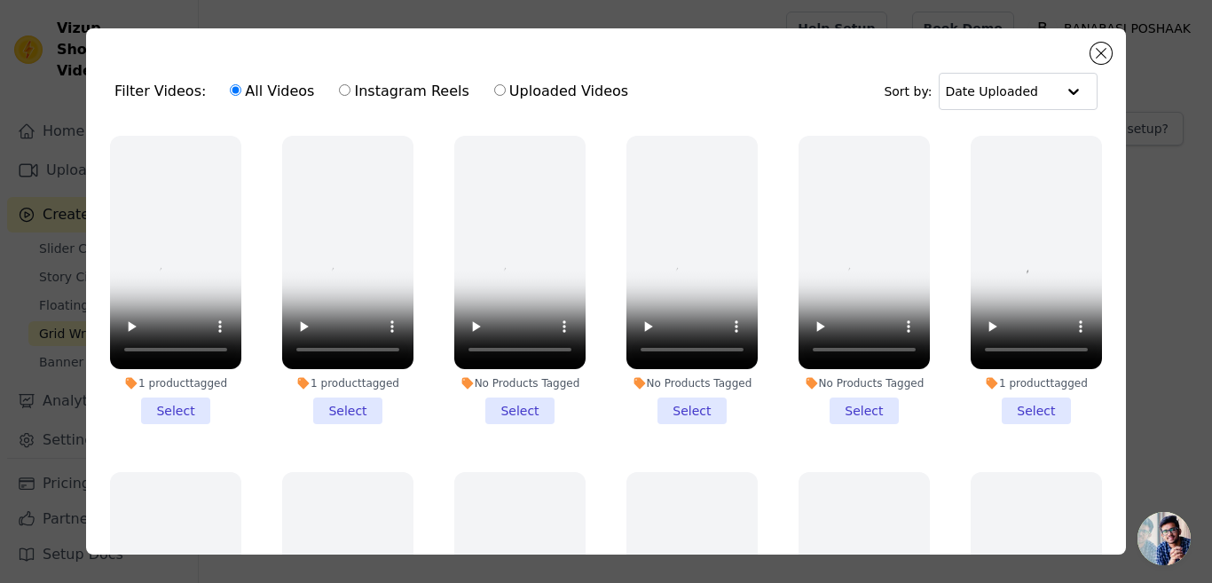
click at [339, 90] on input "Instagram Reels" at bounding box center [345, 90] width 12 height 12
radio input "true"
click at [363, 91] on label "Instagram Reels" at bounding box center [403, 91] width 131 height 23
click at [350, 91] on input "Instagram Reels" at bounding box center [345, 90] width 12 height 12
click at [1100, 54] on button "Close modal" at bounding box center [1100, 53] width 21 height 21
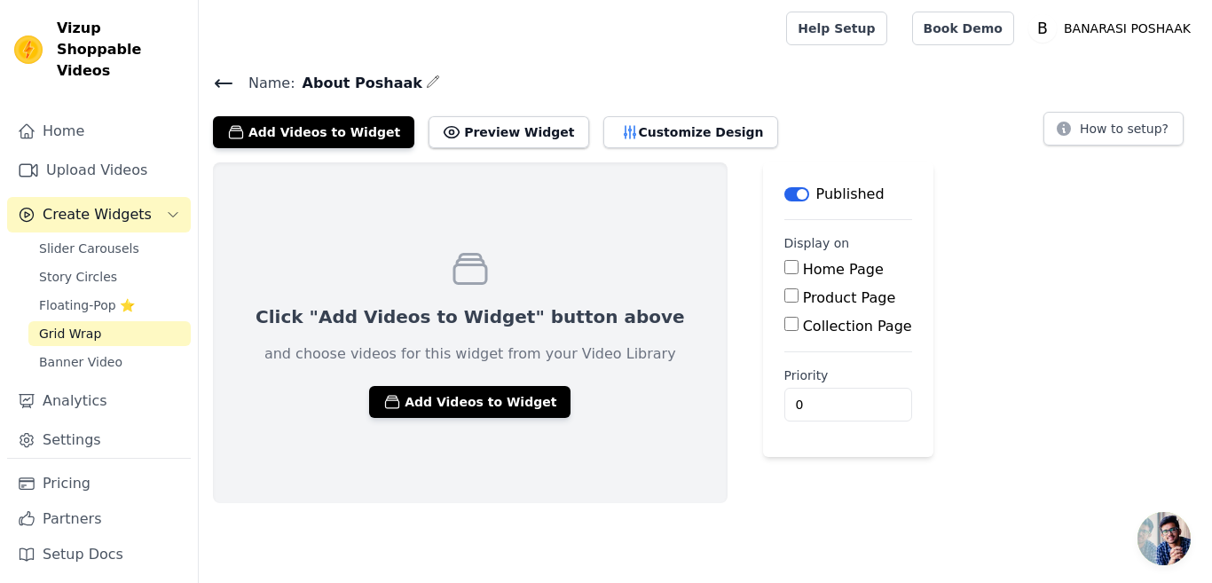
click at [217, 80] on icon at bounding box center [224, 83] width 16 height 7
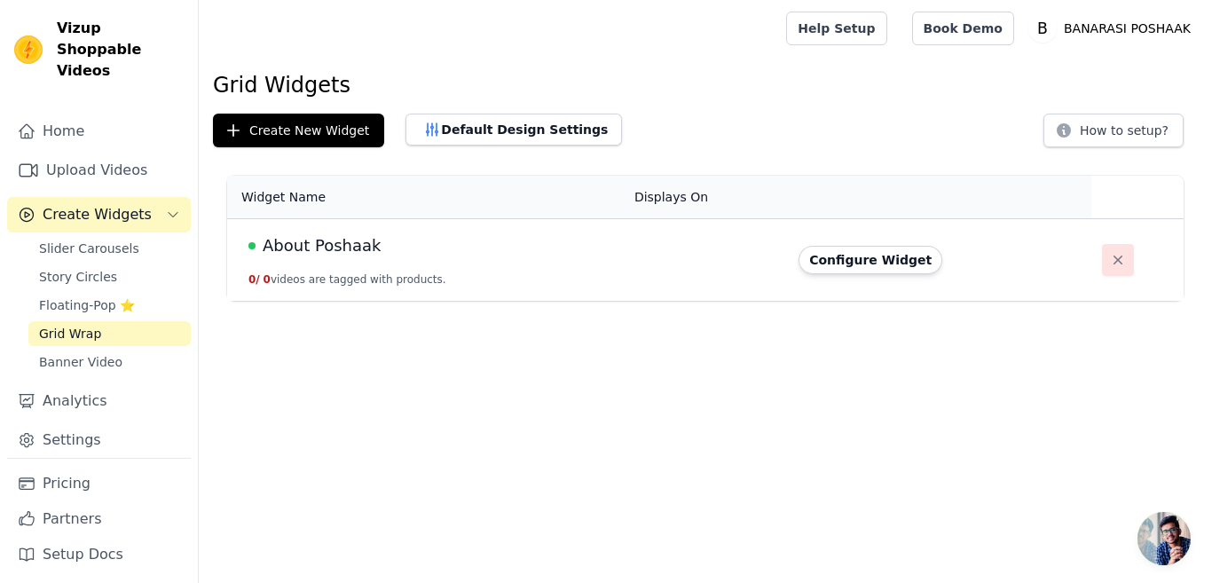
click at [1113, 257] on icon "button" at bounding box center [1117, 259] width 9 height 9
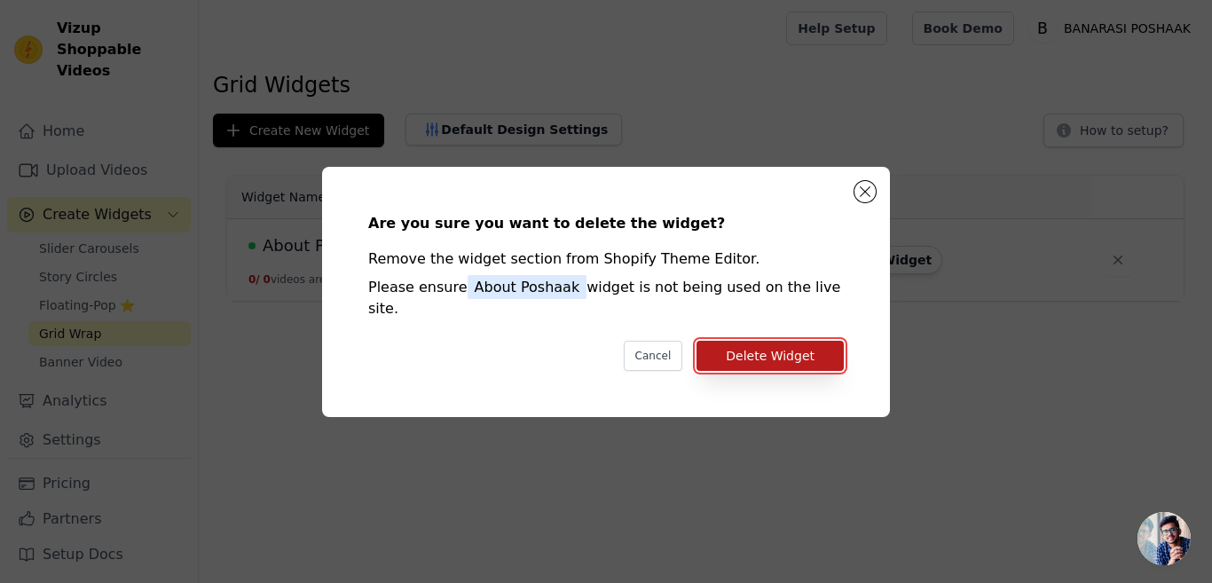
click at [752, 342] on button "Delete Widget" at bounding box center [769, 356] width 147 height 30
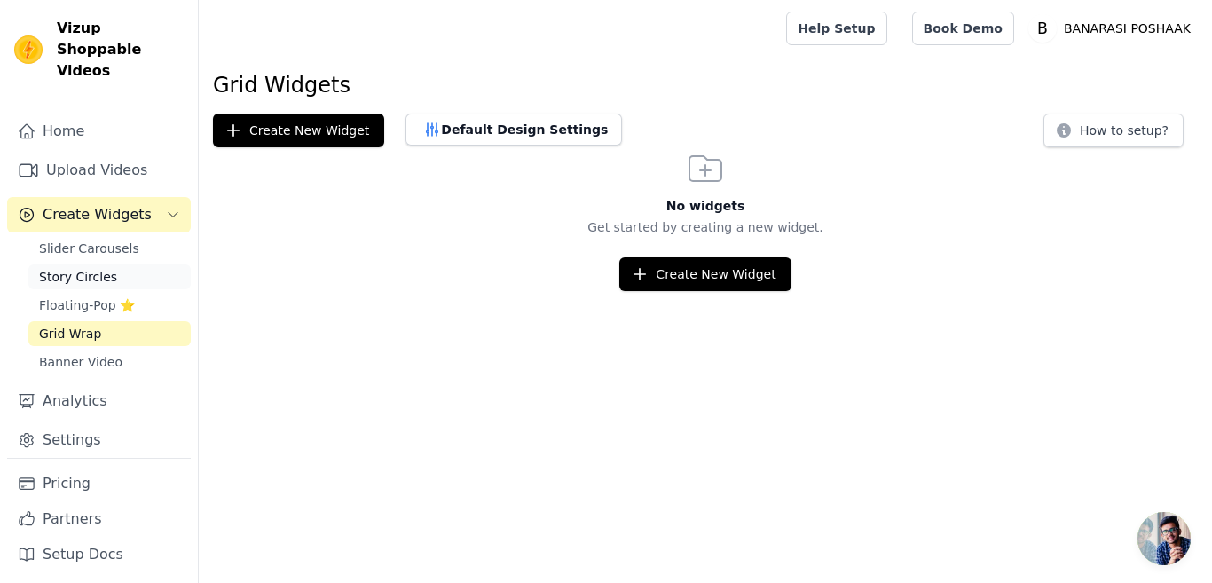
click at [97, 268] on span "Story Circles" at bounding box center [78, 277] width 78 height 18
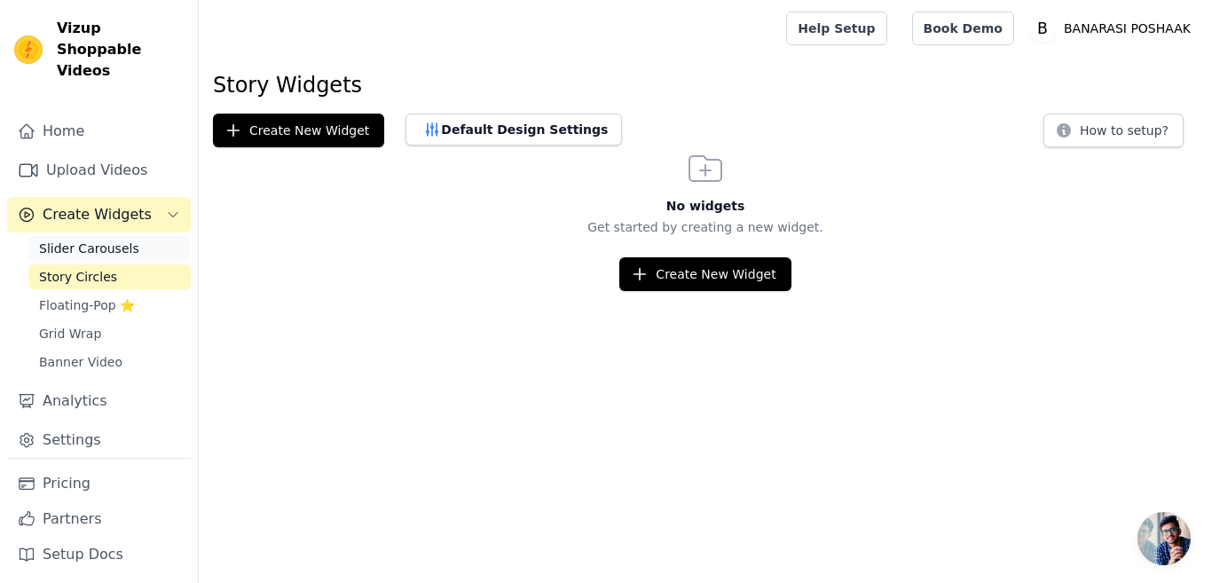
click at [94, 240] on span "Slider Carousels" at bounding box center [89, 249] width 100 height 18
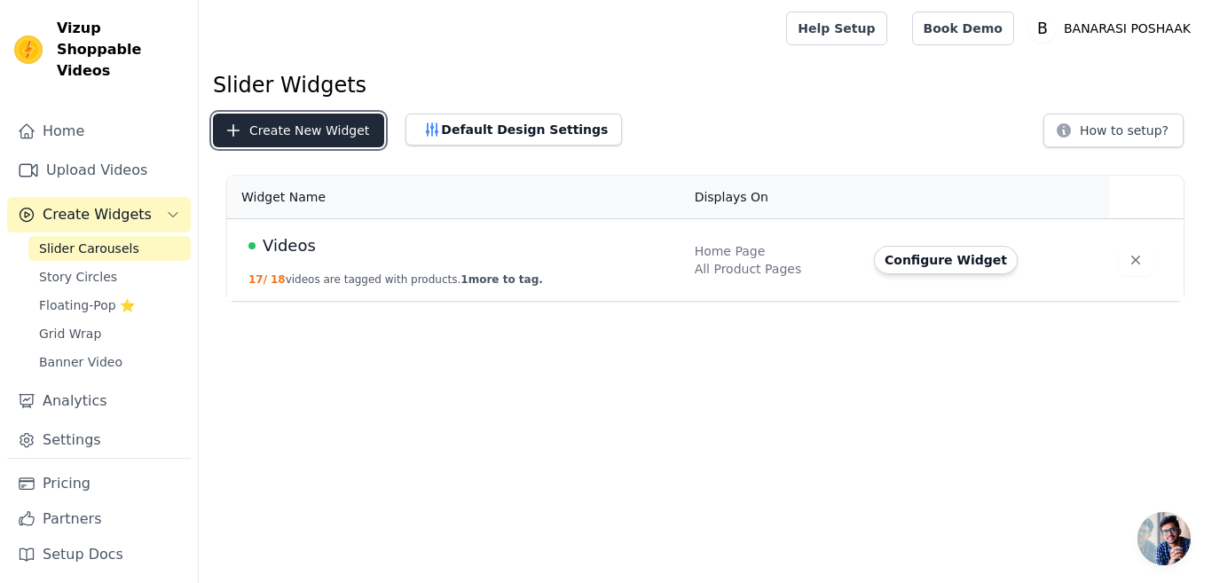
click at [316, 129] on button "Create New Widget" at bounding box center [298, 131] width 171 height 34
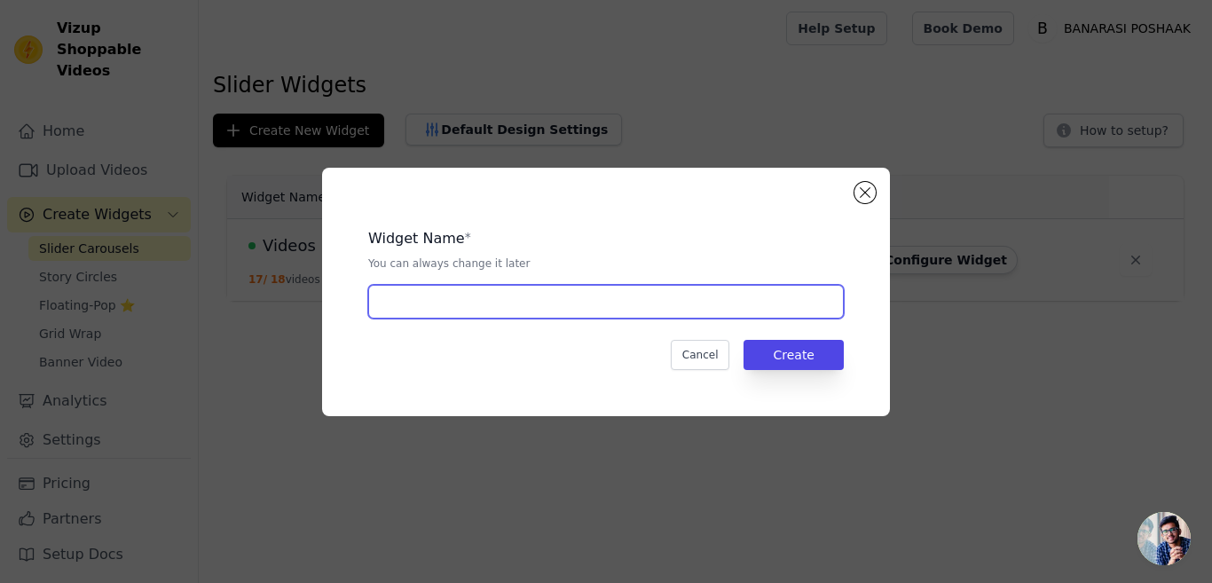
click at [517, 300] on input "text" at bounding box center [606, 302] width 476 height 34
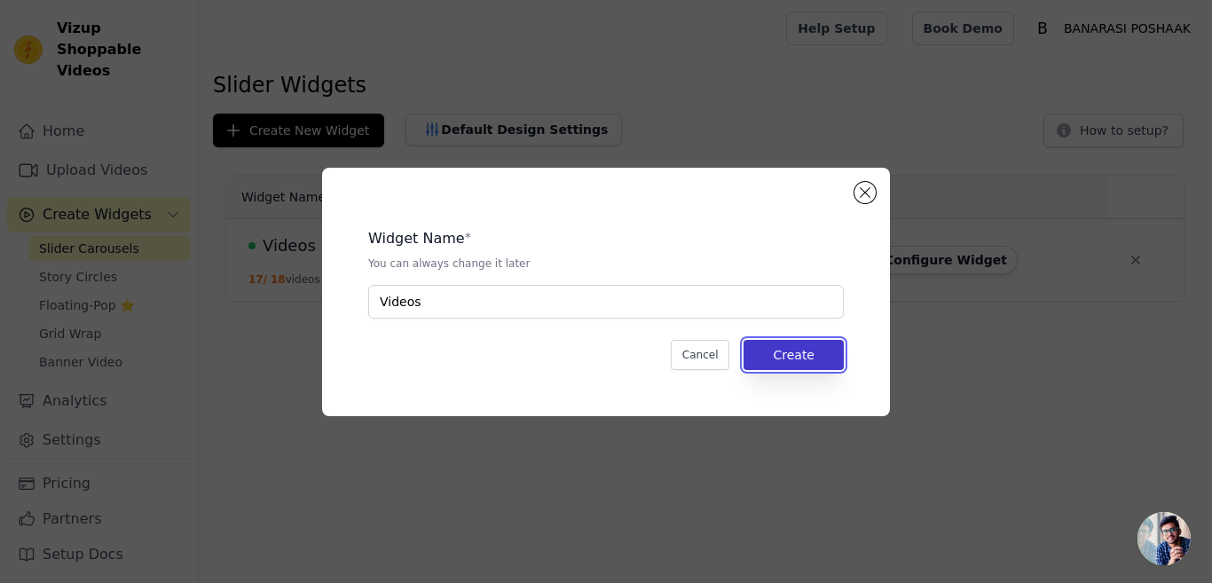
click at [779, 357] on button "Create" at bounding box center [793, 355] width 100 height 30
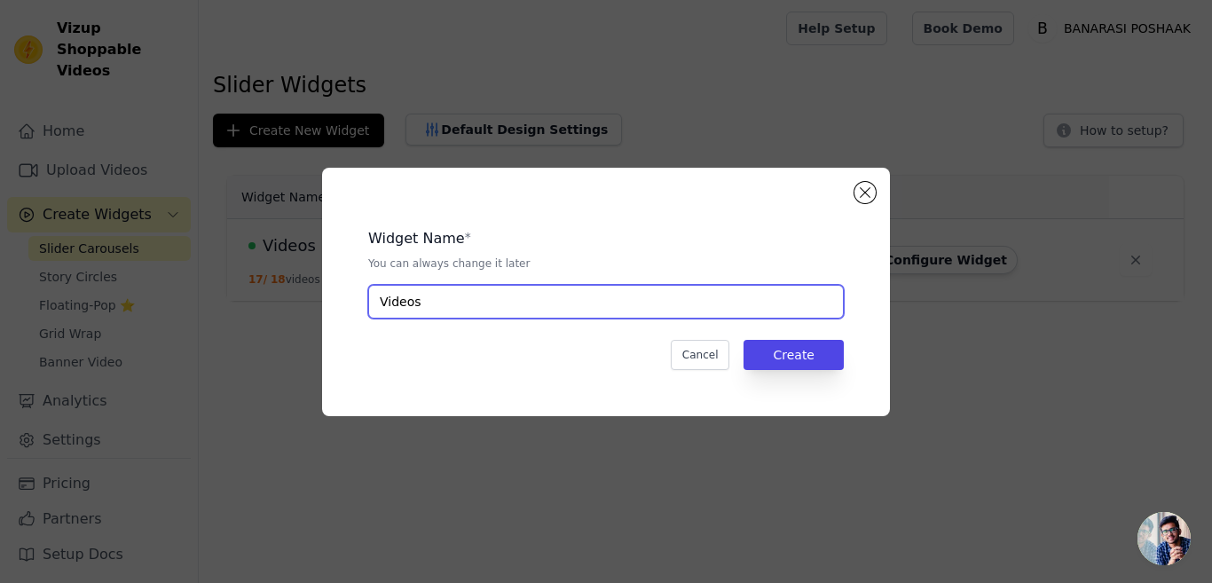
click at [427, 302] on input "Videos" at bounding box center [606, 302] width 476 height 34
type input "V"
type input "poshaak"
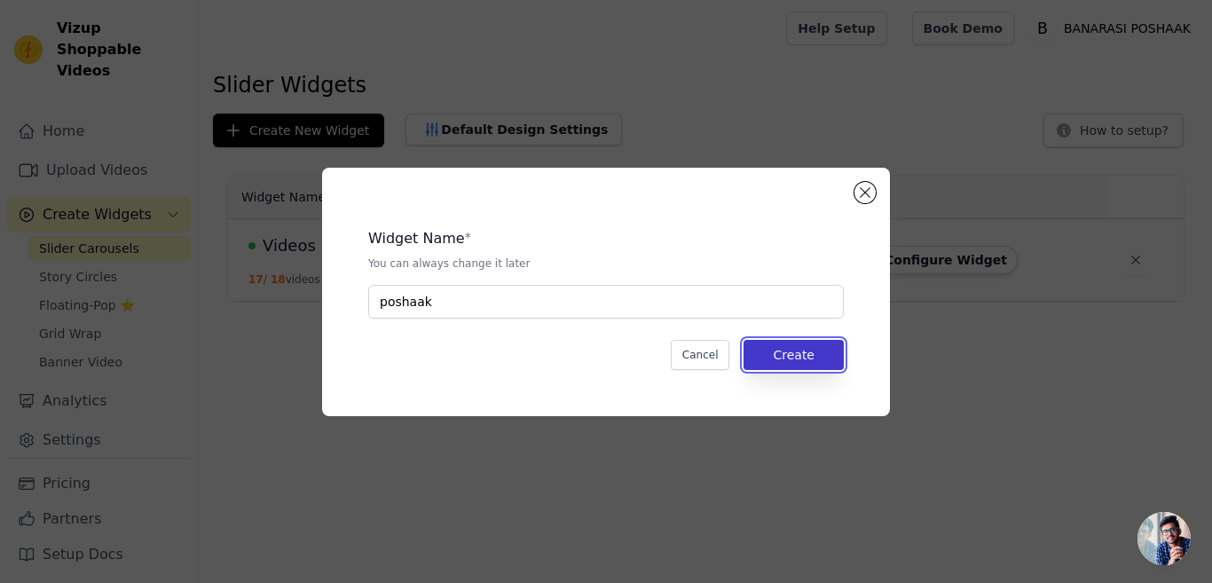
click at [780, 358] on button "Create" at bounding box center [793, 355] width 100 height 30
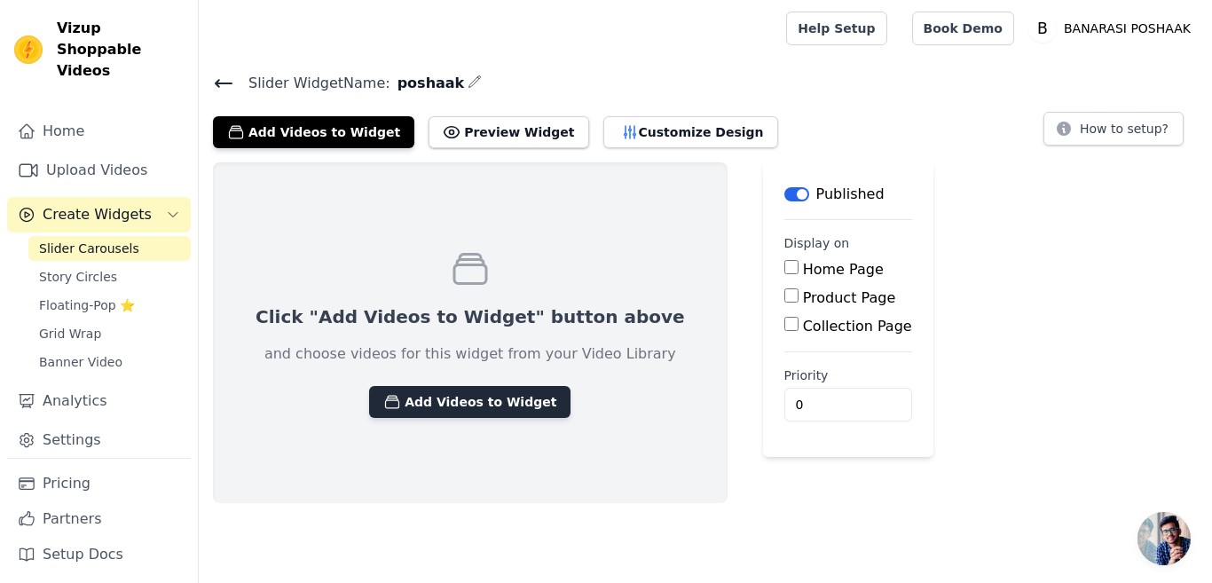
click at [439, 402] on button "Add Videos to Widget" at bounding box center [469, 402] width 201 height 32
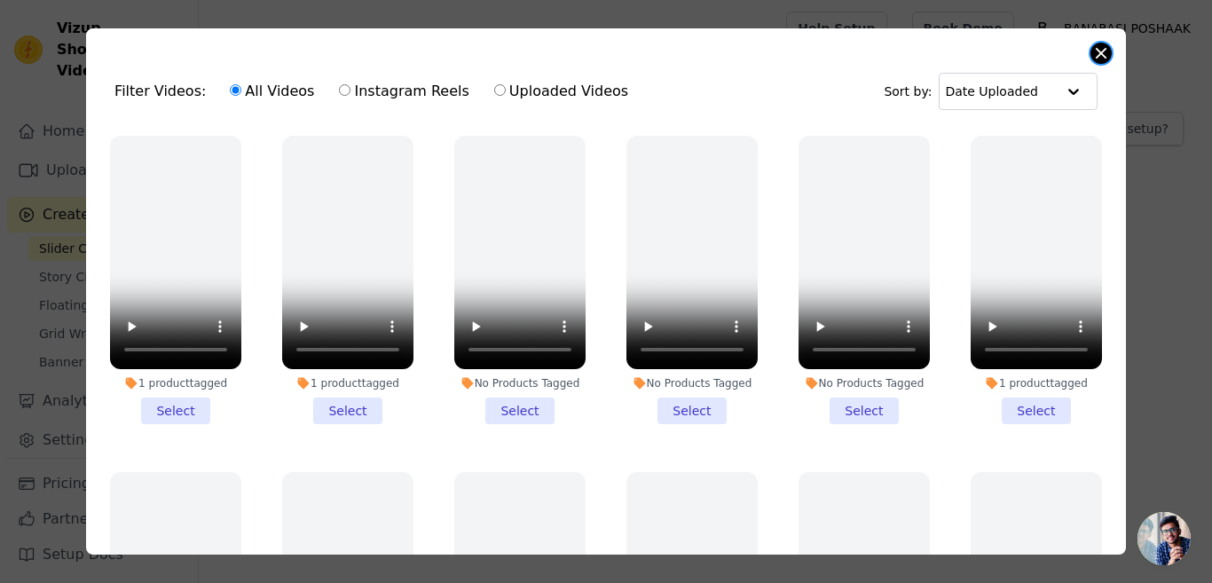
click at [1100, 46] on button "Close modal" at bounding box center [1100, 53] width 21 height 21
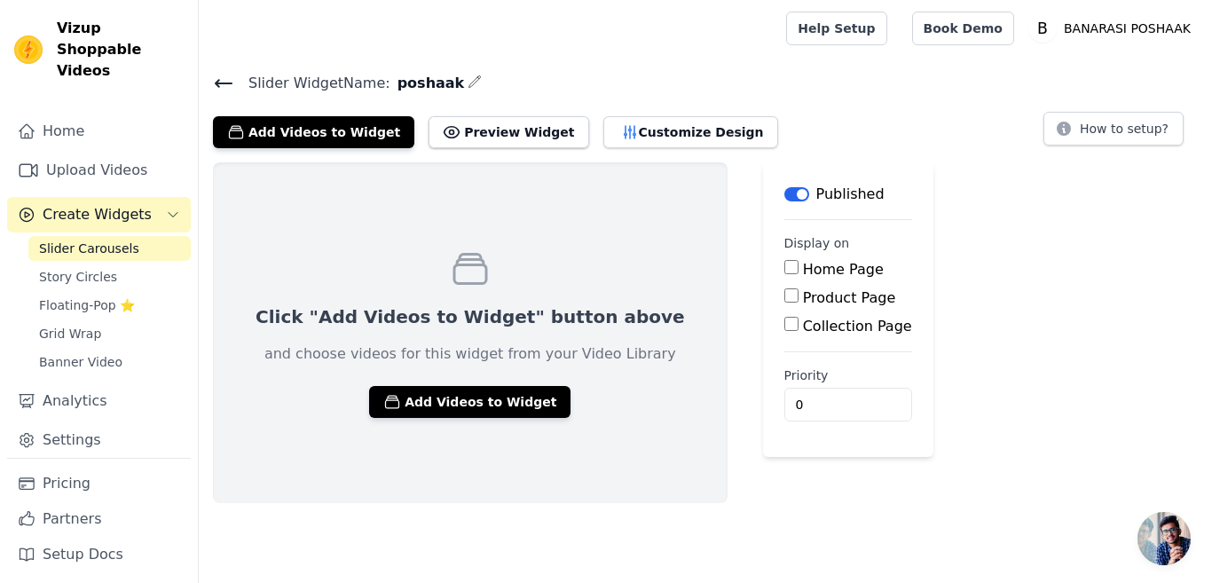
click at [102, 240] on span "Slider Carousels" at bounding box center [89, 249] width 100 height 18
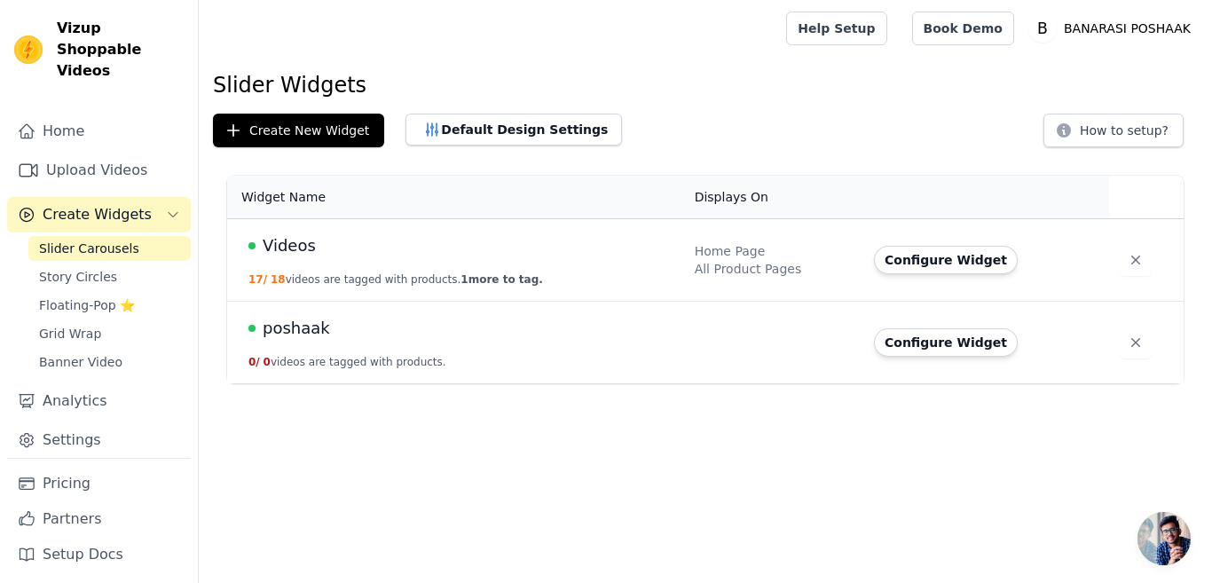
click at [299, 329] on span "poshaak" at bounding box center [296, 328] width 67 height 25
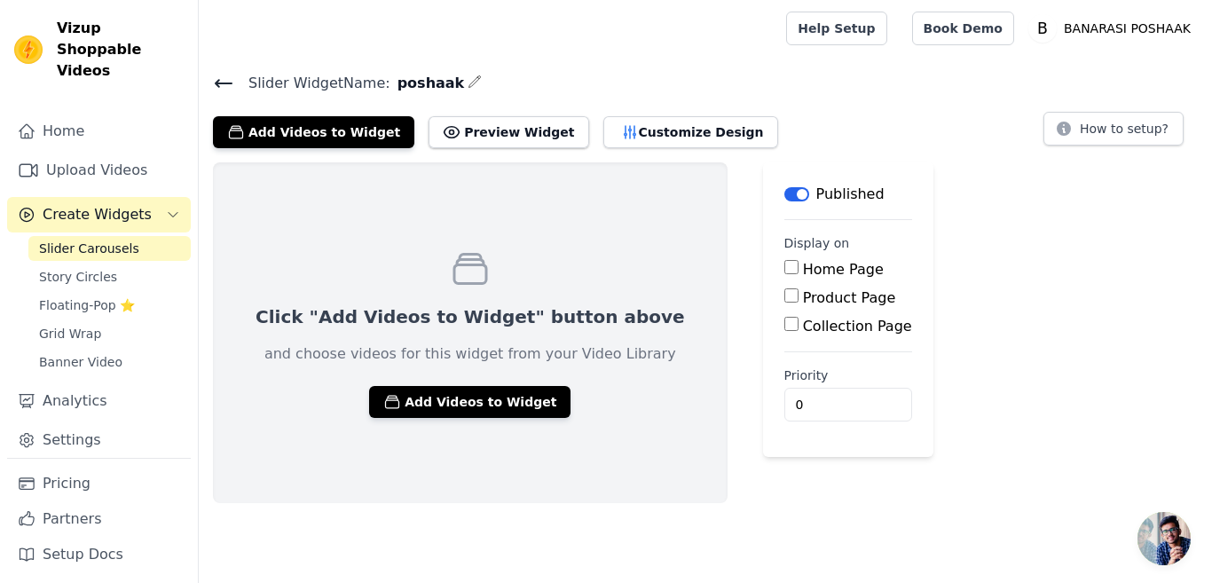
click at [69, 240] on span "Slider Carousels" at bounding box center [89, 249] width 100 height 18
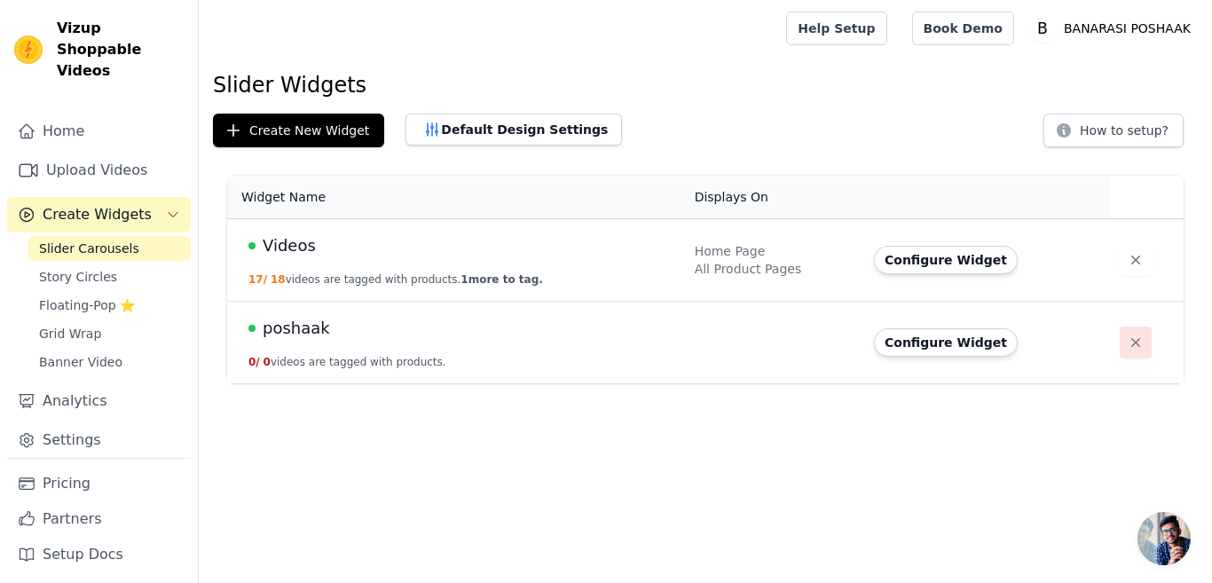
click at [1131, 341] on icon "button" at bounding box center [1135, 342] width 9 height 9
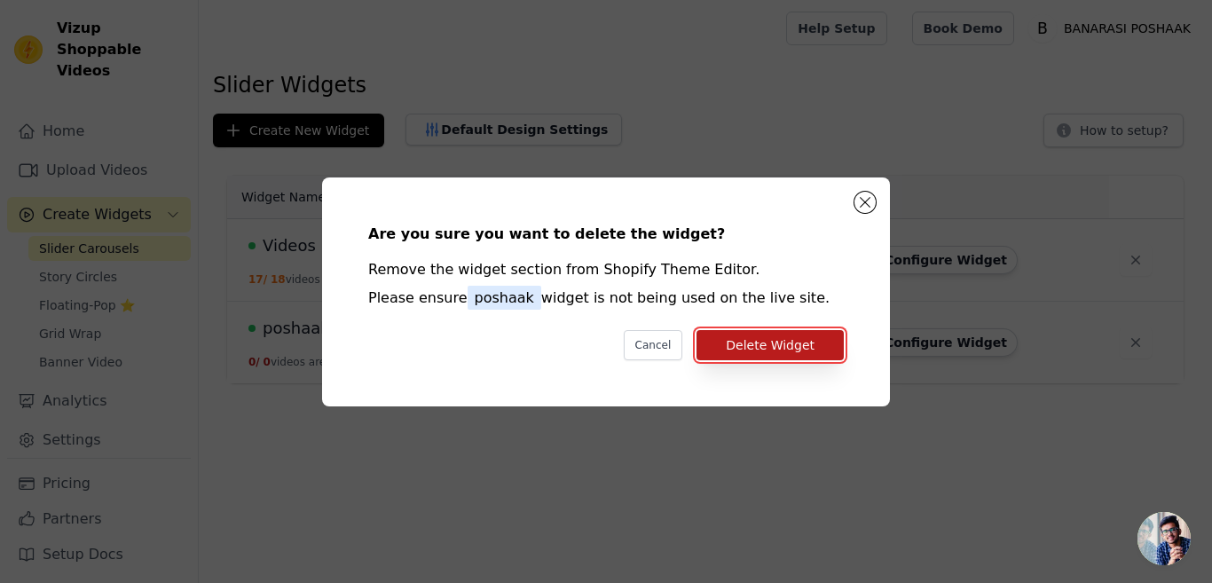
click at [787, 342] on button "Delete Widget" at bounding box center [769, 345] width 147 height 30
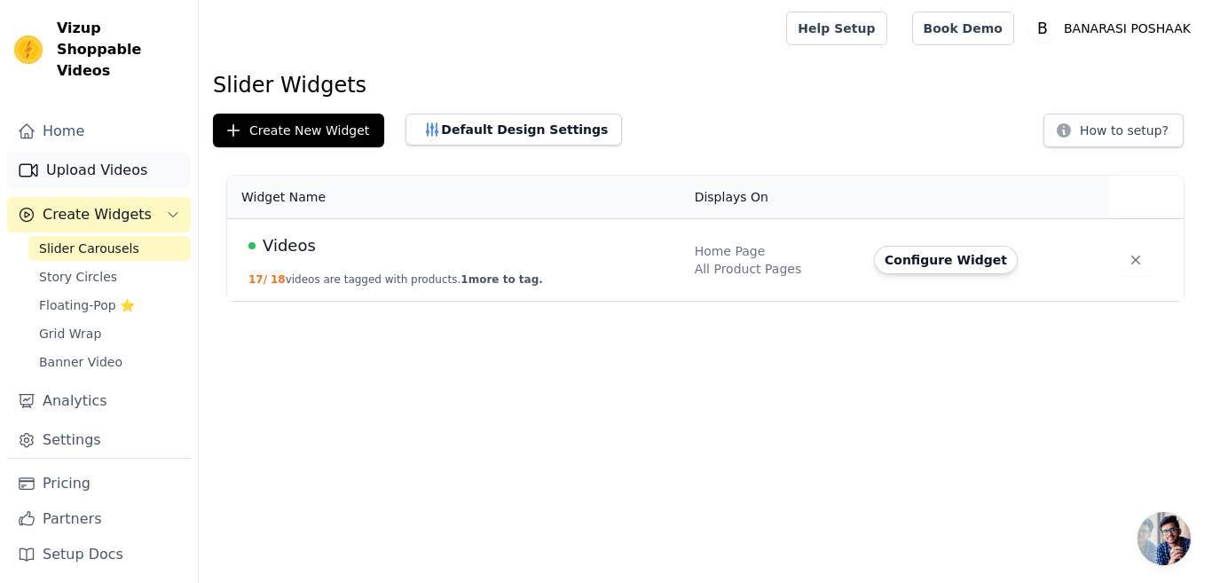
click at [101, 153] on link "Upload Videos" at bounding box center [99, 170] width 184 height 35
